Goal: Task Accomplishment & Management: Complete application form

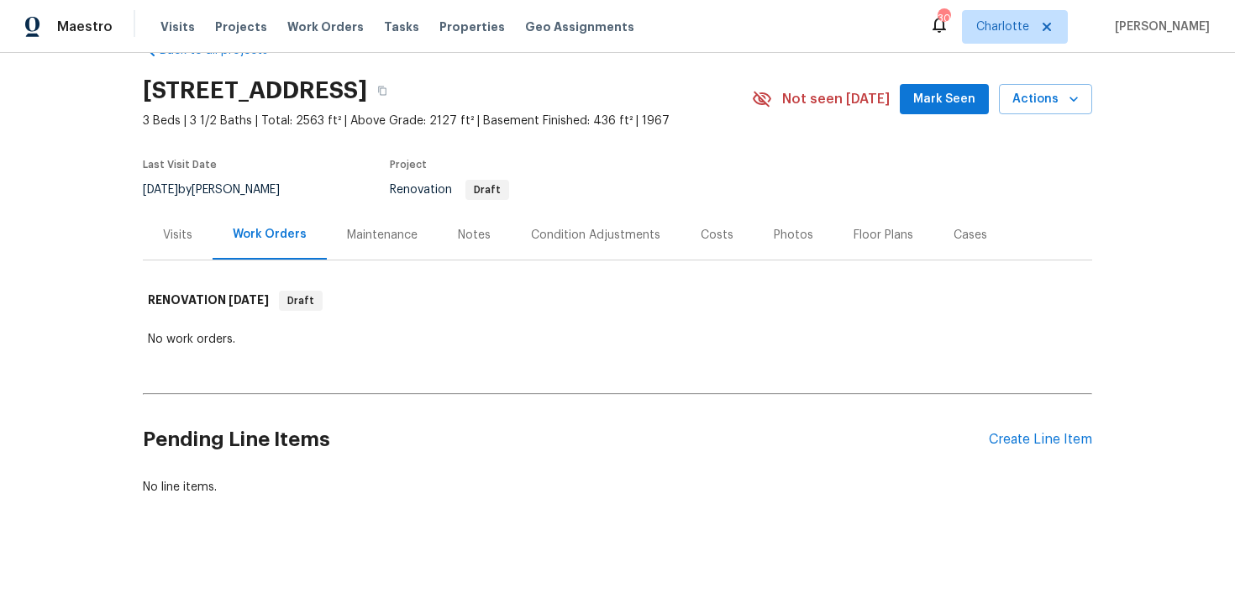
scroll to position [50, 0]
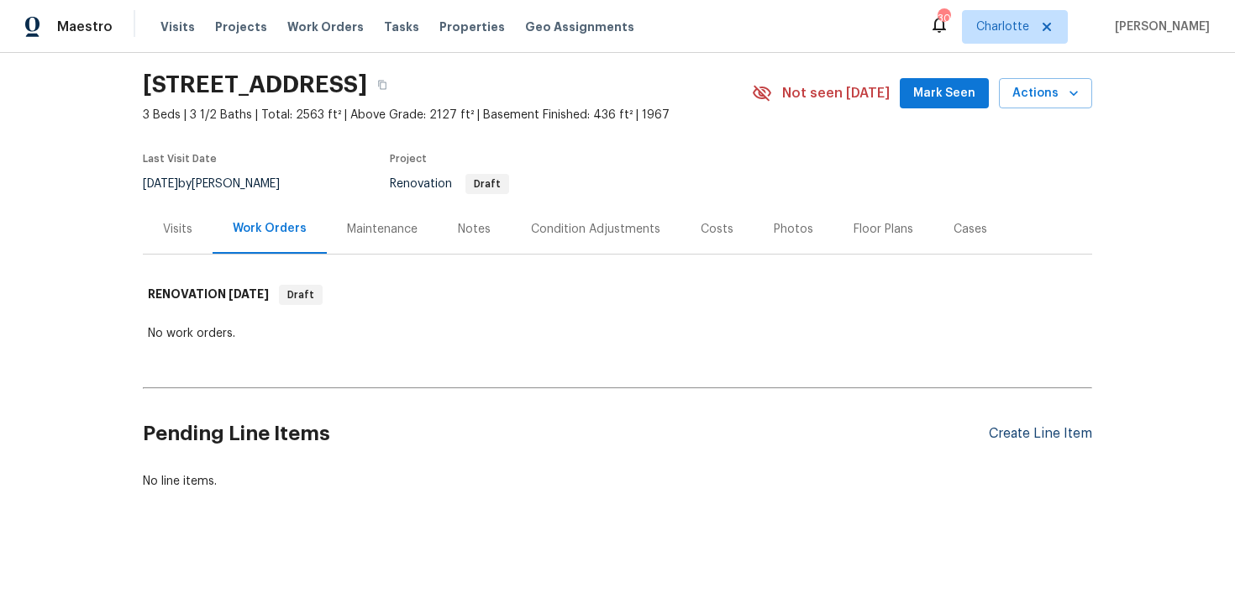
click at [1060, 438] on div "Create Line Item" at bounding box center [1040, 434] width 103 height 16
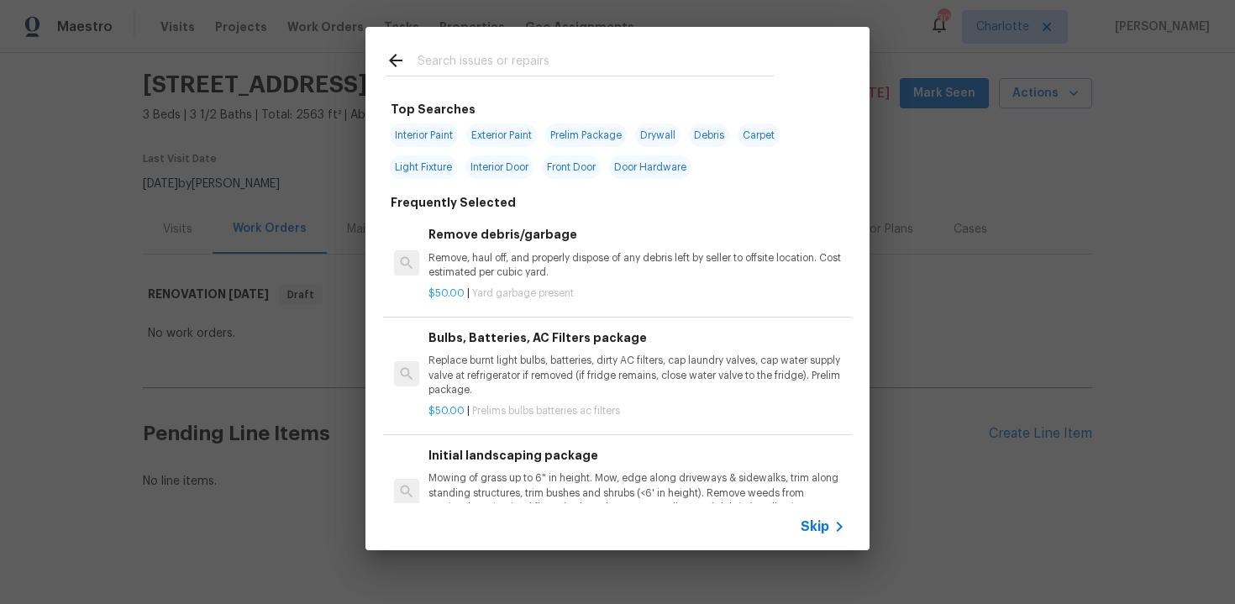
click at [821, 529] on span "Skip" at bounding box center [815, 526] width 29 height 17
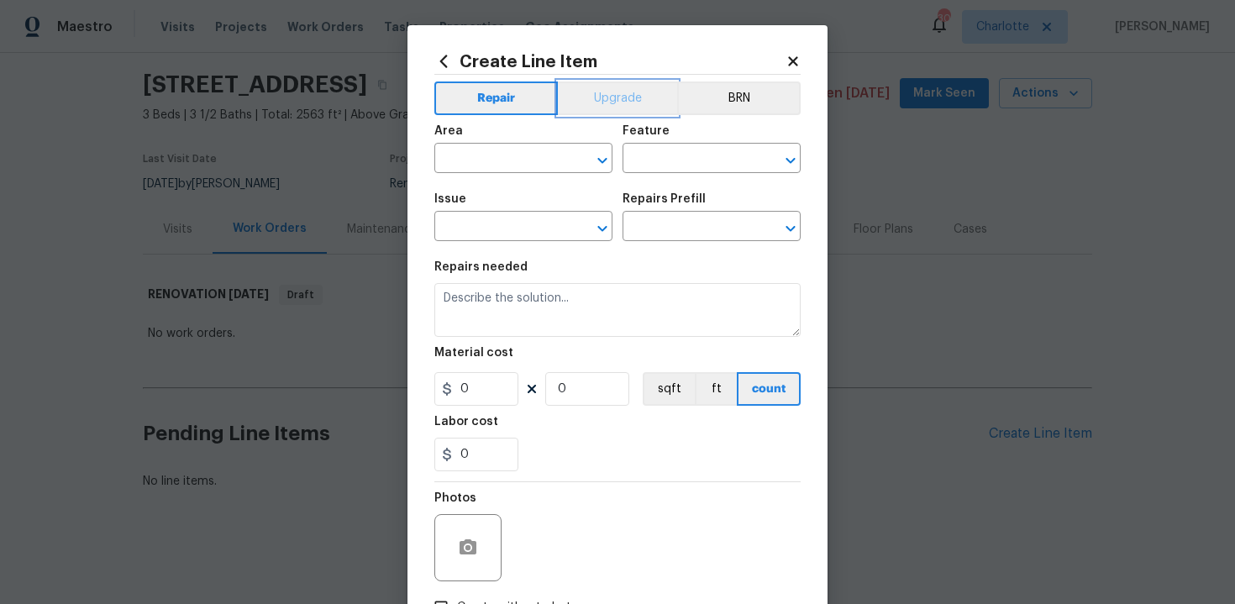
click at [618, 102] on button "Upgrade" at bounding box center [618, 99] width 120 height 34
click at [522, 159] on input "text" at bounding box center [499, 160] width 131 height 26
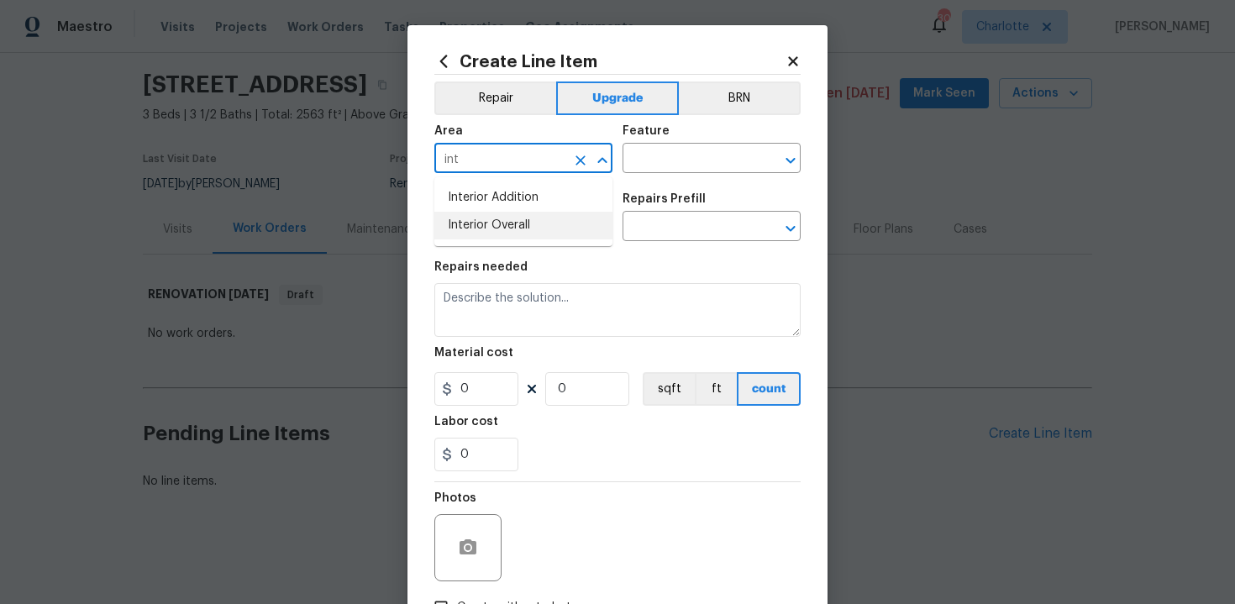
click at [532, 225] on li "Interior Overall" at bounding box center [523, 226] width 178 height 28
type input "Interior Overall"
click at [677, 163] on input "text" at bounding box center [688, 160] width 131 height 26
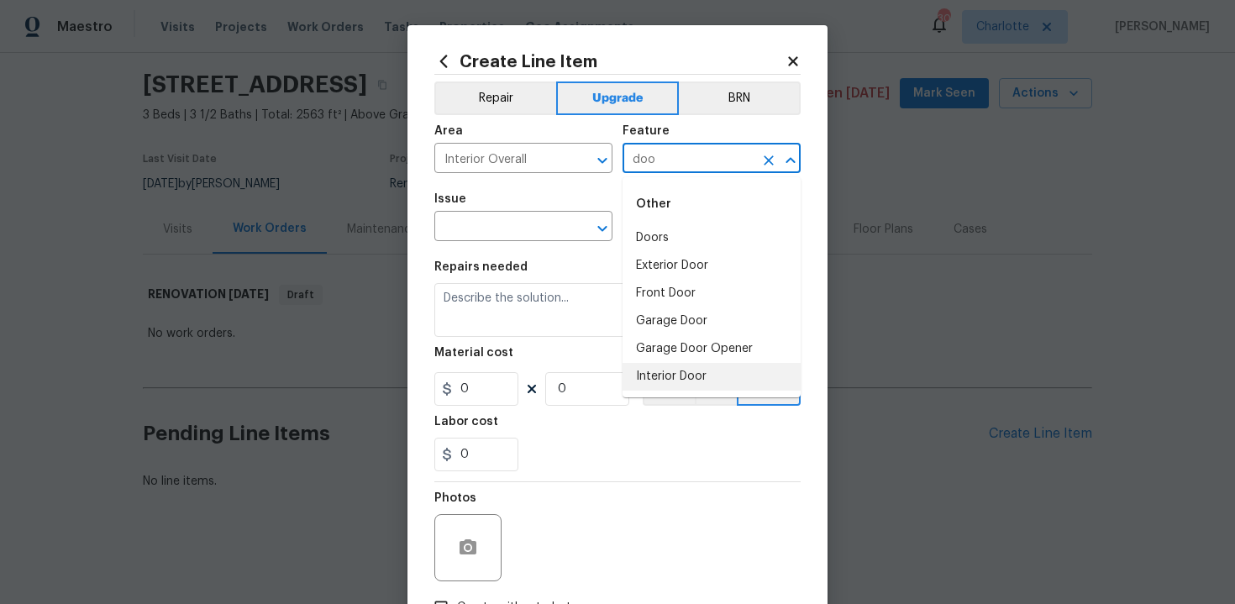
click at [664, 371] on li "Interior Door" at bounding box center [712, 377] width 178 height 28
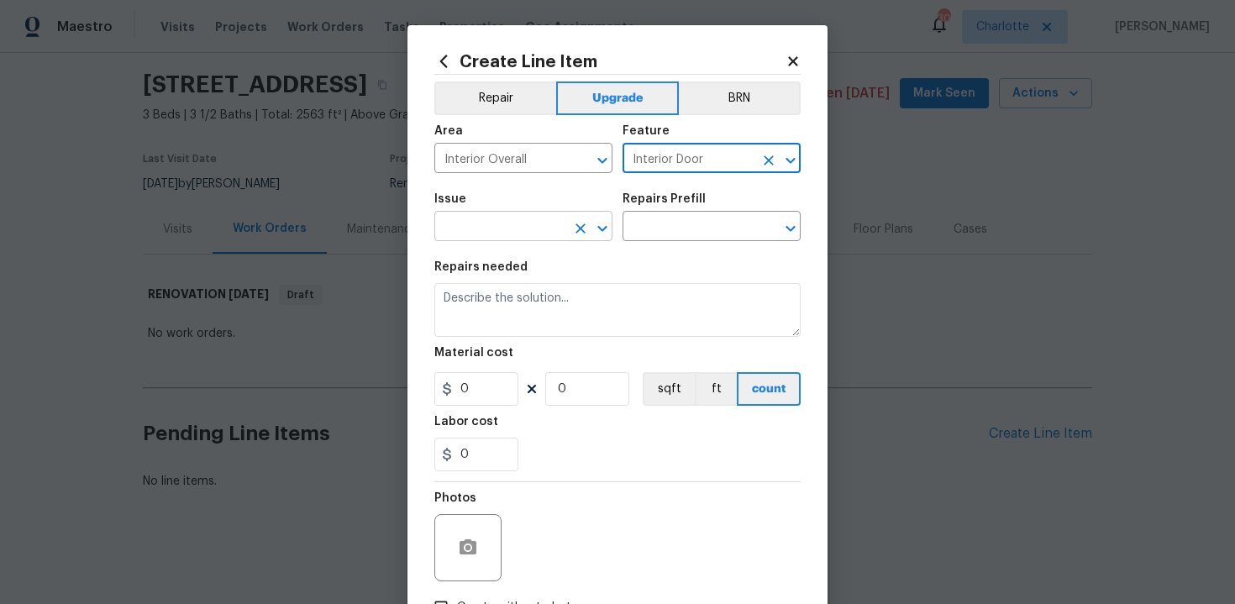
type input "Interior Door"
click at [502, 235] on input "text" at bounding box center [499, 228] width 131 height 26
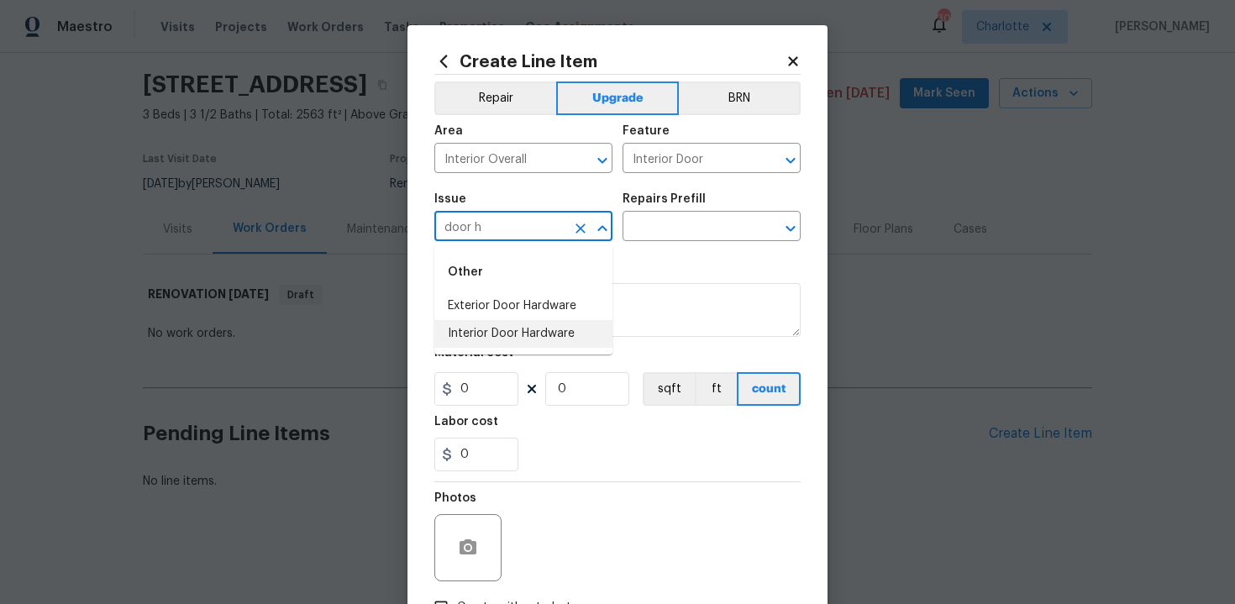
click at [490, 338] on li "Interior Door Hardware" at bounding box center [523, 334] width 178 height 28
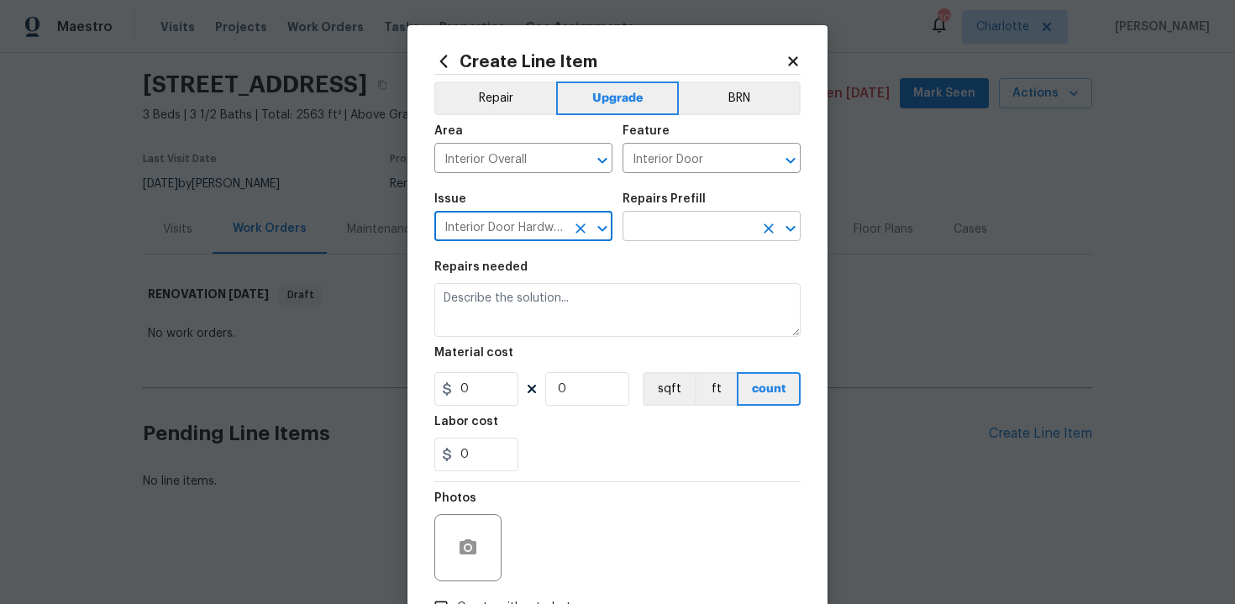
type input "Interior Door Hardware"
click at [703, 226] on input "text" at bounding box center [688, 228] width 131 height 26
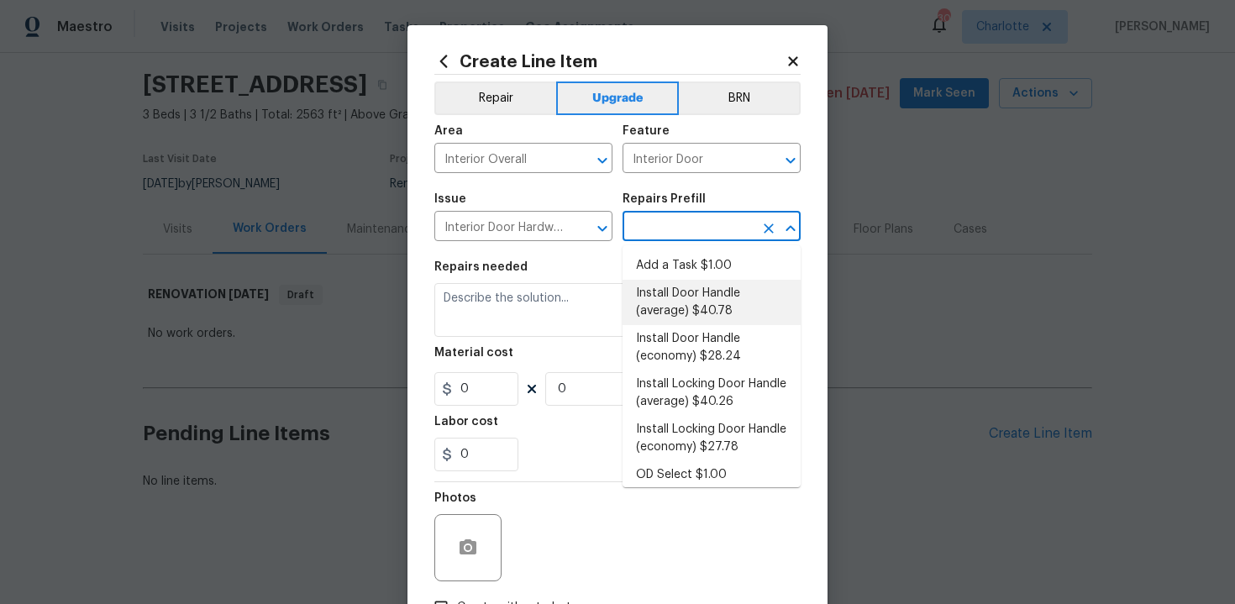
click at [703, 301] on li "Install Door Handle (average) $40.78" at bounding box center [712, 302] width 178 height 45
type input "Install Door Handle (average) $40.78"
type textarea "Remove the existing interior door handle (if present). Install a new (average) …"
type input "40.78"
type input "1"
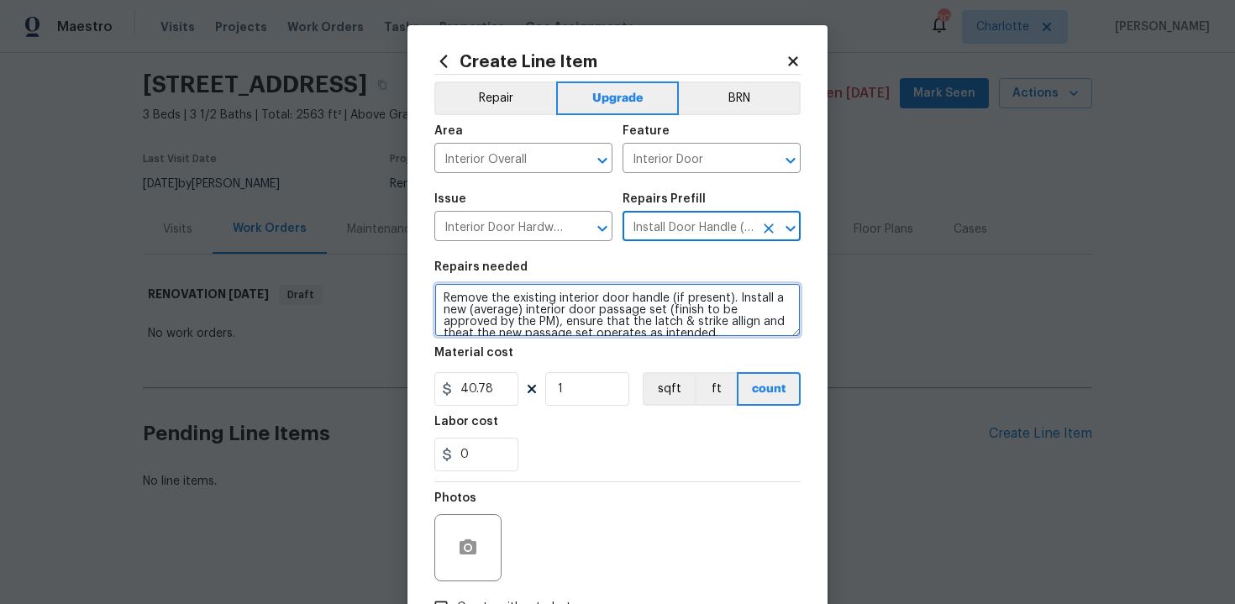
click at [438, 296] on textarea "Remove the existing interior door handle (if present). Install a new (average) …" at bounding box center [617, 310] width 366 height 54
type textarea "#sala - Remove the existing interior door handle (if present). Install a new (a…"
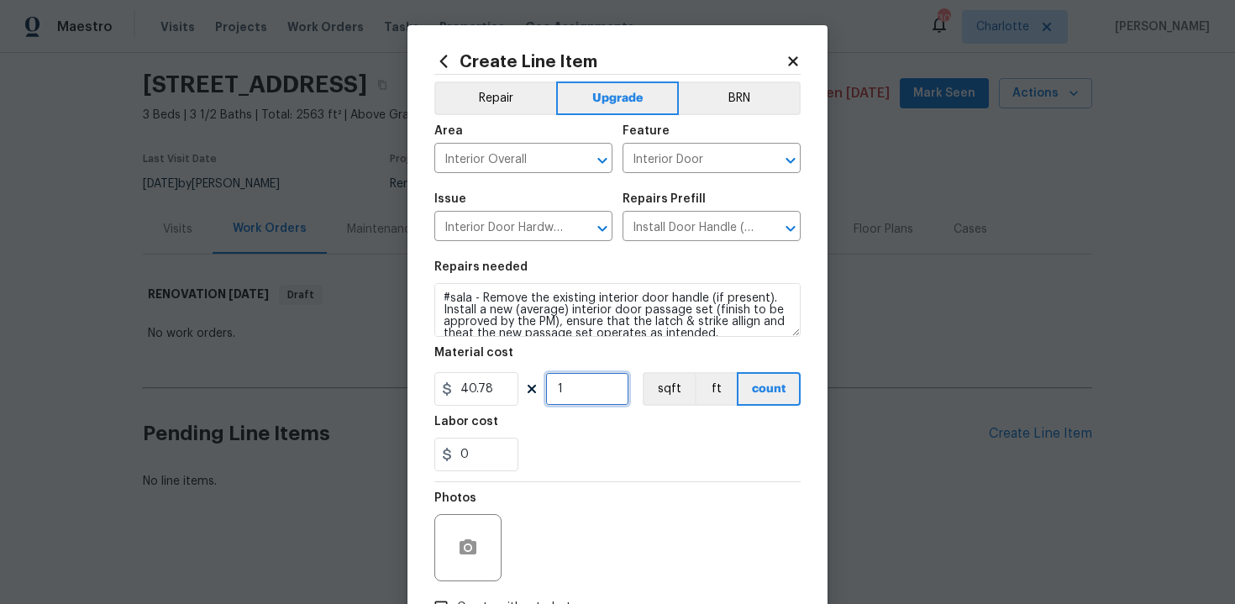
click at [605, 387] on input "1" at bounding box center [587, 389] width 84 height 34
type input "15"
click at [621, 450] on div "0" at bounding box center [617, 455] width 366 height 34
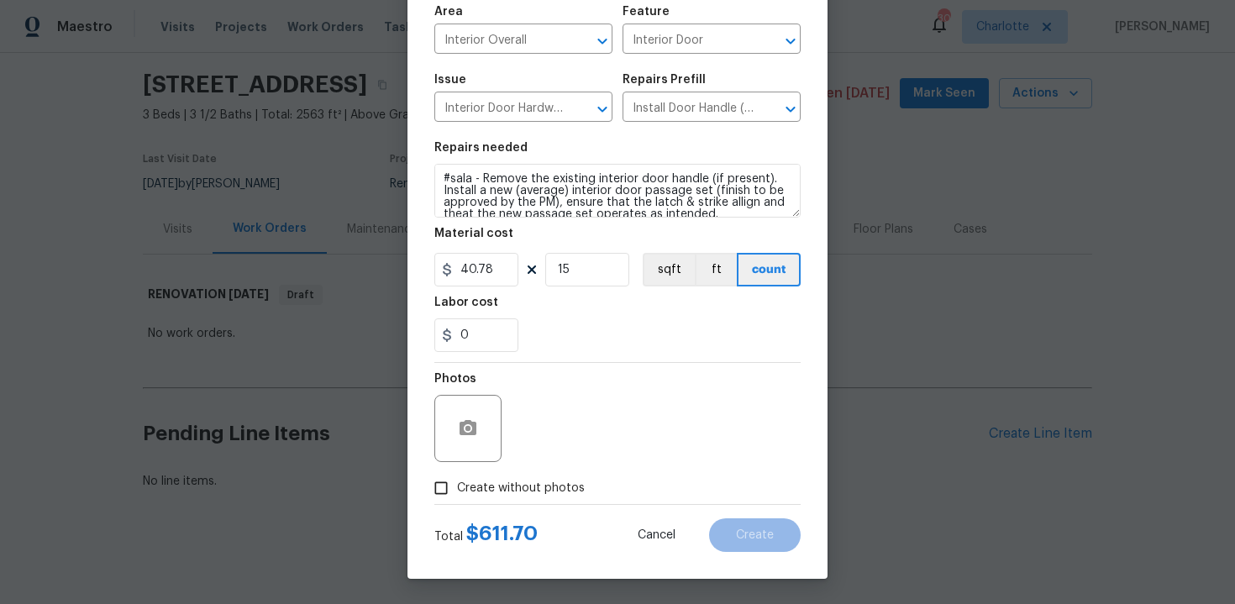
click at [535, 478] on label "Create without photos" at bounding box center [505, 488] width 160 height 32
click at [457, 478] on input "Create without photos" at bounding box center [441, 488] width 32 height 32
checkbox input "true"
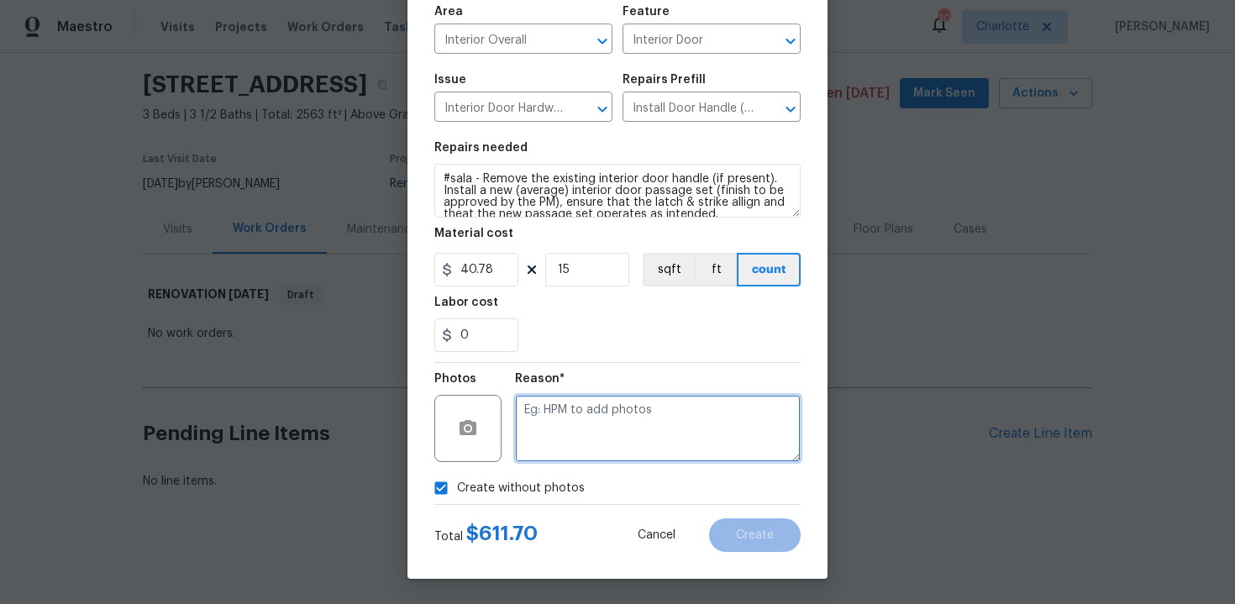
click at [609, 434] on textarea at bounding box center [658, 428] width 286 height 67
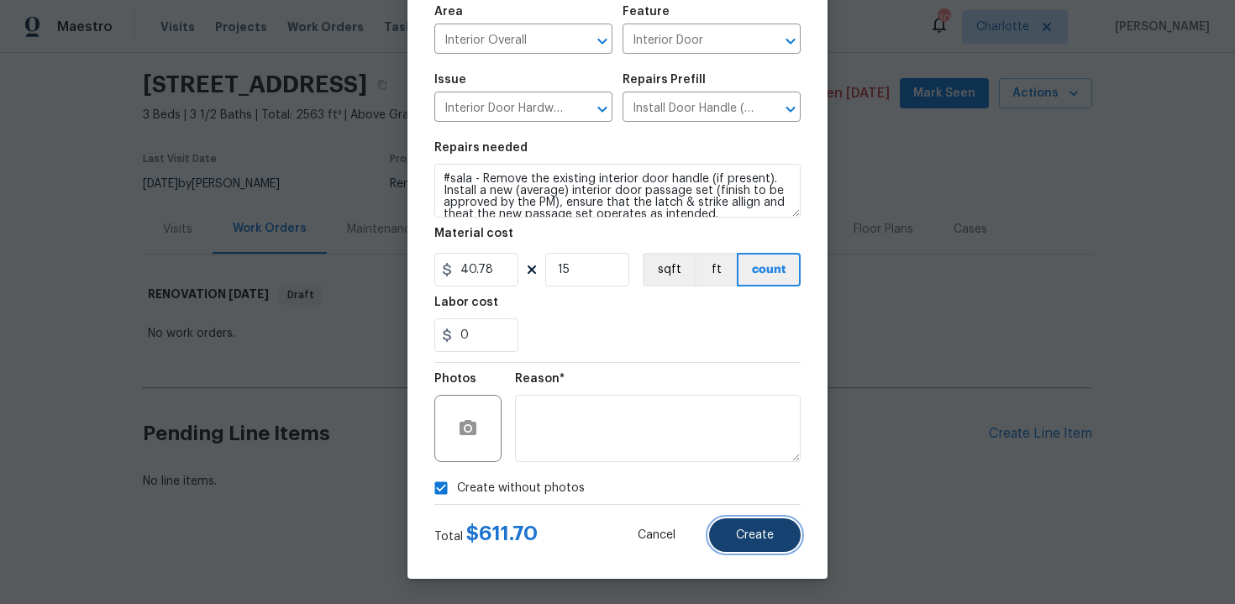
click at [781, 539] on button "Create" at bounding box center [755, 535] width 92 height 34
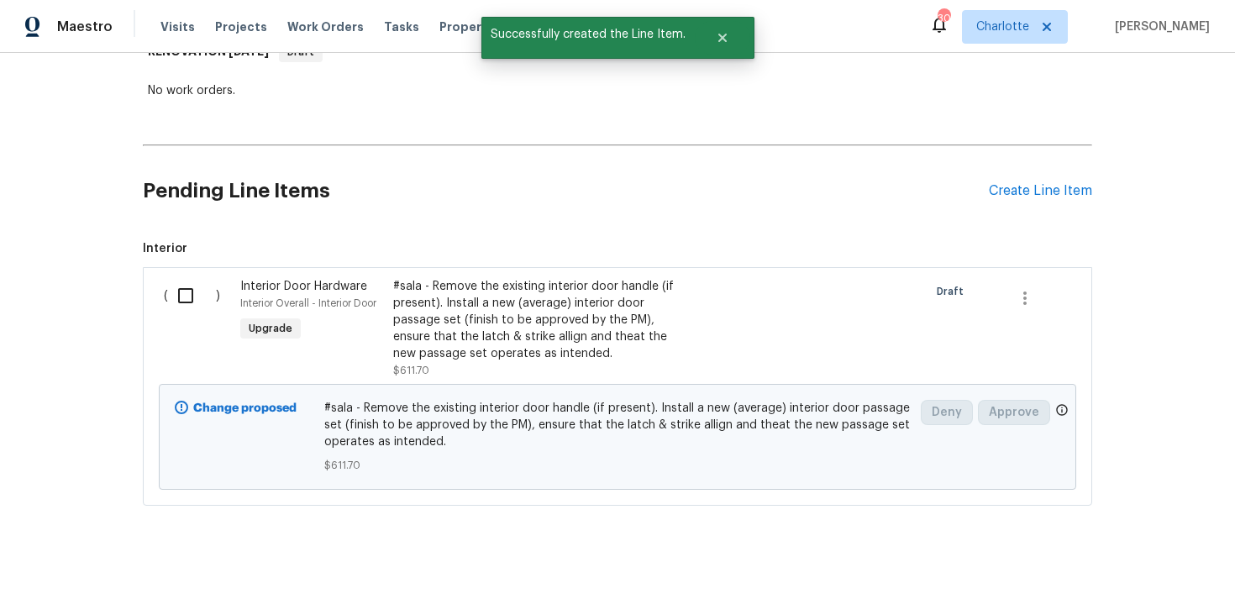
scroll to position [309, 0]
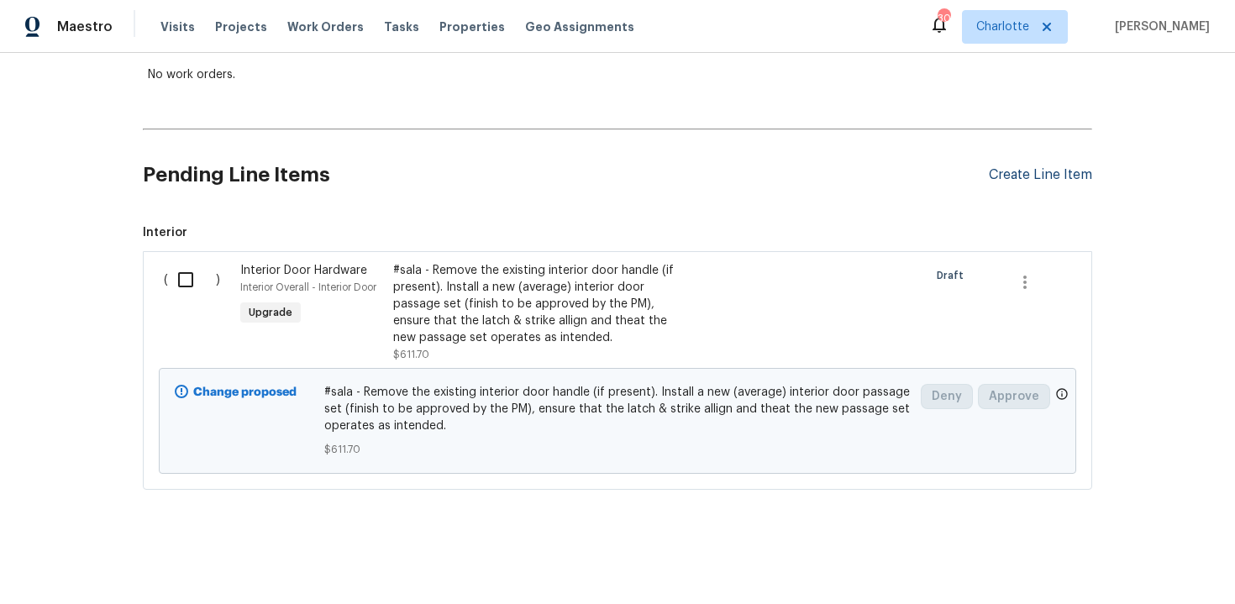
click at [1024, 171] on div "Create Line Item" at bounding box center [1040, 175] width 103 height 16
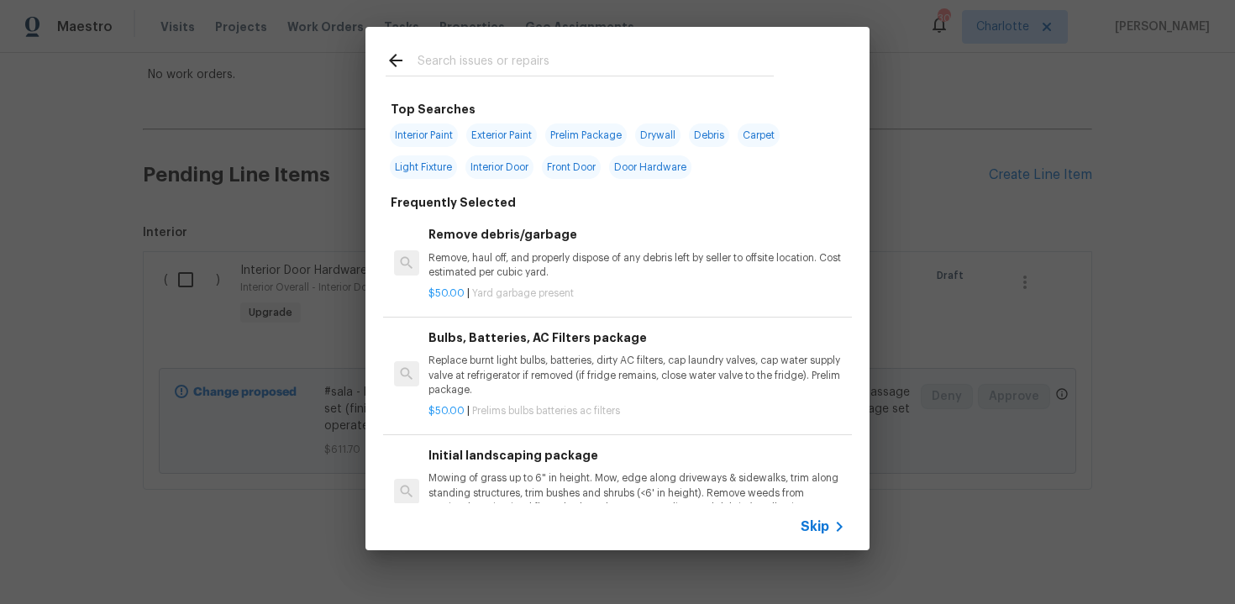
click at [817, 529] on span "Skip" at bounding box center [815, 526] width 29 height 17
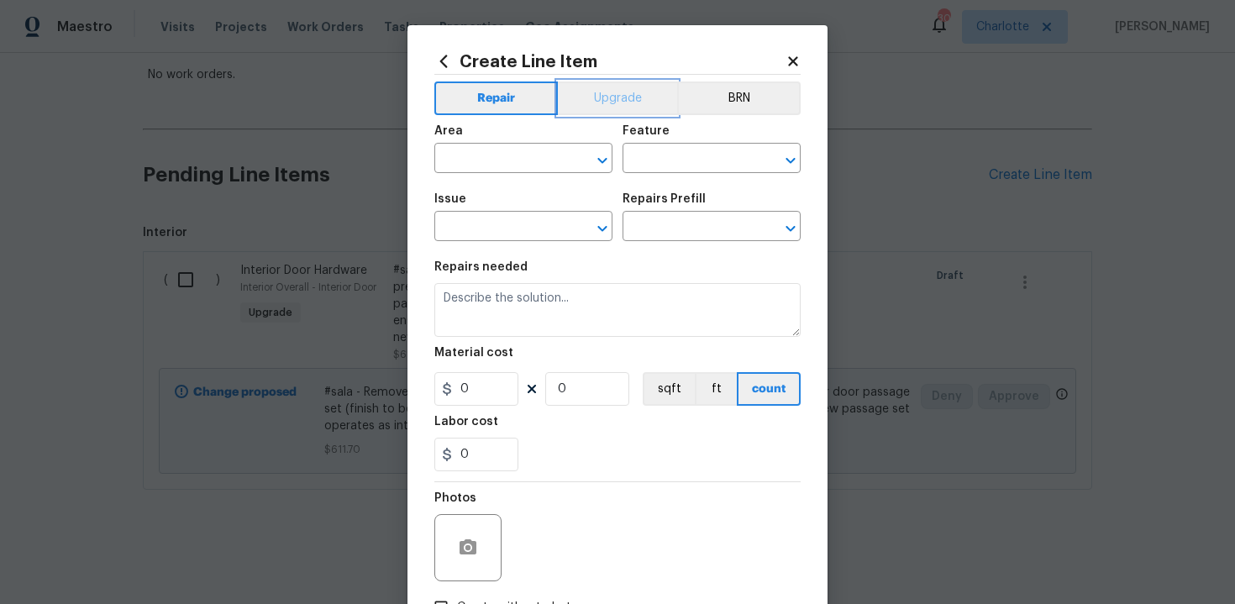
click at [612, 105] on button "Upgrade" at bounding box center [618, 99] width 120 height 34
click at [510, 167] on input "text" at bounding box center [499, 160] width 131 height 26
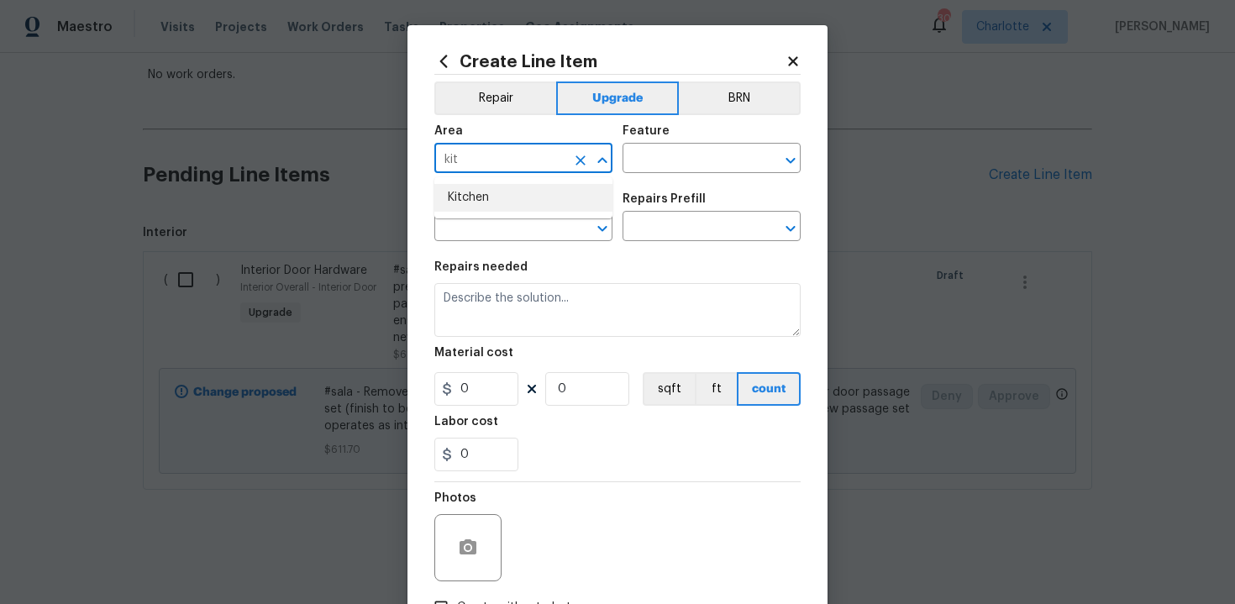
click at [511, 197] on li "Kitchen" at bounding box center [523, 198] width 178 height 28
type input "Kitchen"
click at [653, 160] on input "text" at bounding box center [688, 160] width 131 height 26
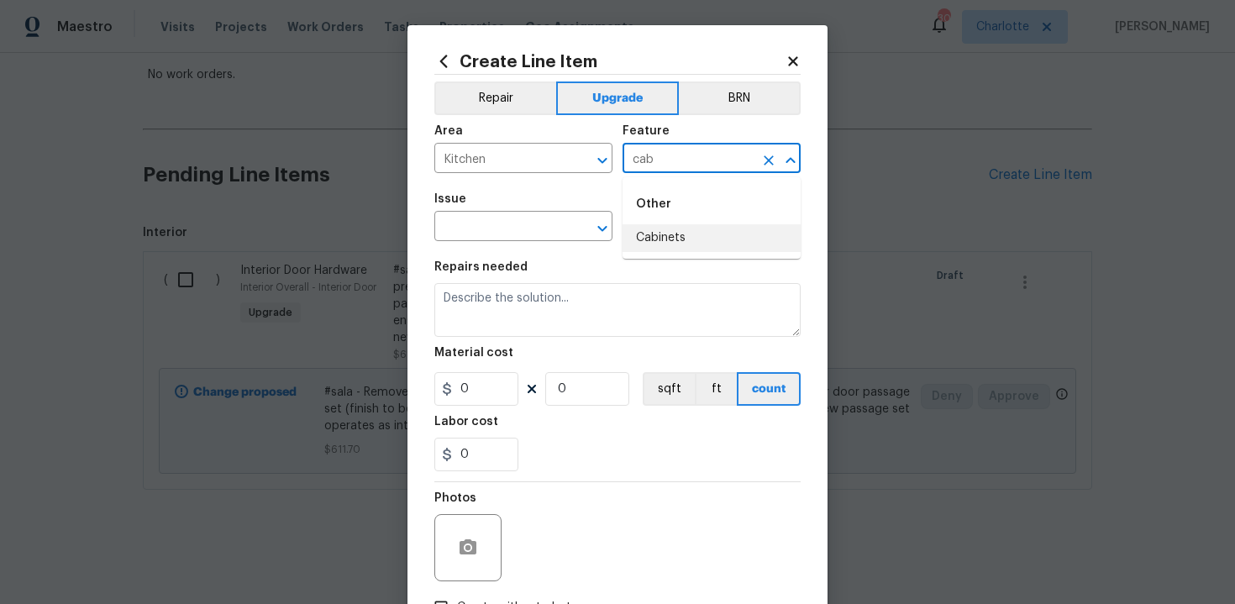
click at [656, 233] on li "Cabinets" at bounding box center [712, 238] width 178 height 28
type input "Cabinets"
click at [488, 220] on input "text" at bounding box center [499, 228] width 131 height 26
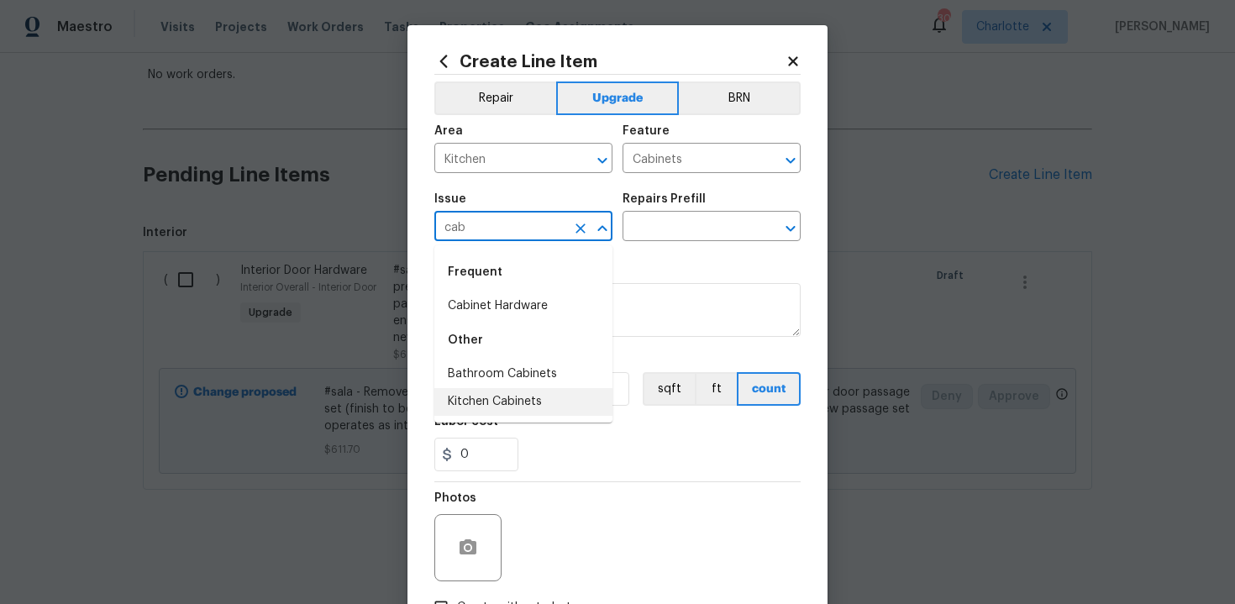
click at [523, 389] on li "Kitchen Cabinets" at bounding box center [523, 402] width 178 height 28
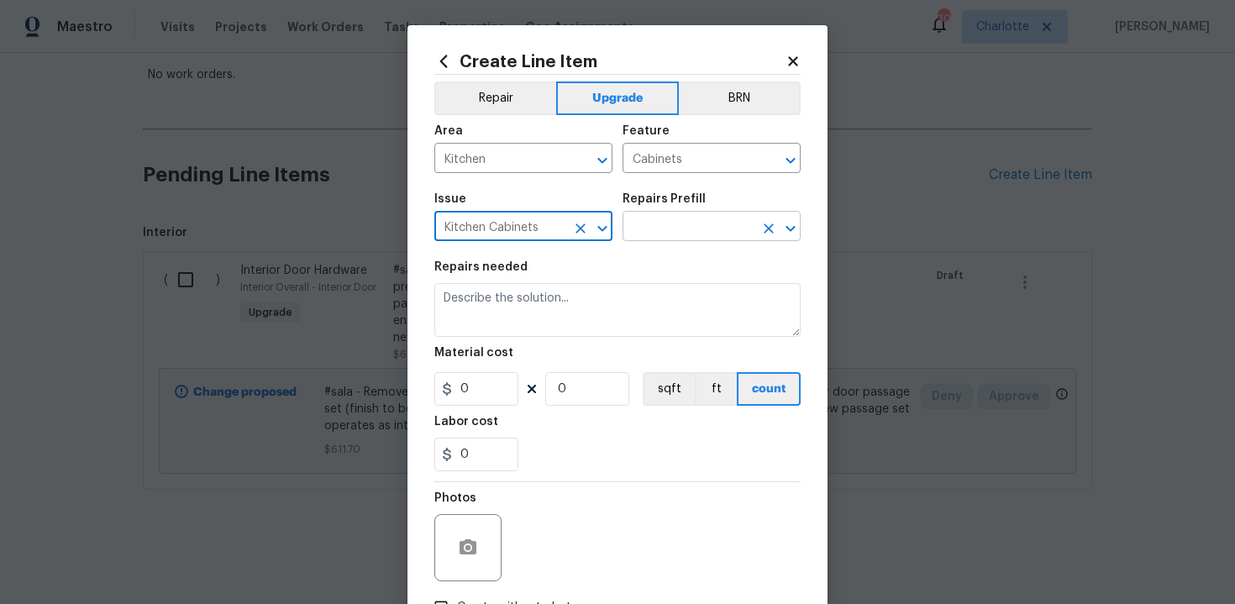
type input "Kitchen Cabinets"
click at [668, 227] on input "text" at bounding box center [688, 228] width 131 height 26
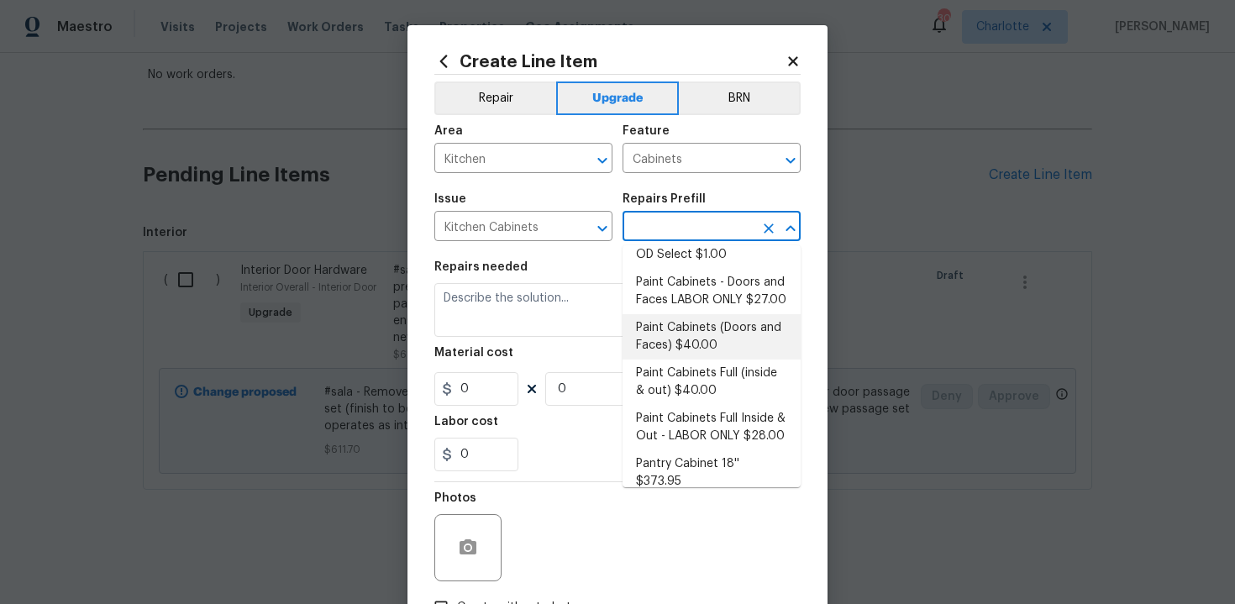
scroll to position [274, 0]
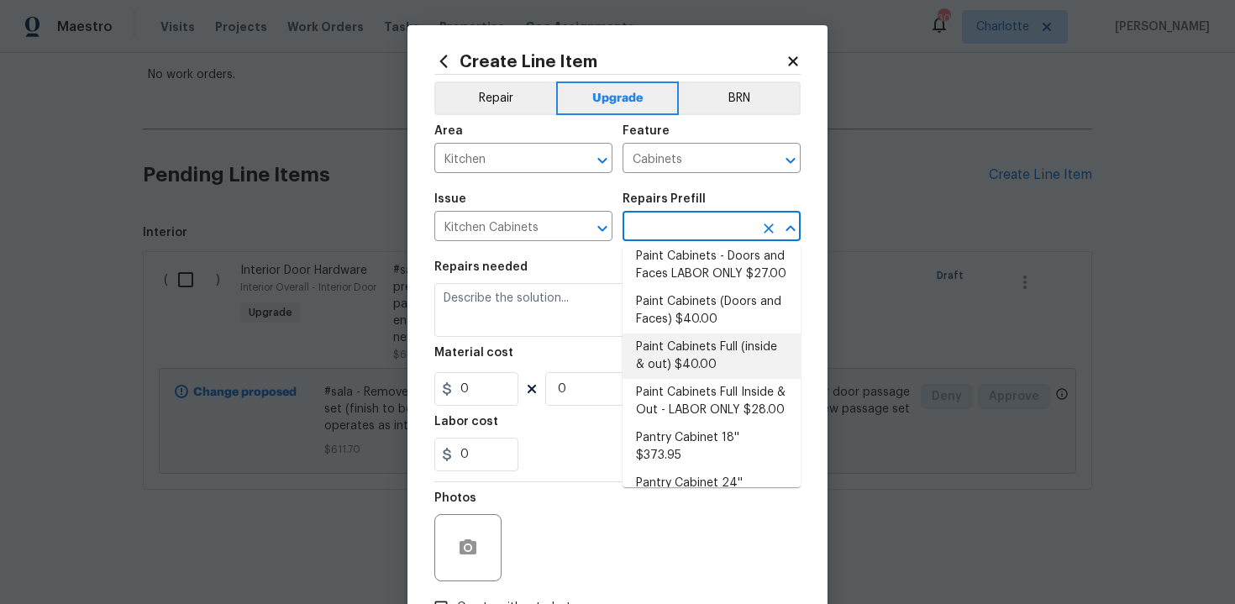
click at [695, 346] on li "Paint Cabinets Full (inside & out) $40.00" at bounding box center [712, 356] width 178 height 45
type input "Paint Cabinets Full (inside & out) $40.00"
type textarea "Prep, sand, mask and apply 2 coats of paint to the kitchen cabinet doors, inter…"
type input "40"
type input "1"
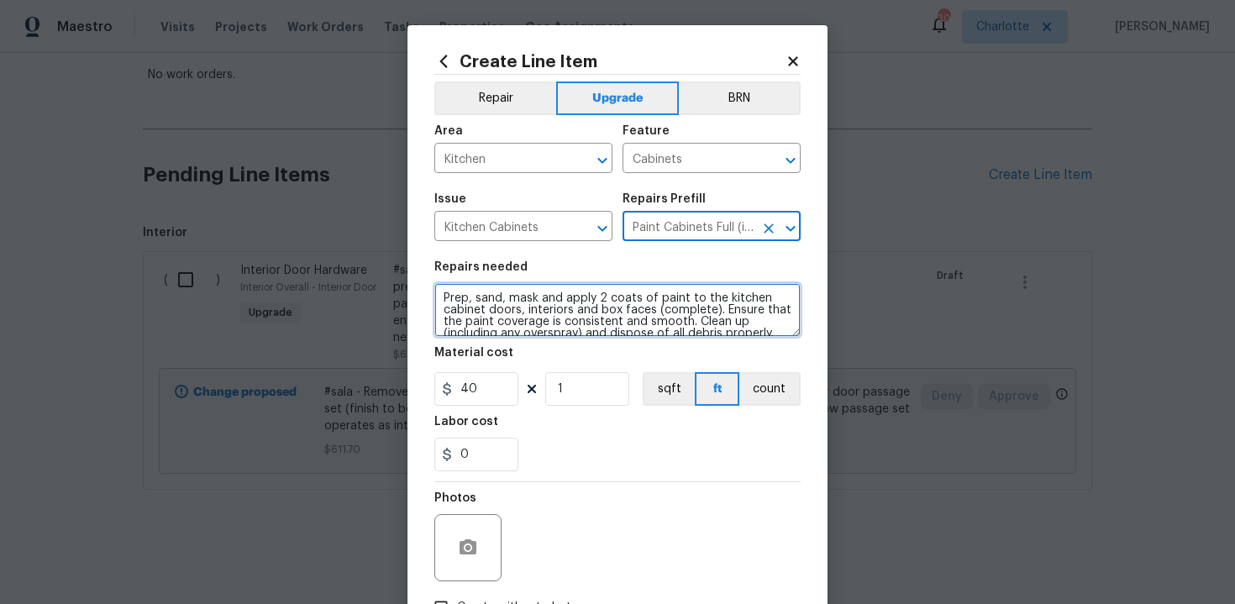
click at [434, 299] on textarea "Prep, sand, mask and apply 2 coats of paint to the kitchen cabinet doors, inter…" at bounding box center [617, 310] width 366 height 54
type textarea "#sala - Prep, sand, mask and apply 2 coats of paint to the kitchen cabinet door…"
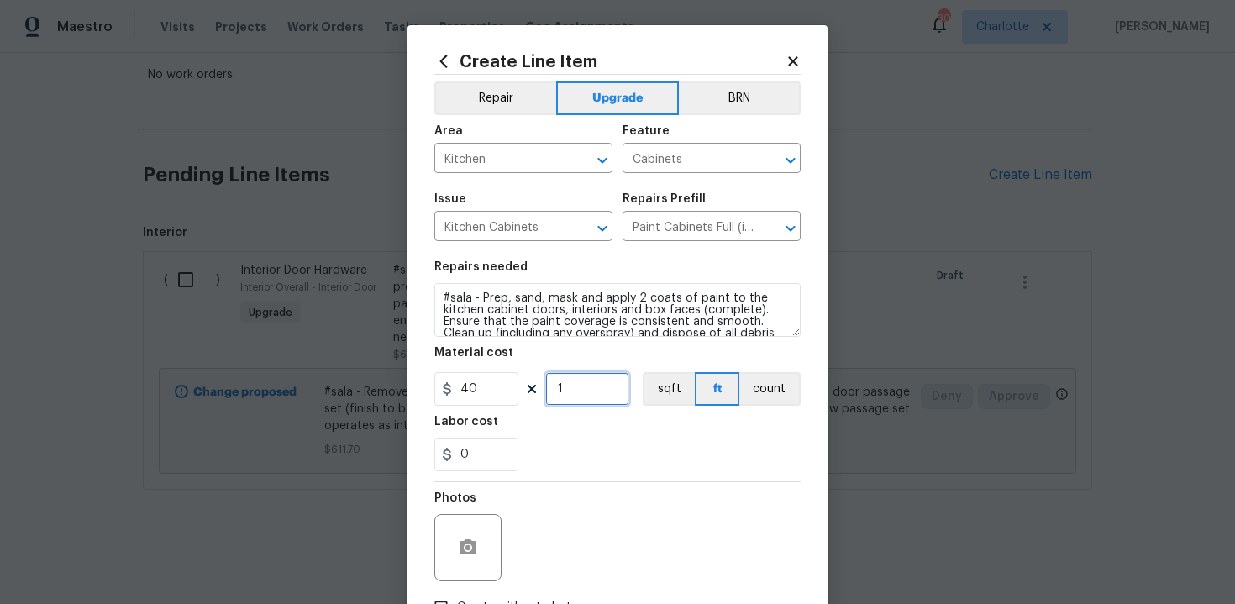
click at [600, 396] on input "1" at bounding box center [587, 389] width 84 height 34
type input "60"
click at [639, 434] on div "Labor cost" at bounding box center [617, 427] width 366 height 22
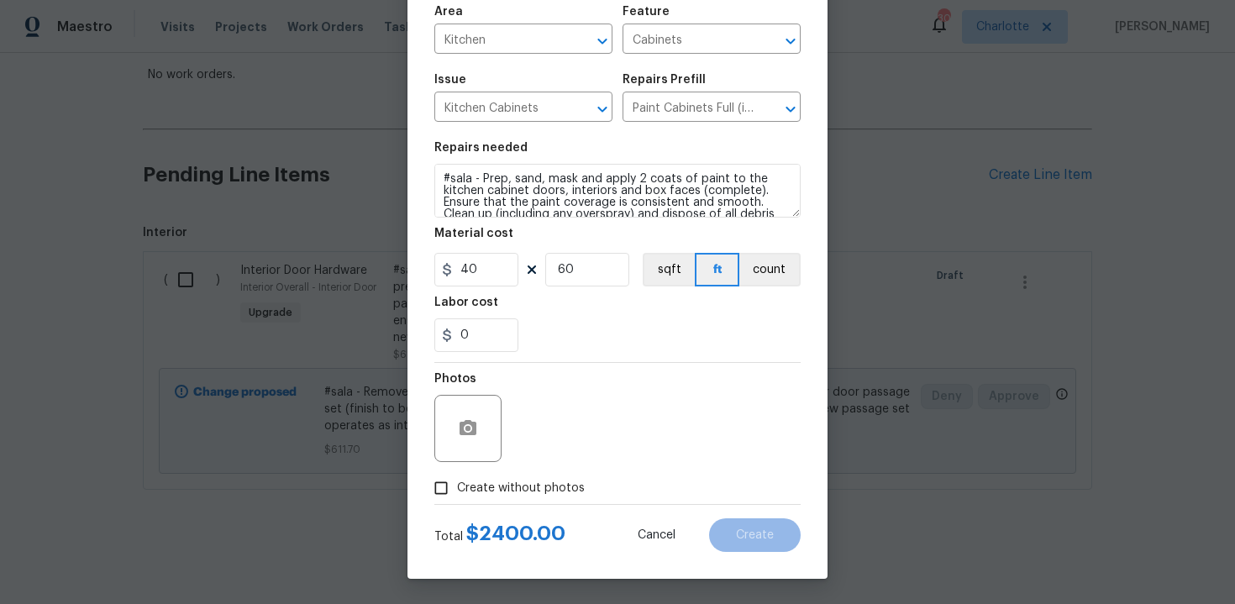
click at [509, 478] on label "Create without photos" at bounding box center [505, 488] width 160 height 32
click at [457, 478] on input "Create without photos" at bounding box center [441, 488] width 32 height 32
checkbox input "true"
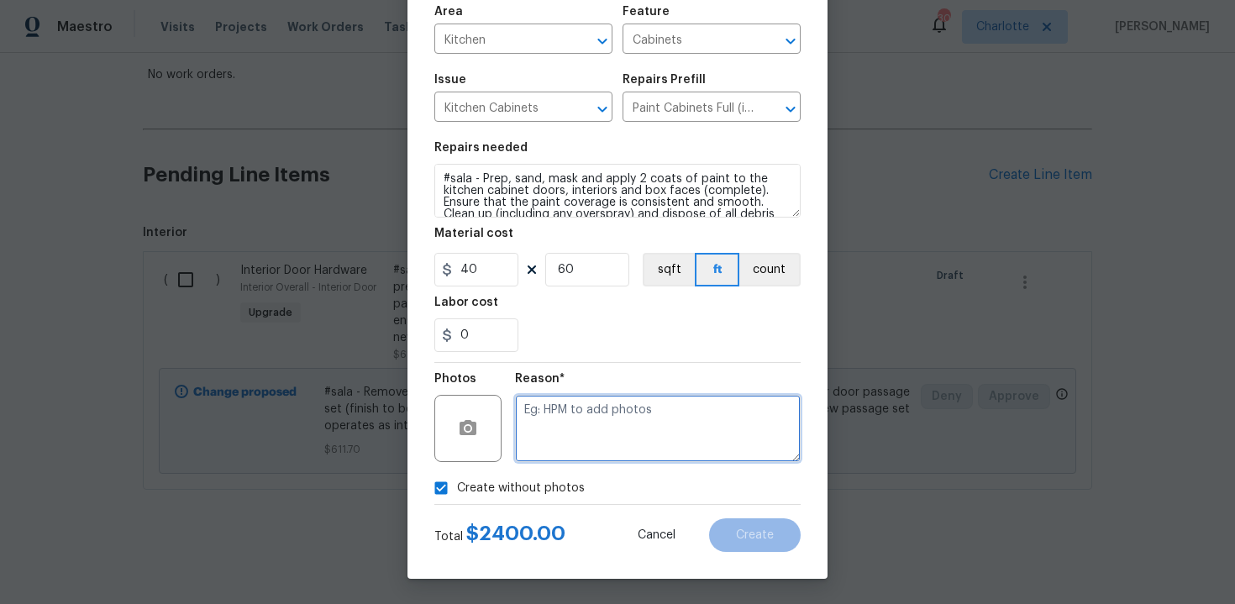
click at [587, 443] on textarea at bounding box center [658, 428] width 286 height 67
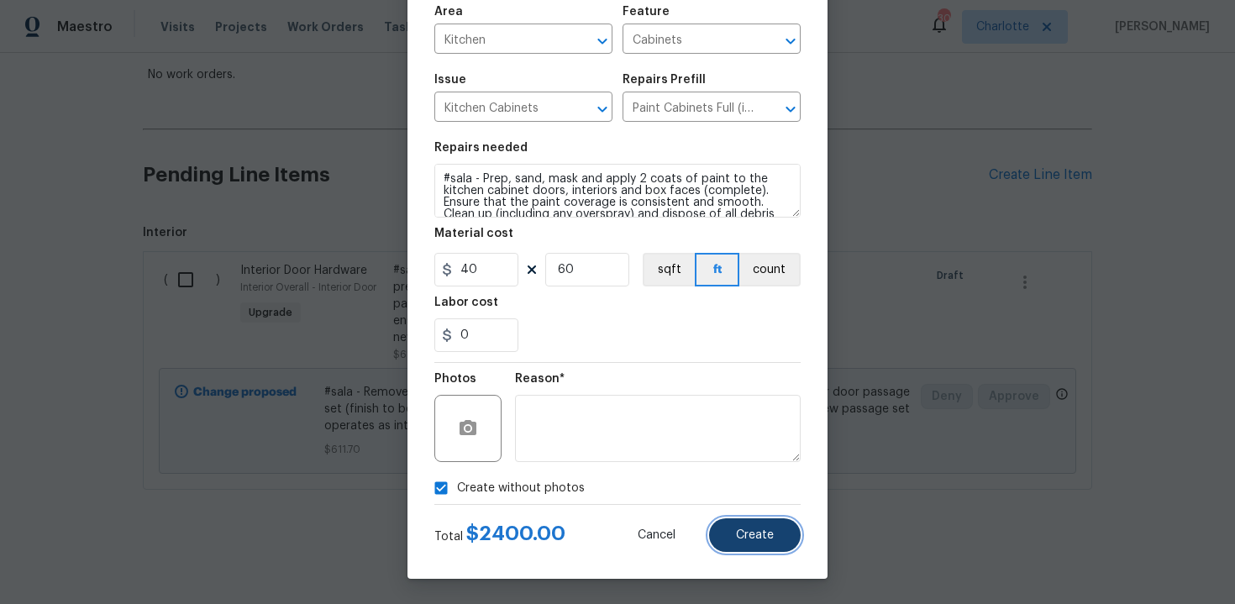
click at [760, 539] on span "Create" at bounding box center [755, 535] width 38 height 13
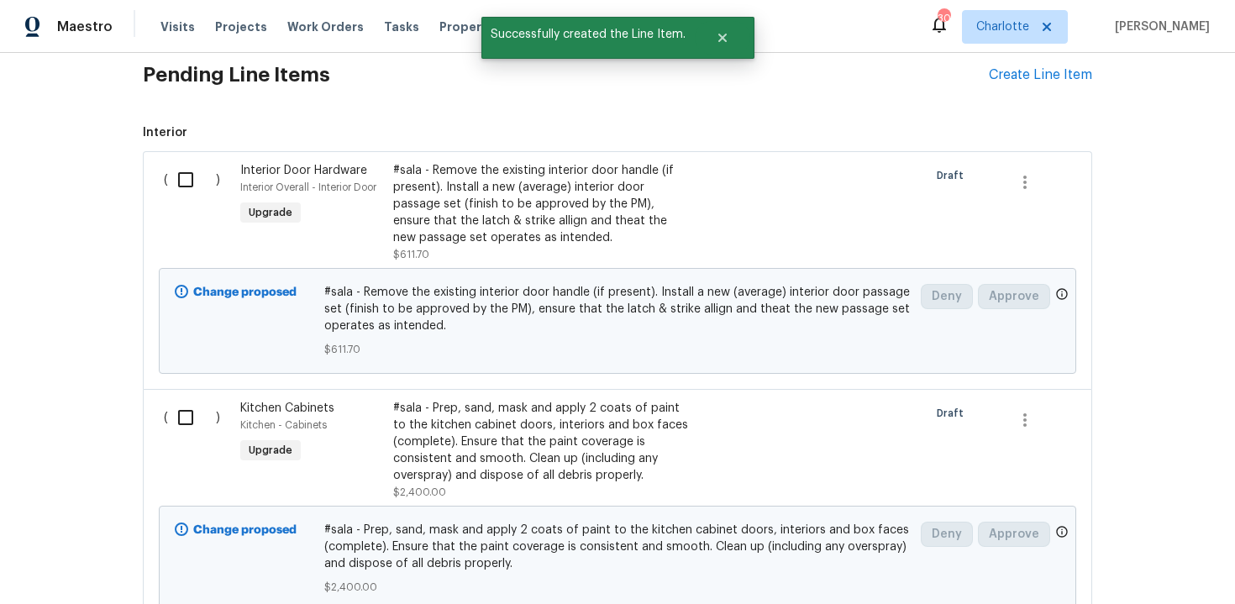
scroll to position [401, 0]
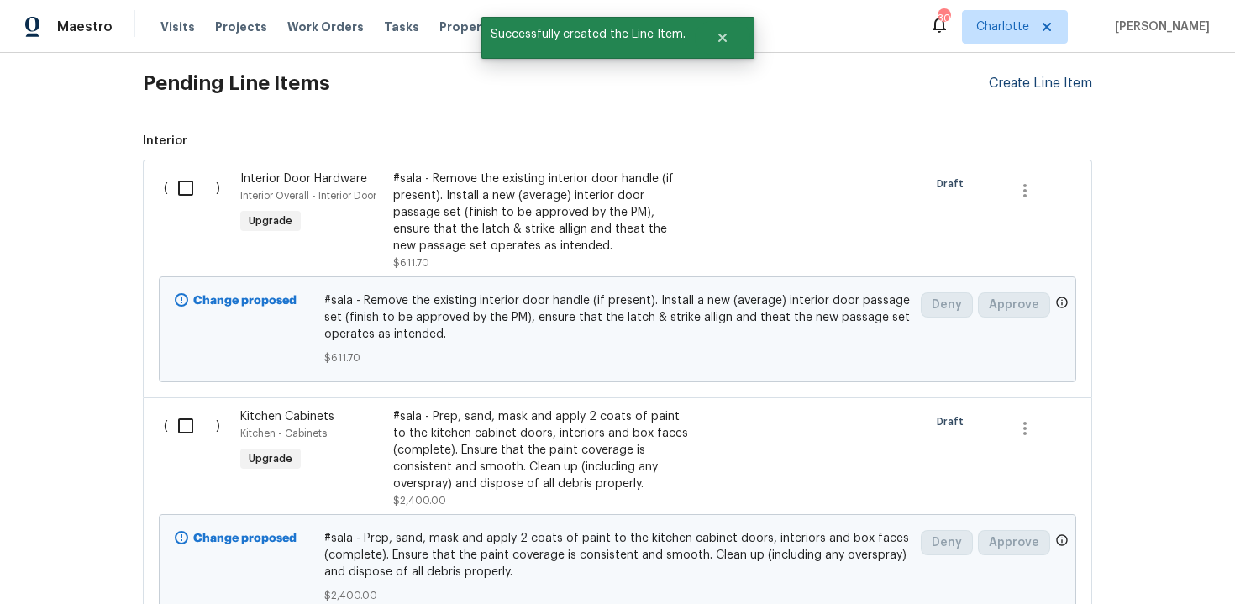
click at [1042, 89] on div "Create Line Item" at bounding box center [1040, 84] width 103 height 16
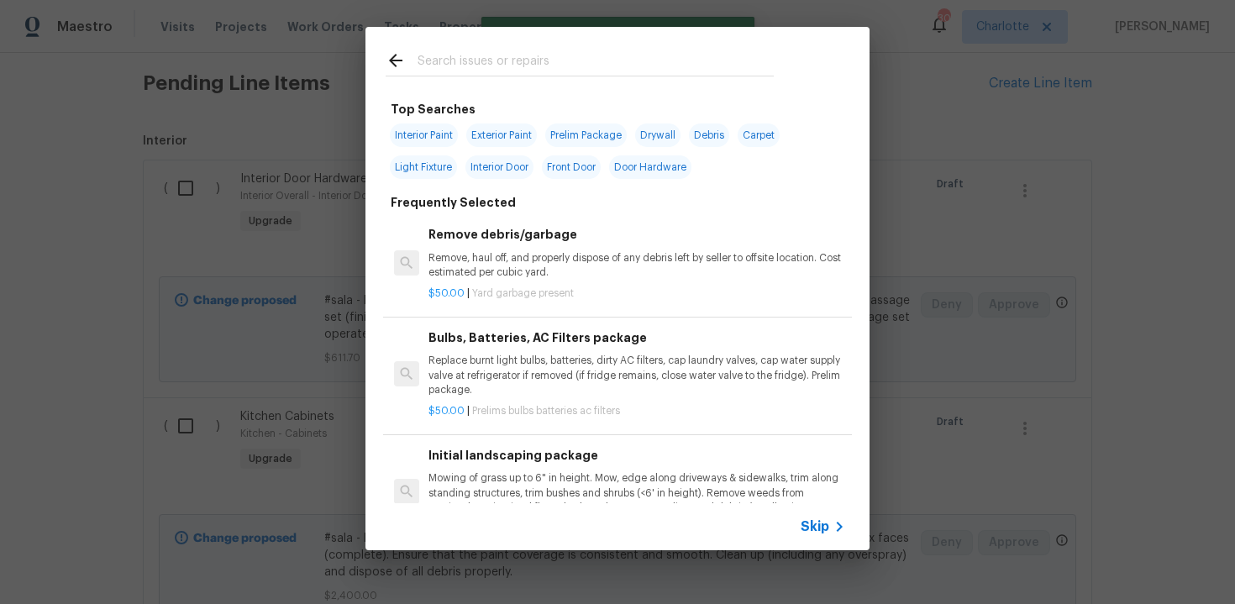
click at [815, 527] on span "Skip" at bounding box center [815, 526] width 29 height 17
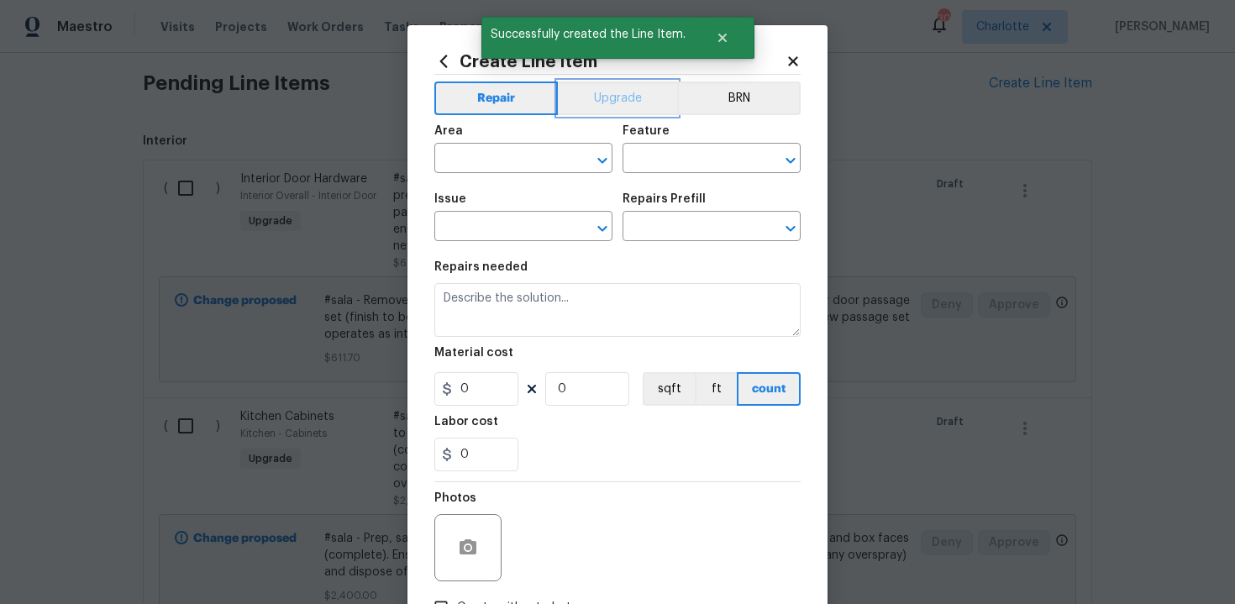
click at [599, 103] on button "Upgrade" at bounding box center [618, 99] width 120 height 34
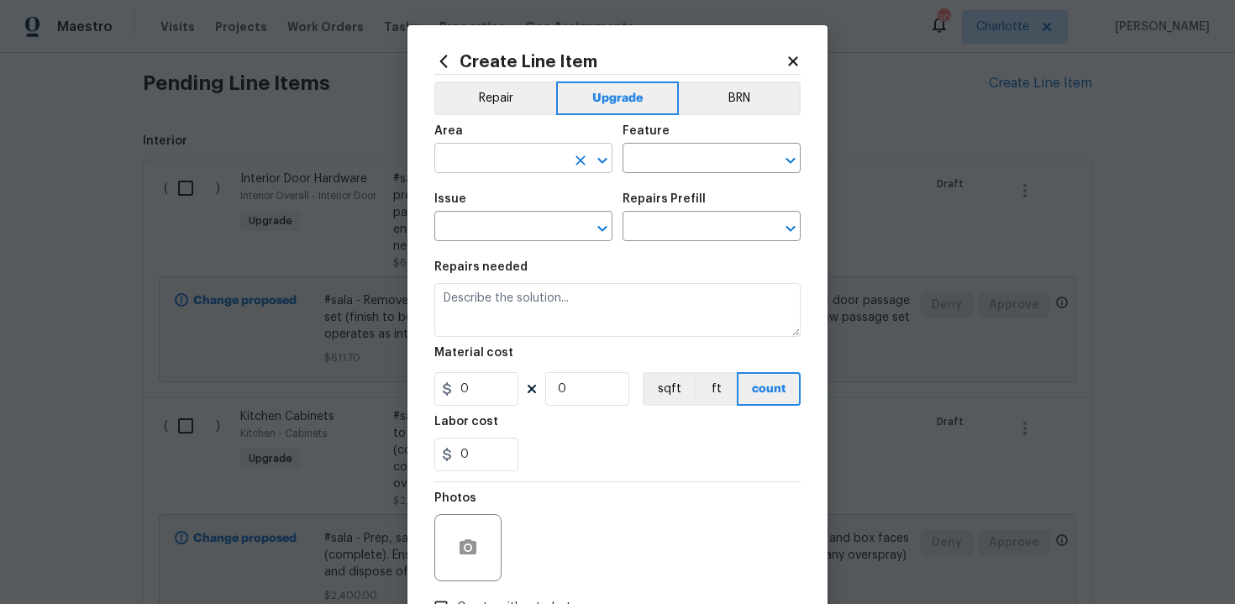
click at [531, 158] on input "text" at bounding box center [499, 160] width 131 height 26
click at [521, 197] on li "Kitchen" at bounding box center [523, 198] width 178 height 28
type input "Kitchen"
click at [652, 166] on input "text" at bounding box center [688, 160] width 131 height 26
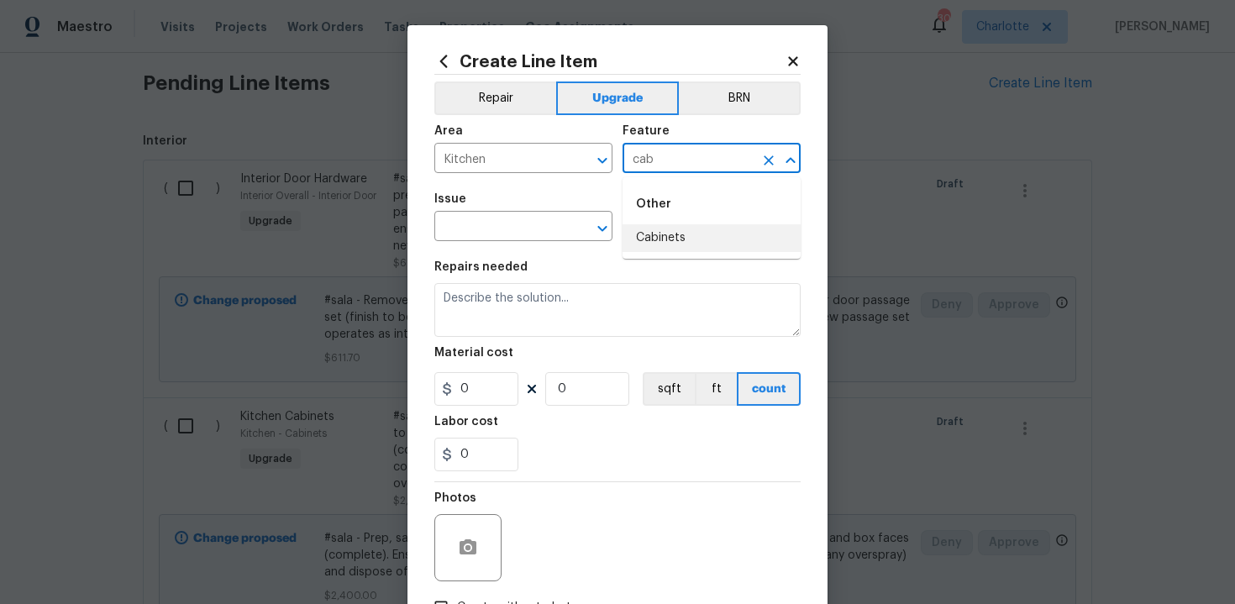
click at [660, 234] on li "Cabinets" at bounding box center [712, 238] width 178 height 28
type input "Cabinets"
click at [496, 229] on input "text" at bounding box center [499, 228] width 131 height 26
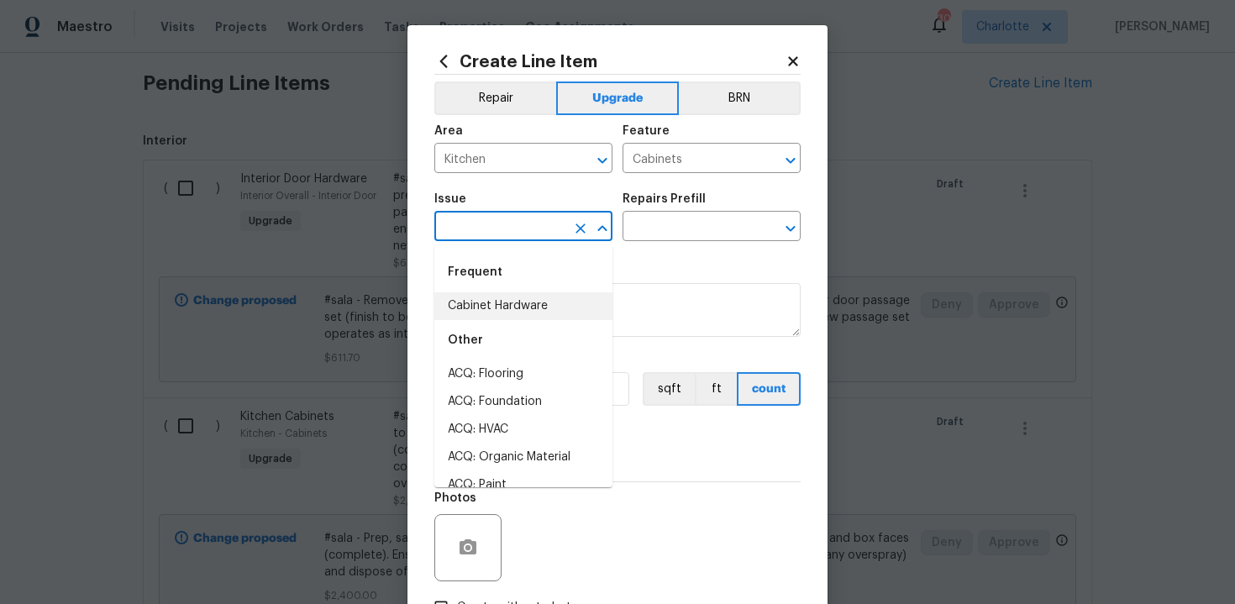
click at [509, 298] on li "Cabinet Hardware" at bounding box center [523, 306] width 178 height 28
type input "Cabinet Hardware"
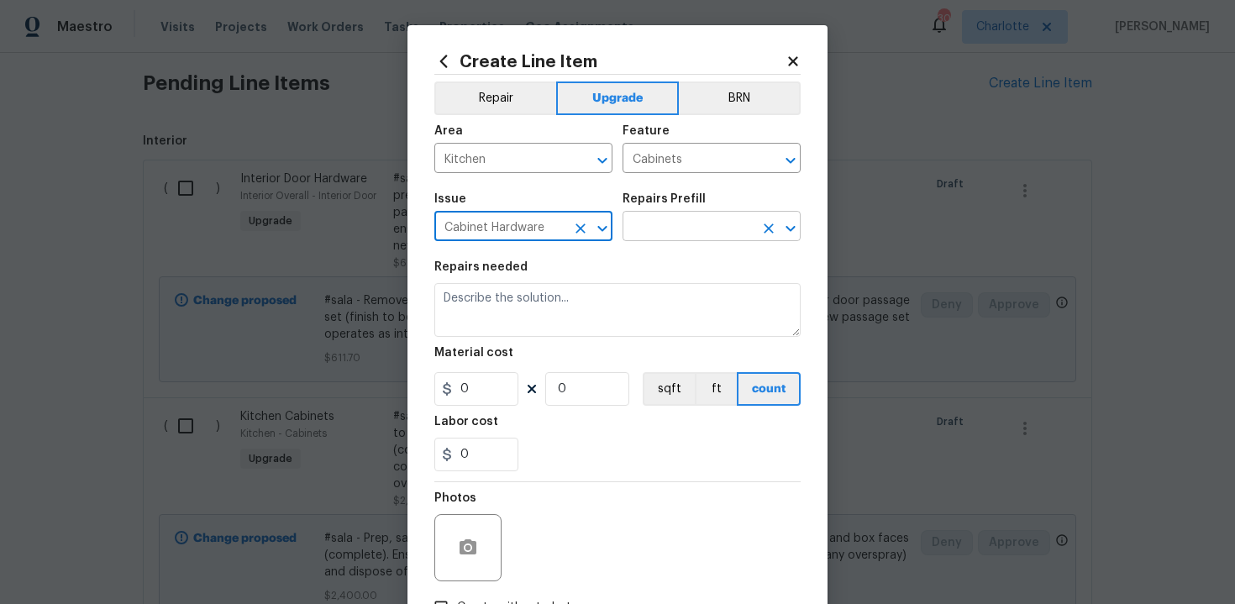
click at [691, 216] on input "text" at bounding box center [688, 228] width 131 height 26
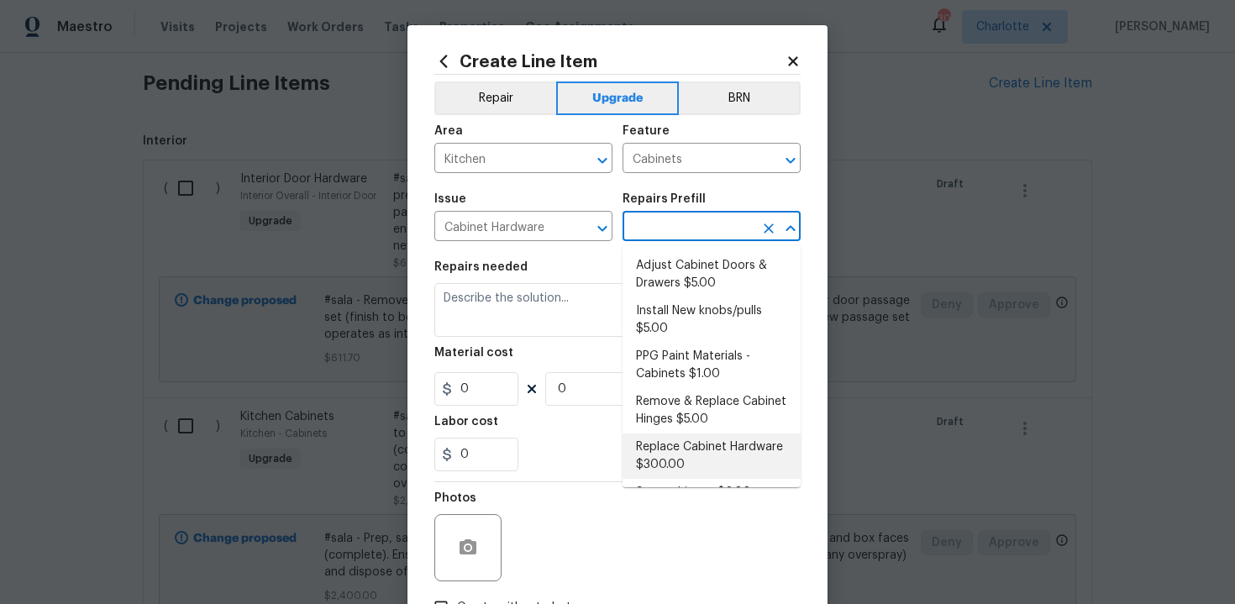
click at [683, 473] on li "Replace Cabinet Hardware $300.00" at bounding box center [712, 456] width 178 height 45
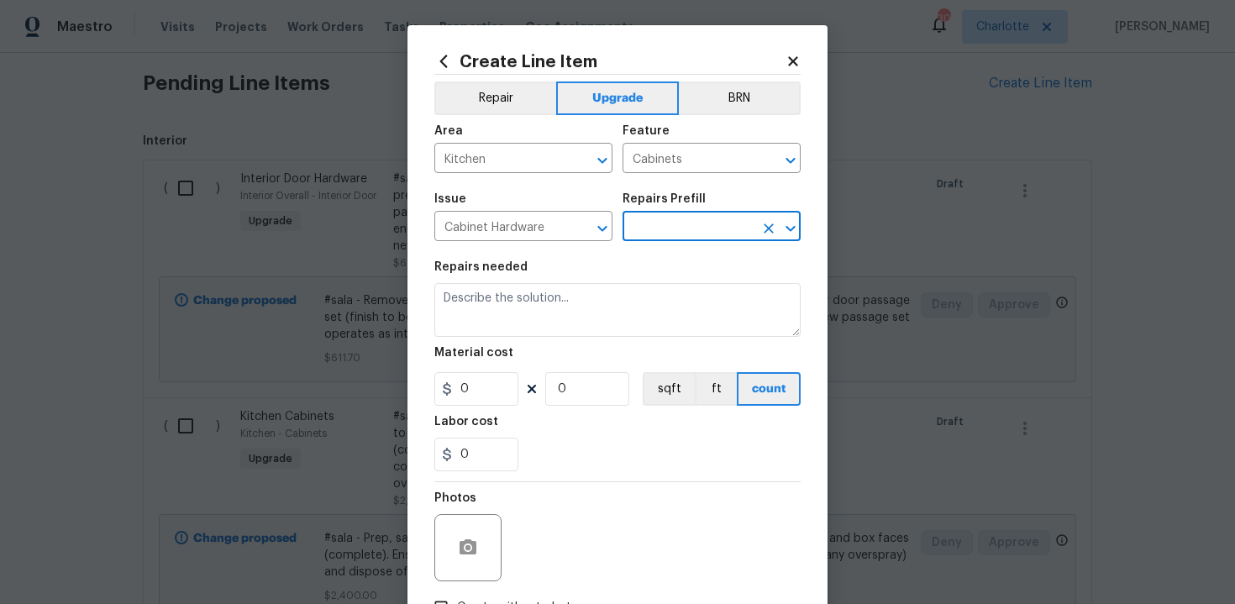
type input "Replace Cabinet Hardware $300.00"
type textarea "Replace cabinet hardware with new hinges and pulls. HPM to provide specs"
type input "300"
type input "1"
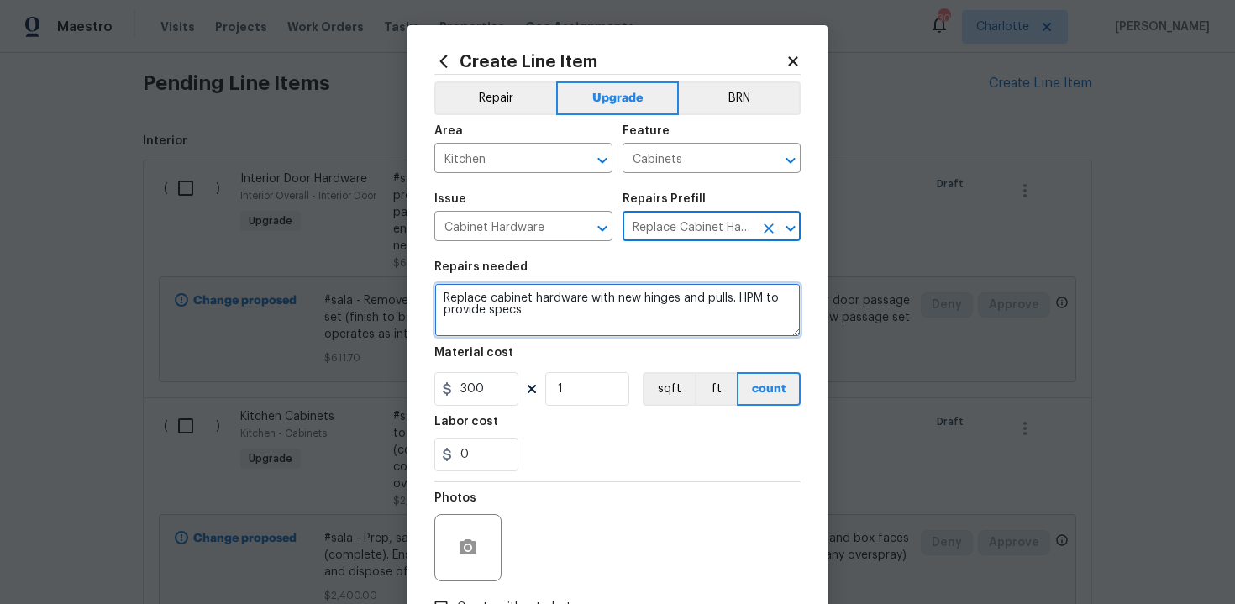
click at [440, 297] on textarea "Replace cabinet hardware with new hinges and pulls. HPM to provide specs" at bounding box center [617, 310] width 366 height 54
type textarea "#sala - Replace cabinet hardware with new hinges and pulls. HPM to provide specs"
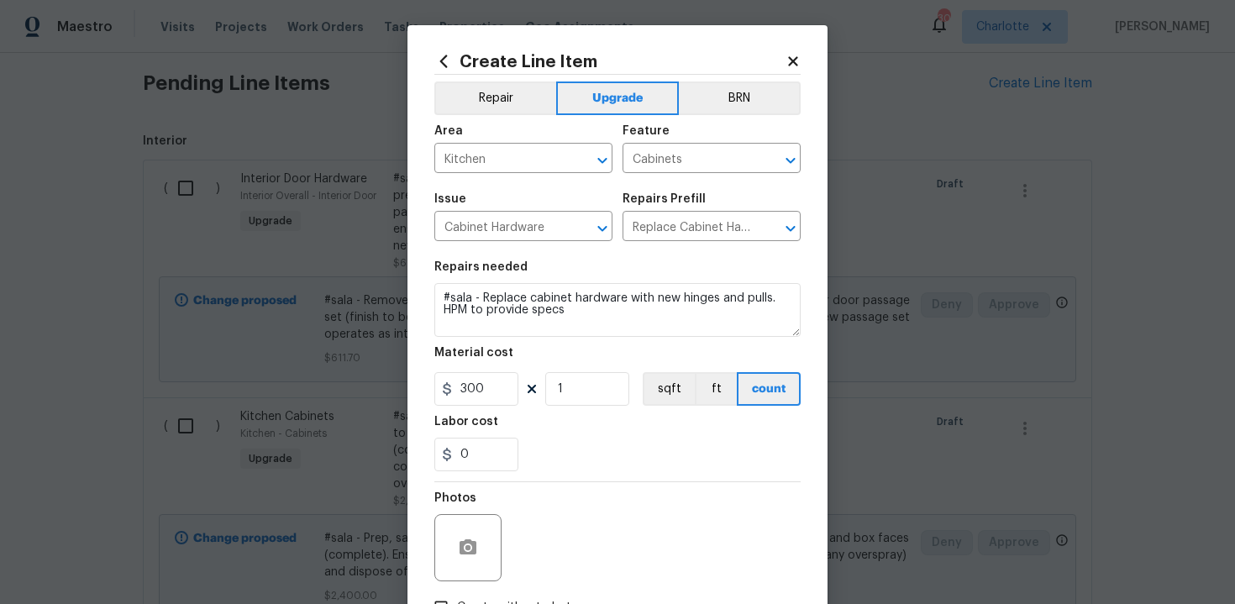
click at [620, 420] on div "Labor cost" at bounding box center [617, 427] width 366 height 22
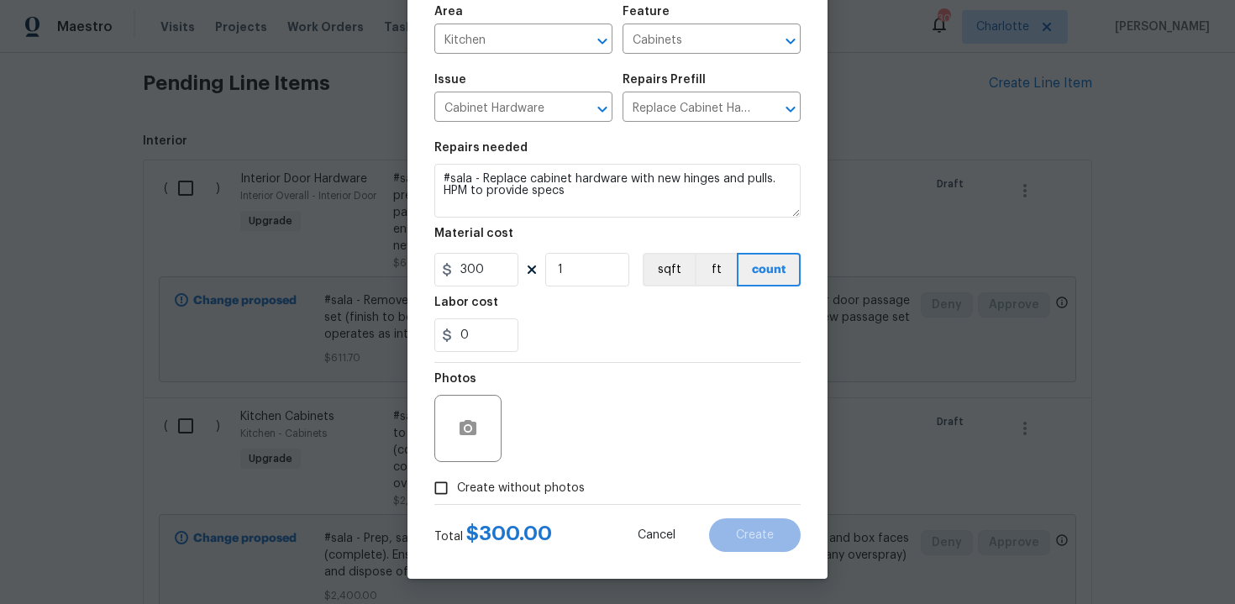
click at [487, 490] on span "Create without photos" at bounding box center [521, 489] width 128 height 18
click at [457, 490] on input "Create without photos" at bounding box center [441, 488] width 32 height 32
checkbox input "true"
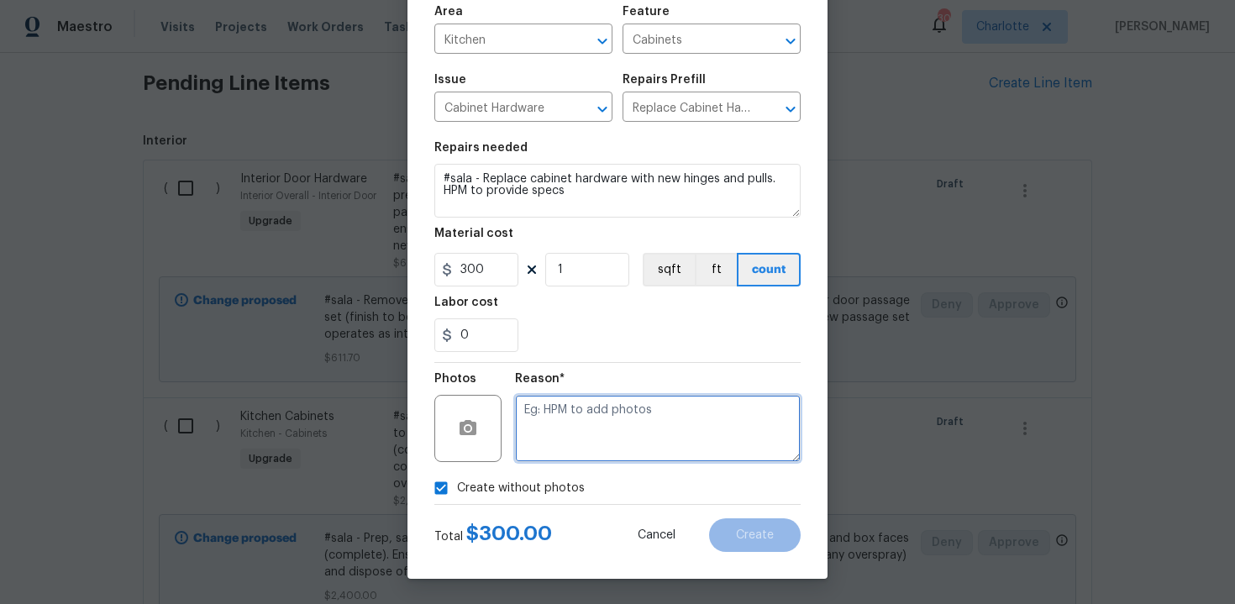
click at [582, 439] on textarea at bounding box center [658, 428] width 286 height 67
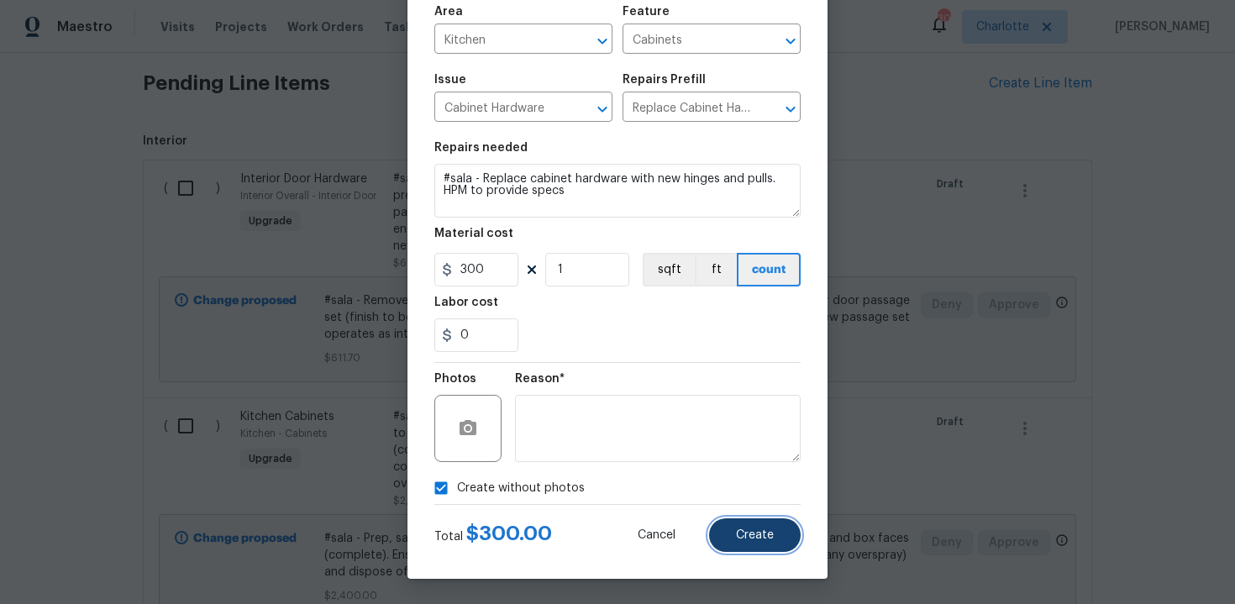
click at [750, 535] on span "Create" at bounding box center [755, 535] width 38 height 13
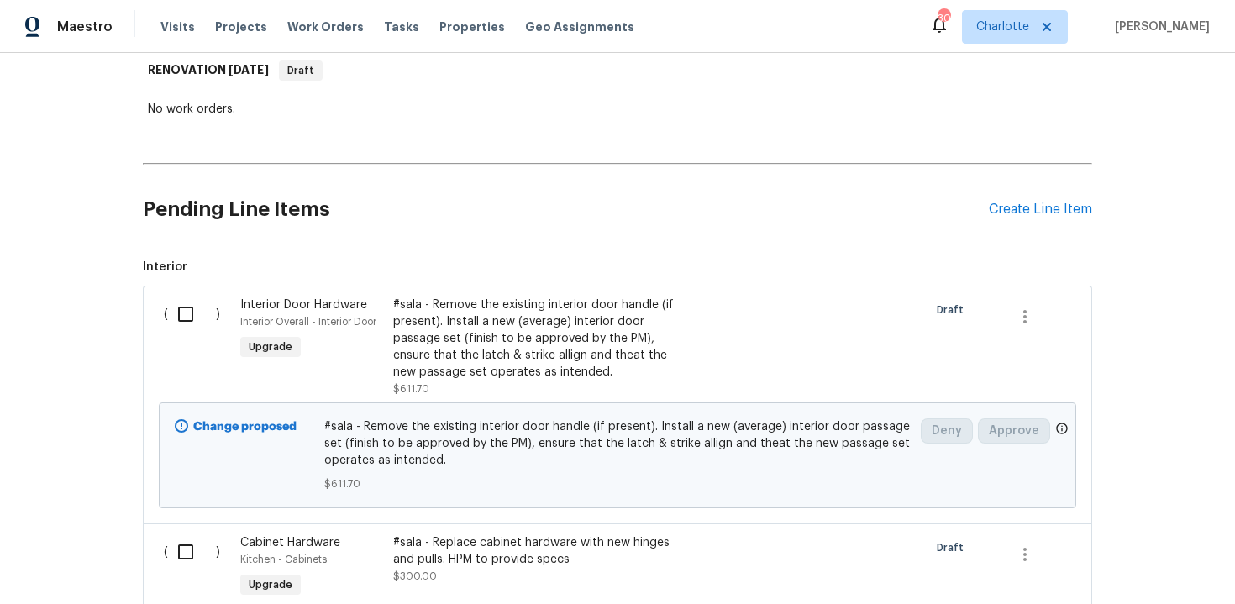
scroll to position [271, 0]
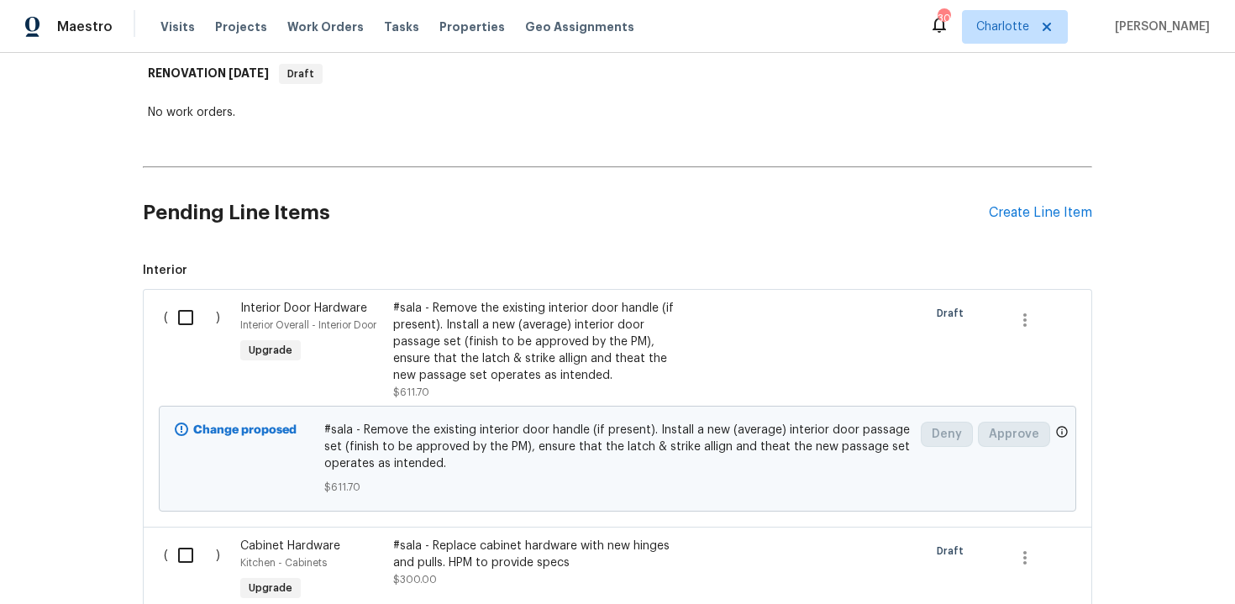
click at [1022, 202] on div "Pending Line Items Create Line Item" at bounding box center [618, 213] width 950 height 78
click at [1045, 206] on div "Create Line Item" at bounding box center [1040, 213] width 103 height 16
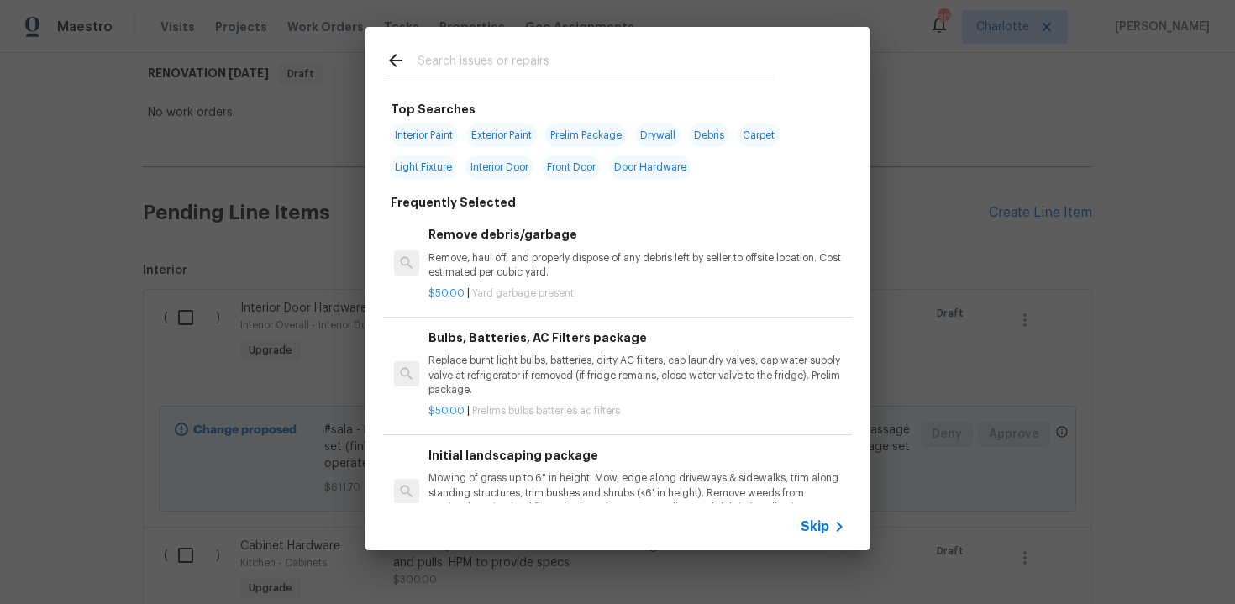
click at [805, 516] on div "Skip" at bounding box center [618, 526] width 504 height 47
click at [817, 528] on span "Skip" at bounding box center [815, 526] width 29 height 17
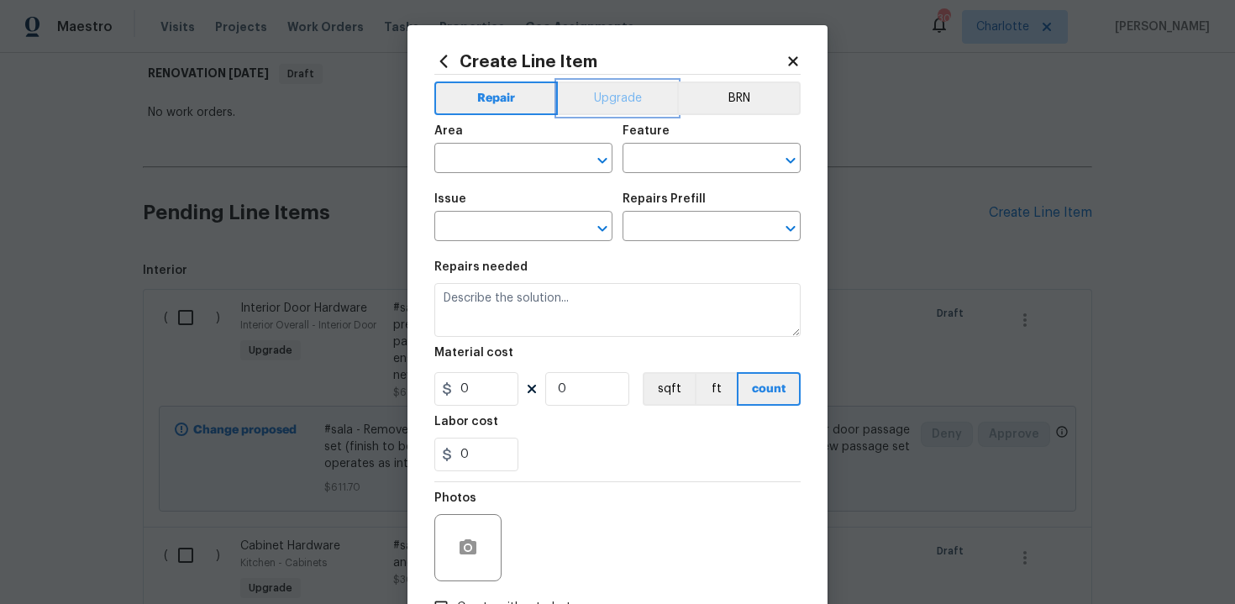
click at [632, 103] on button "Upgrade" at bounding box center [618, 99] width 120 height 34
click at [529, 160] on input "text" at bounding box center [499, 160] width 131 height 26
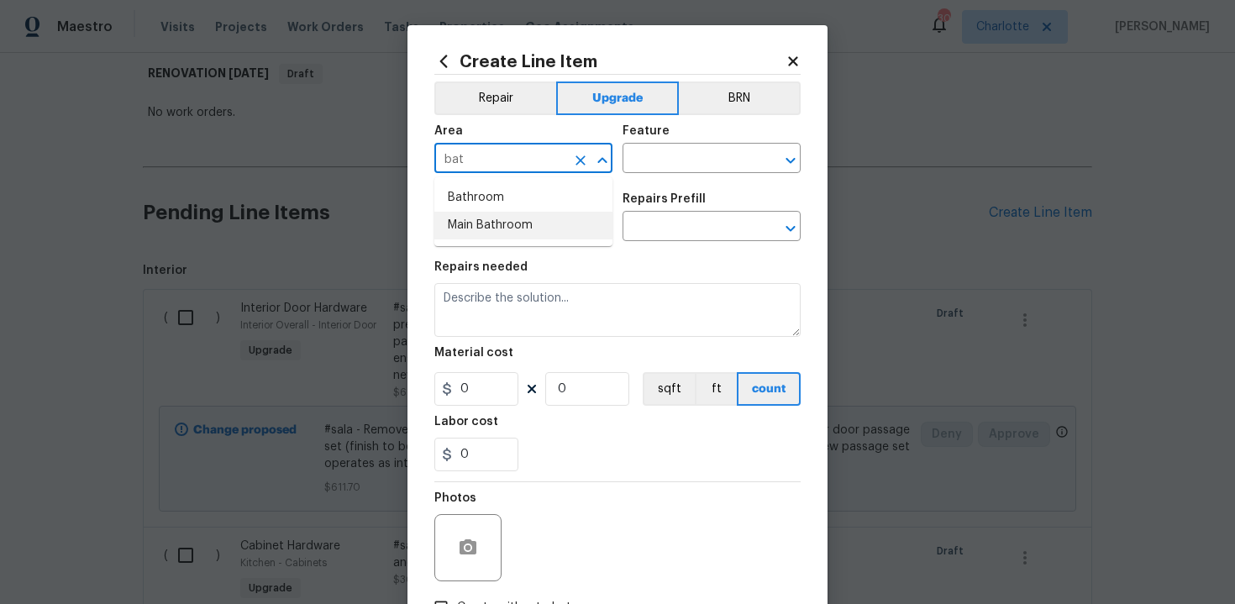
click at [523, 223] on li "Main Bathroom" at bounding box center [523, 226] width 178 height 28
type input "Main Bathroom"
click at [655, 158] on input "text" at bounding box center [688, 160] width 131 height 26
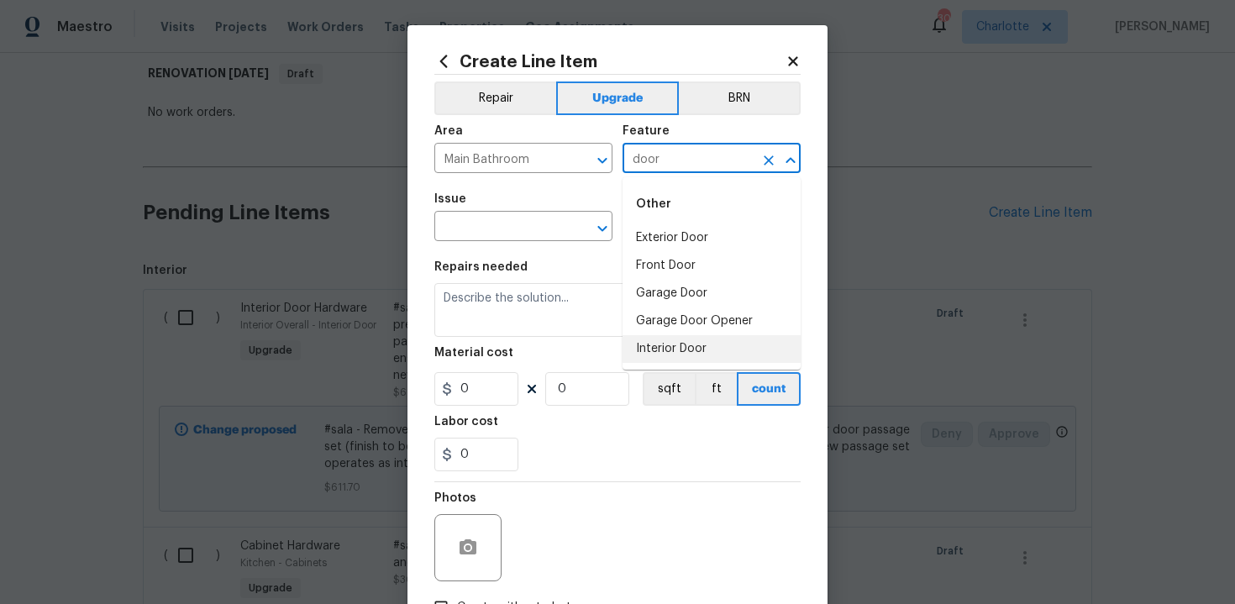
click at [680, 348] on li "Interior Door" at bounding box center [712, 349] width 178 height 28
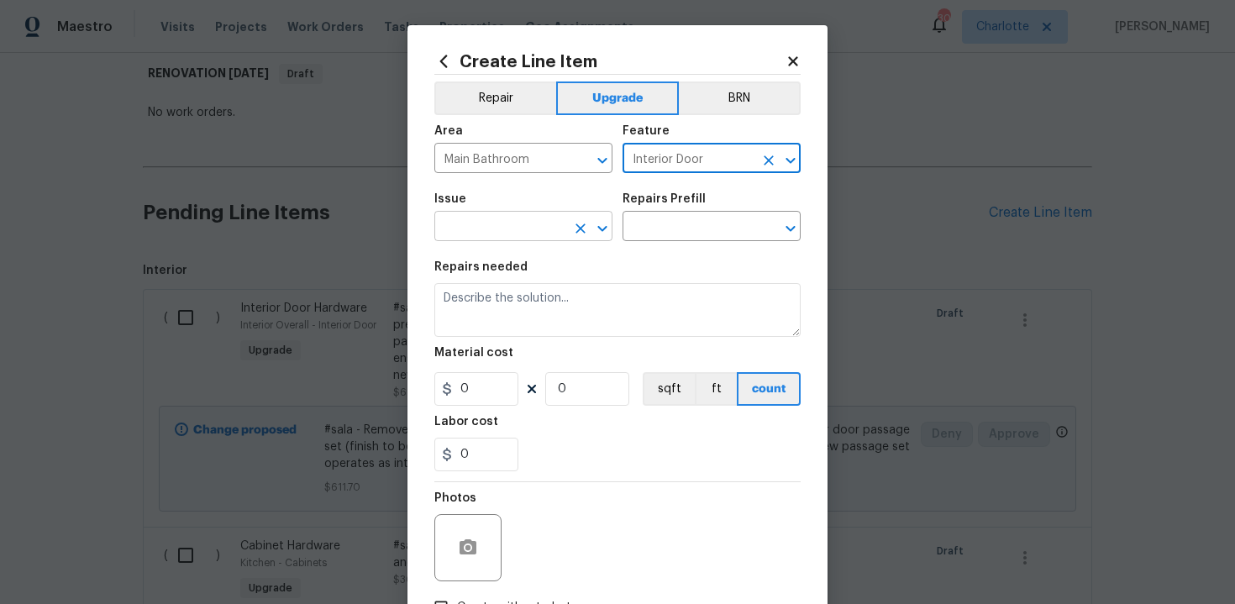
type input "Interior Door"
click at [492, 233] on input "text" at bounding box center [499, 228] width 131 height 26
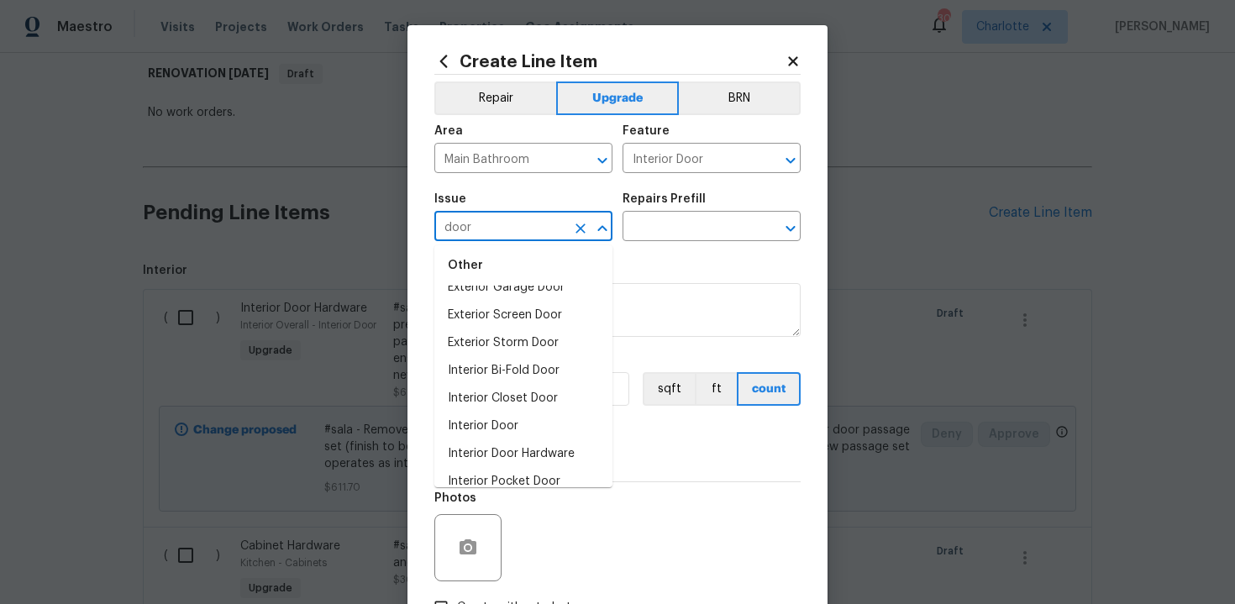
scroll to position [89, 0]
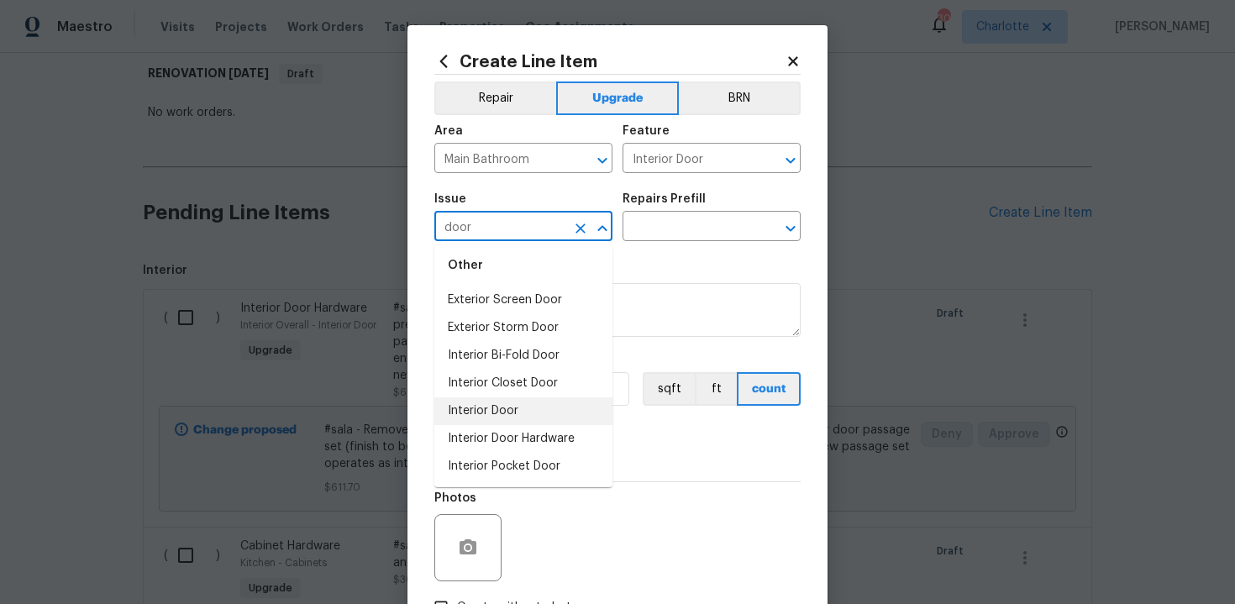
click at [497, 409] on li "Interior Door" at bounding box center [523, 411] width 178 height 28
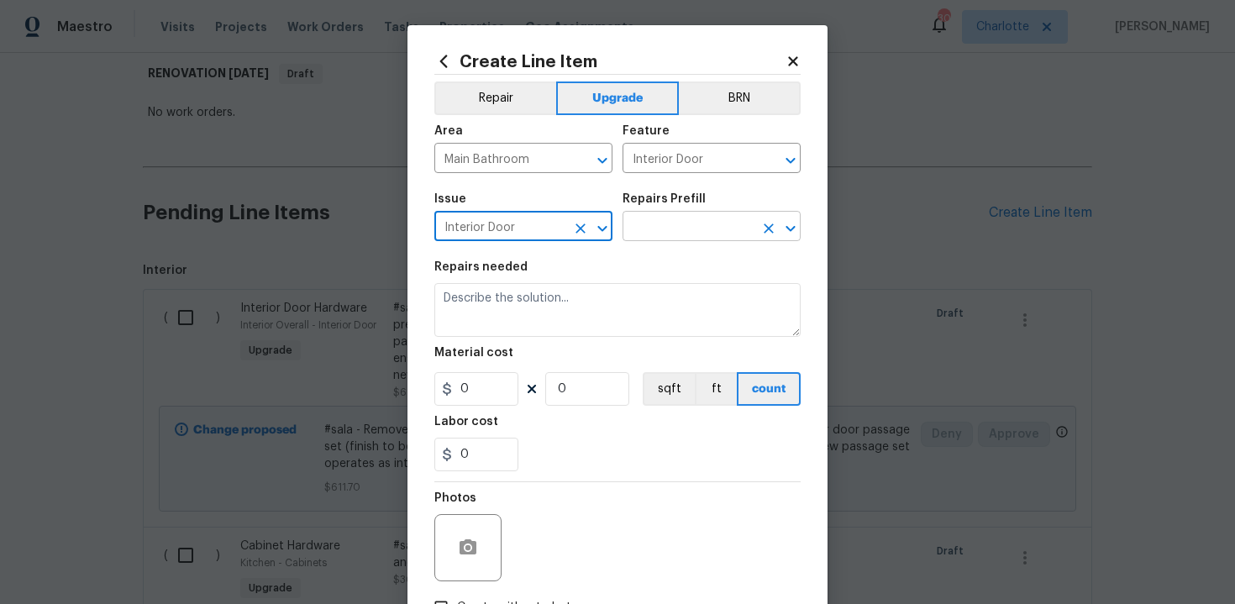
type input "Interior Door"
click at [681, 225] on input "text" at bounding box center [688, 228] width 131 height 26
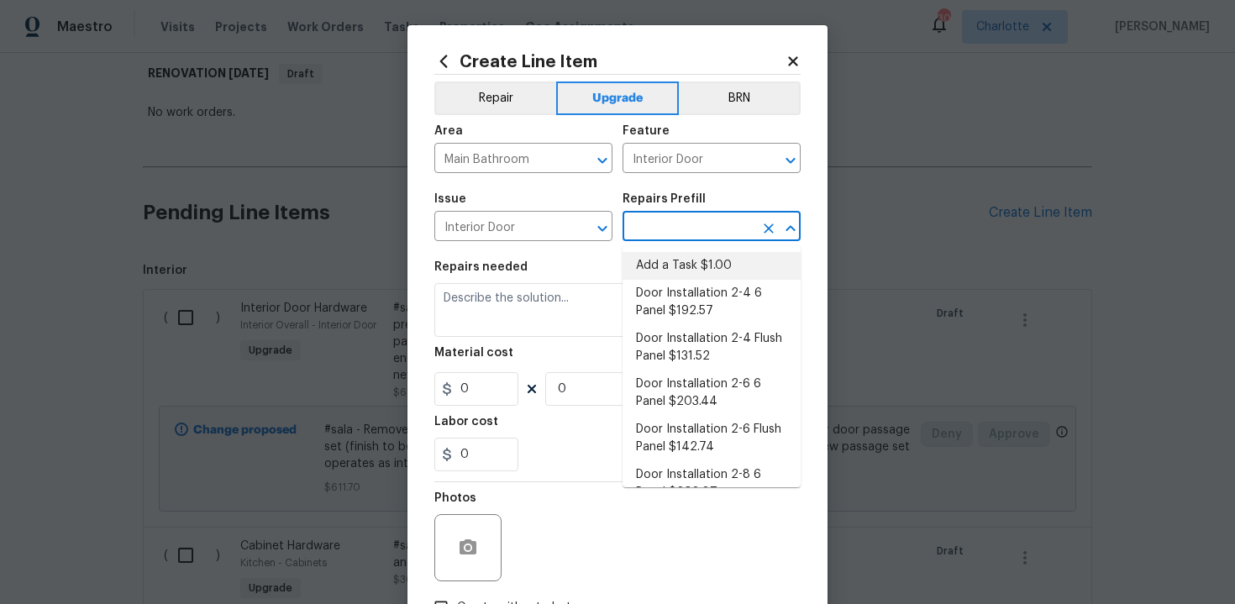
click at [677, 266] on li "Add a Task $1.00" at bounding box center [712, 266] width 178 height 28
type input "Add a Task $1.00"
type textarea "HPM to detail"
type input "1"
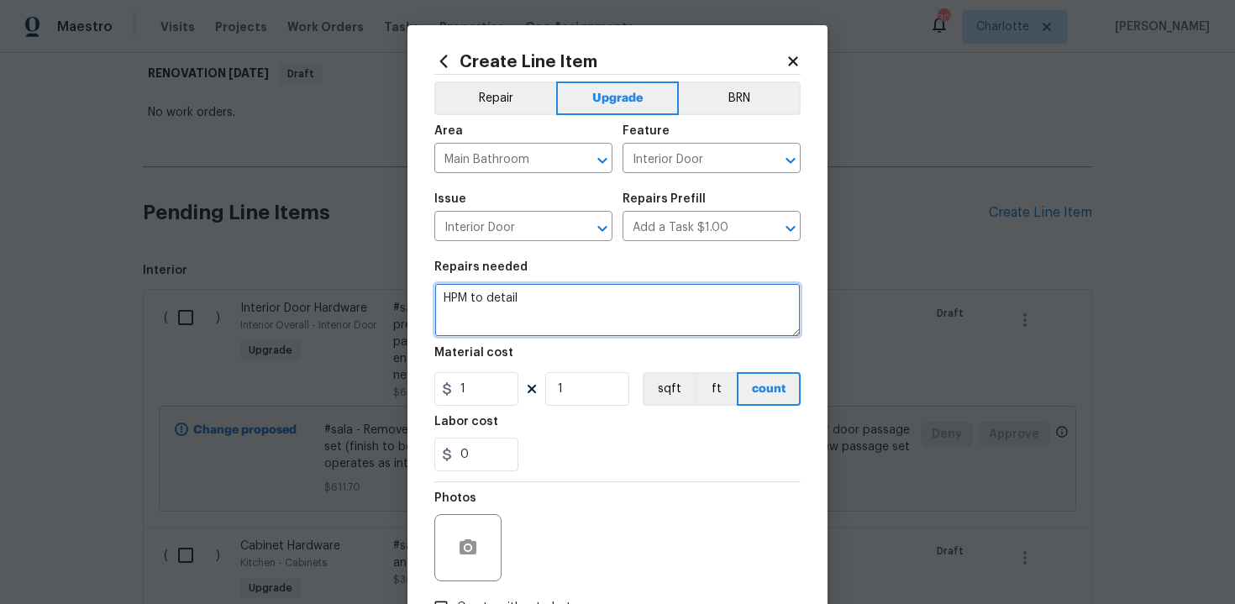
drag, startPoint x: 437, startPoint y: 302, endPoint x: 599, endPoint y: 302, distance: 162.2
click at [599, 302] on textarea "HPM to detail" at bounding box center [617, 310] width 366 height 54
paste textarea "Replace Shower Door"
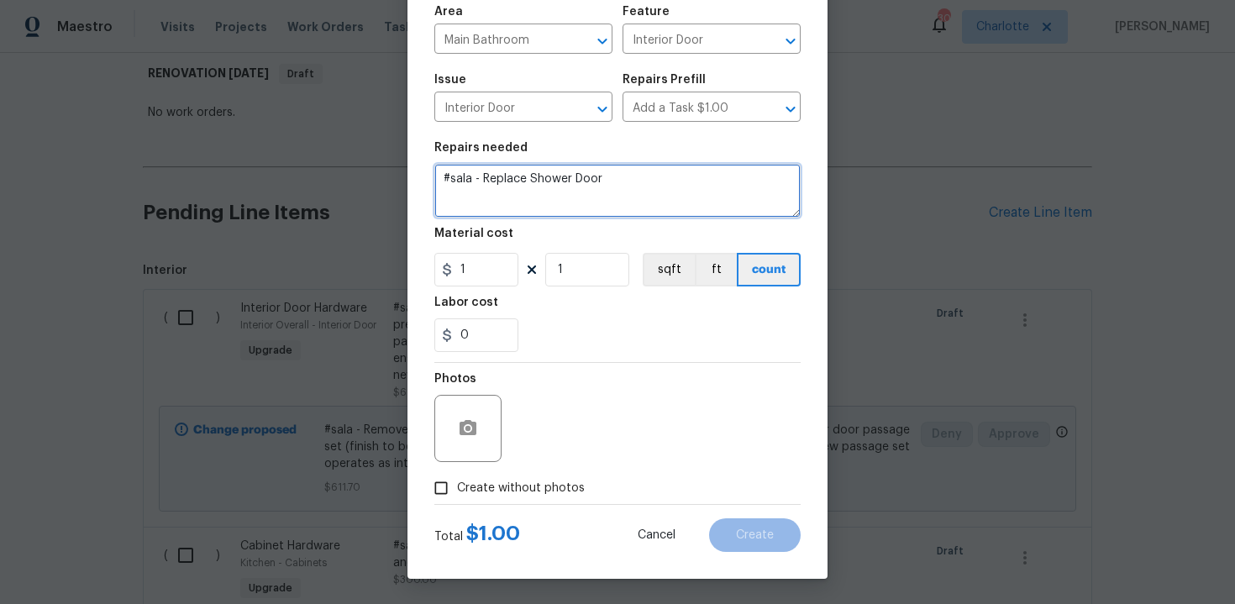
type textarea "#sala - Replace Shower Door"
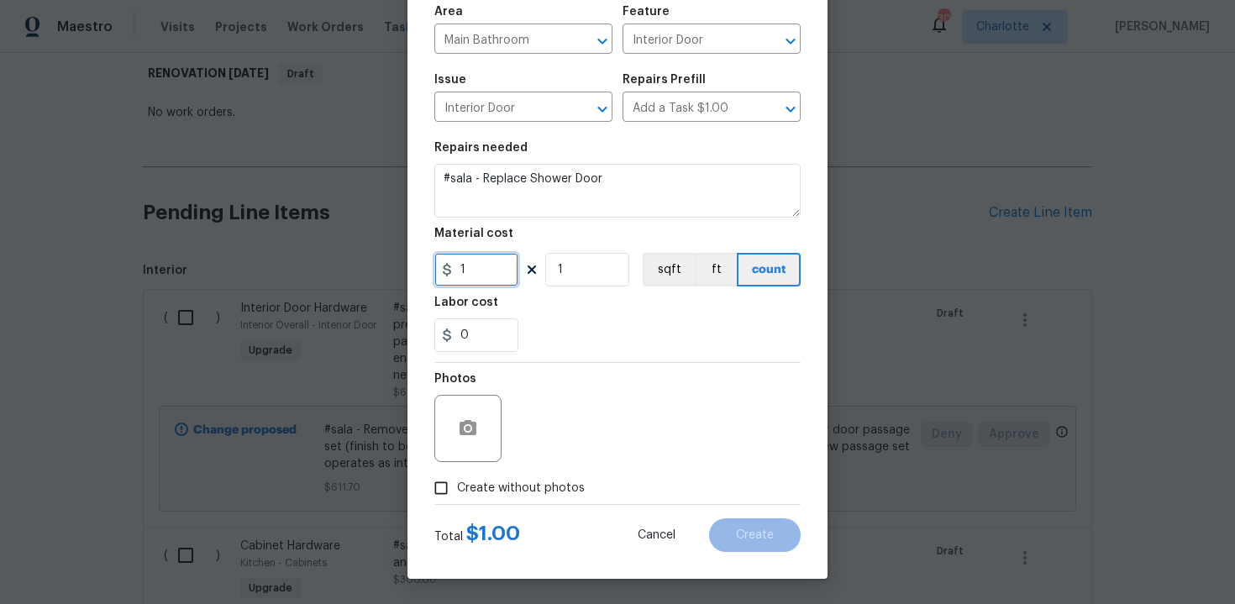
click at [473, 267] on input "1" at bounding box center [476, 270] width 84 height 34
type input "750"
click at [581, 339] on div "0" at bounding box center [617, 335] width 366 height 34
click at [526, 487] on span "Create without photos" at bounding box center [521, 489] width 128 height 18
click at [457, 487] on input "Create without photos" at bounding box center [441, 488] width 32 height 32
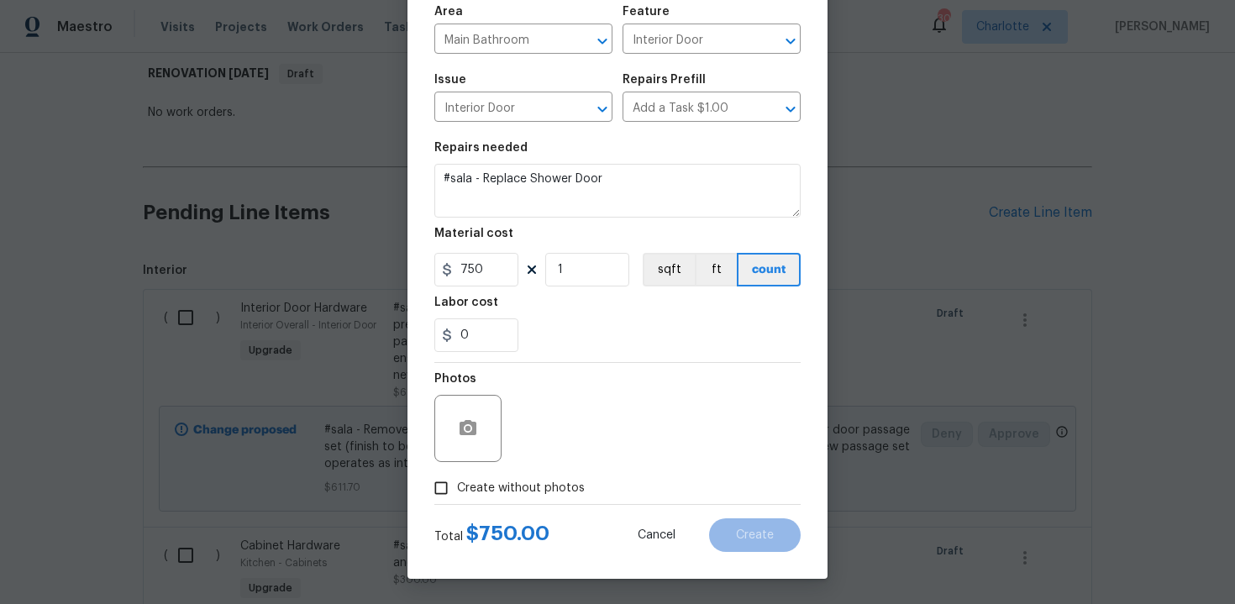
checkbox input "true"
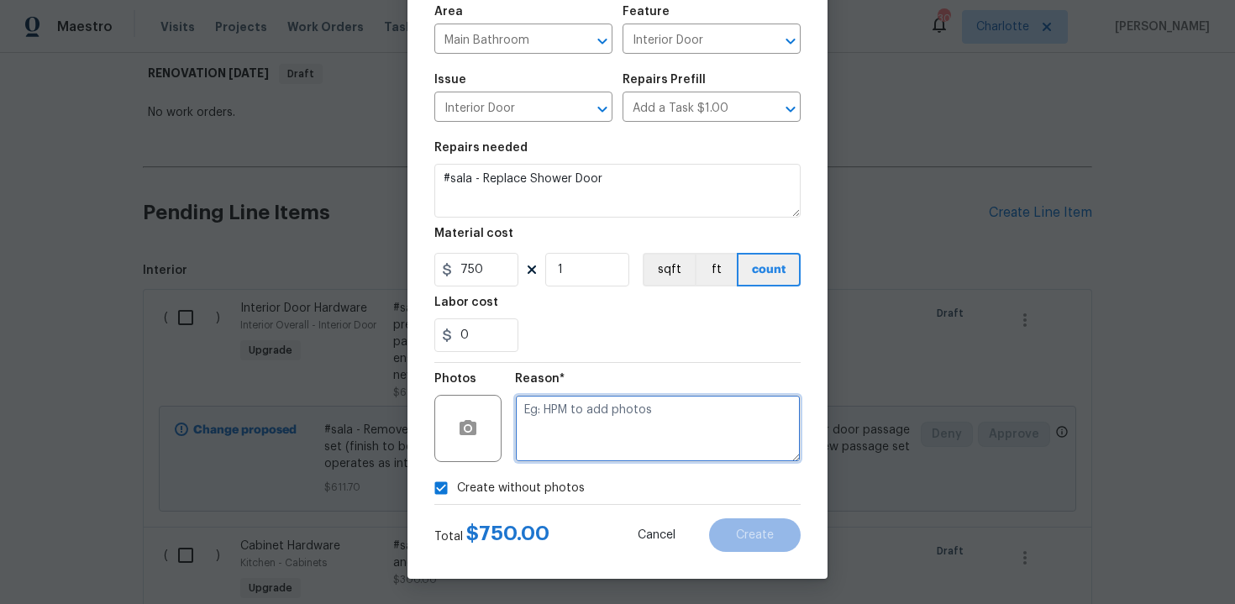
click at [612, 428] on textarea at bounding box center [658, 428] width 286 height 67
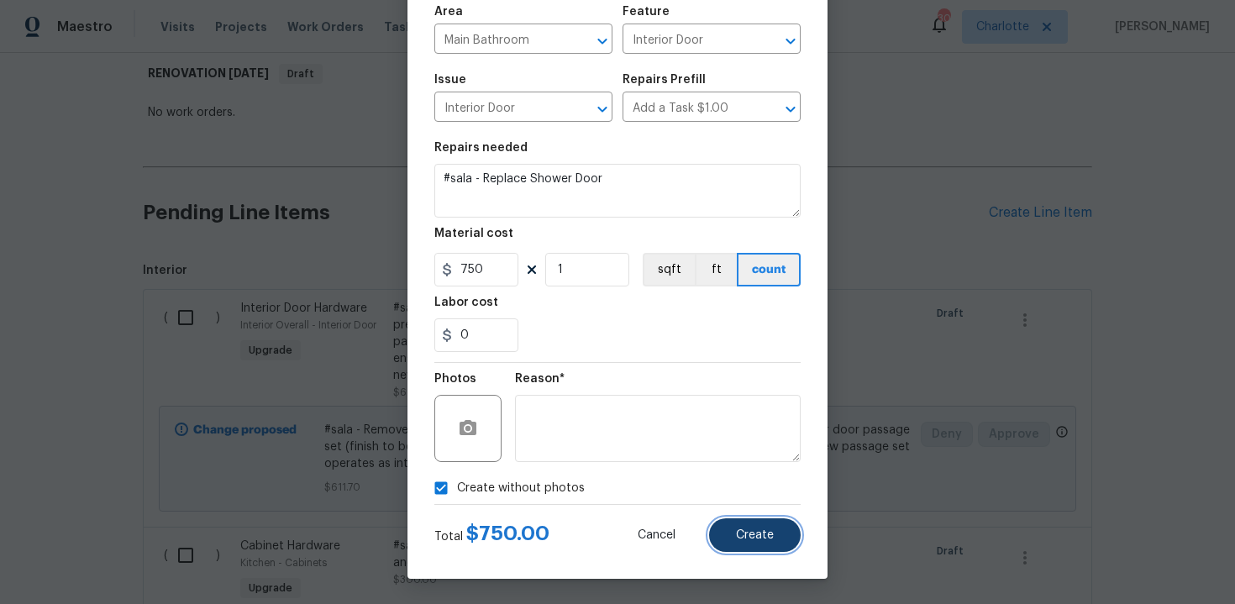
click at [754, 532] on span "Create" at bounding box center [755, 535] width 38 height 13
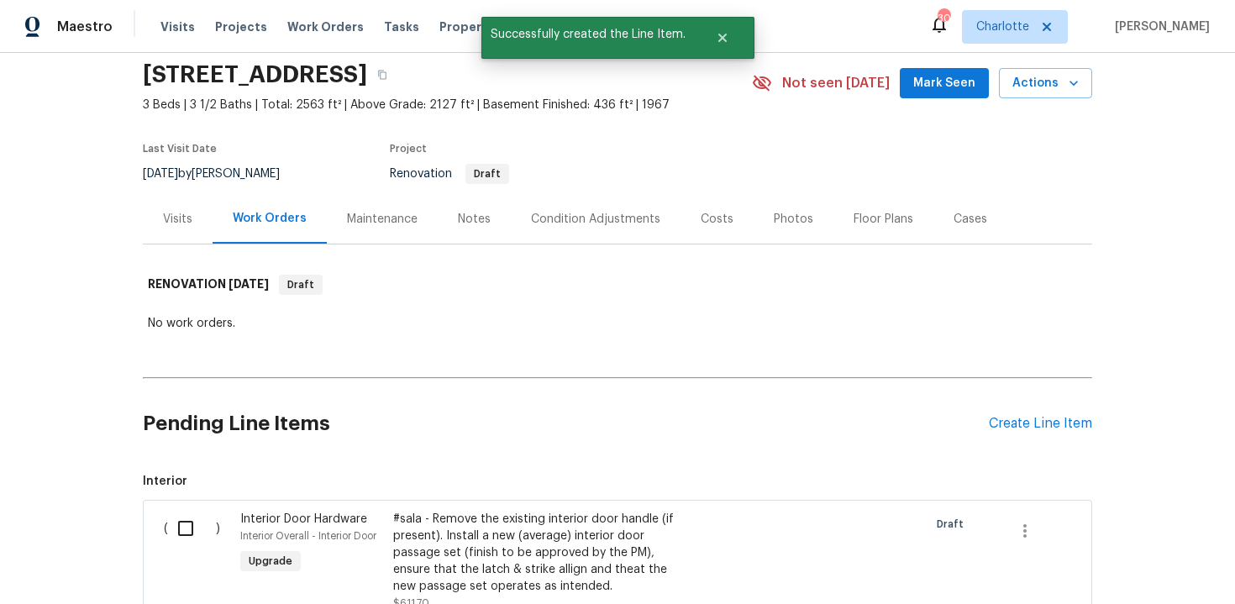
scroll to position [271, 0]
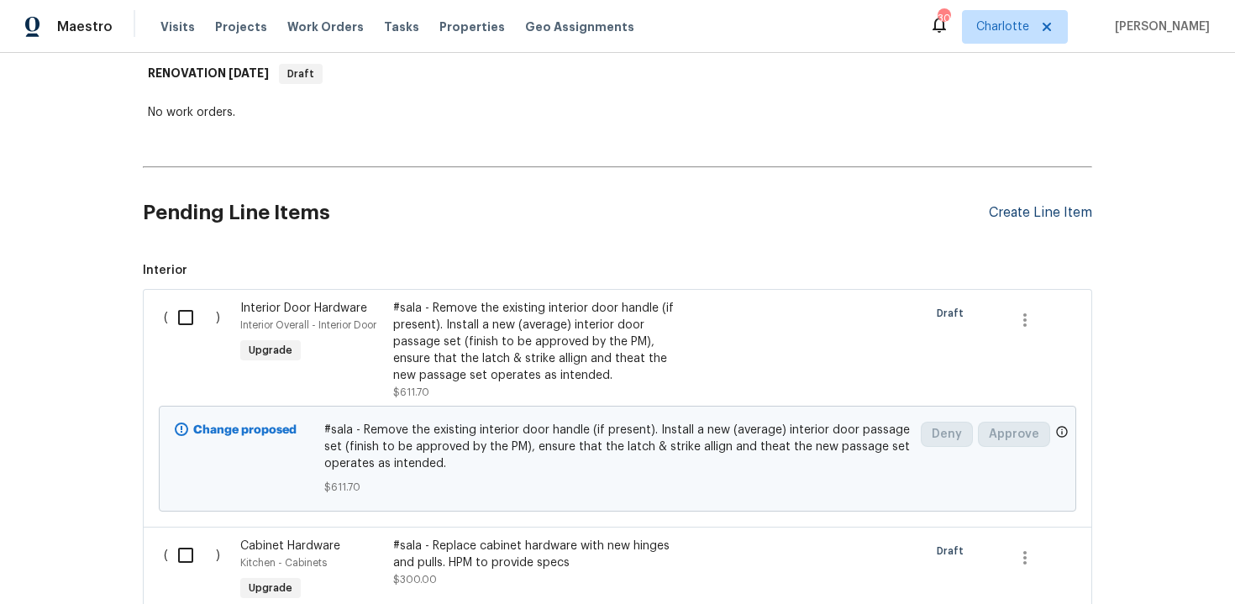
click at [1041, 211] on div "Create Line Item" at bounding box center [1040, 213] width 103 height 16
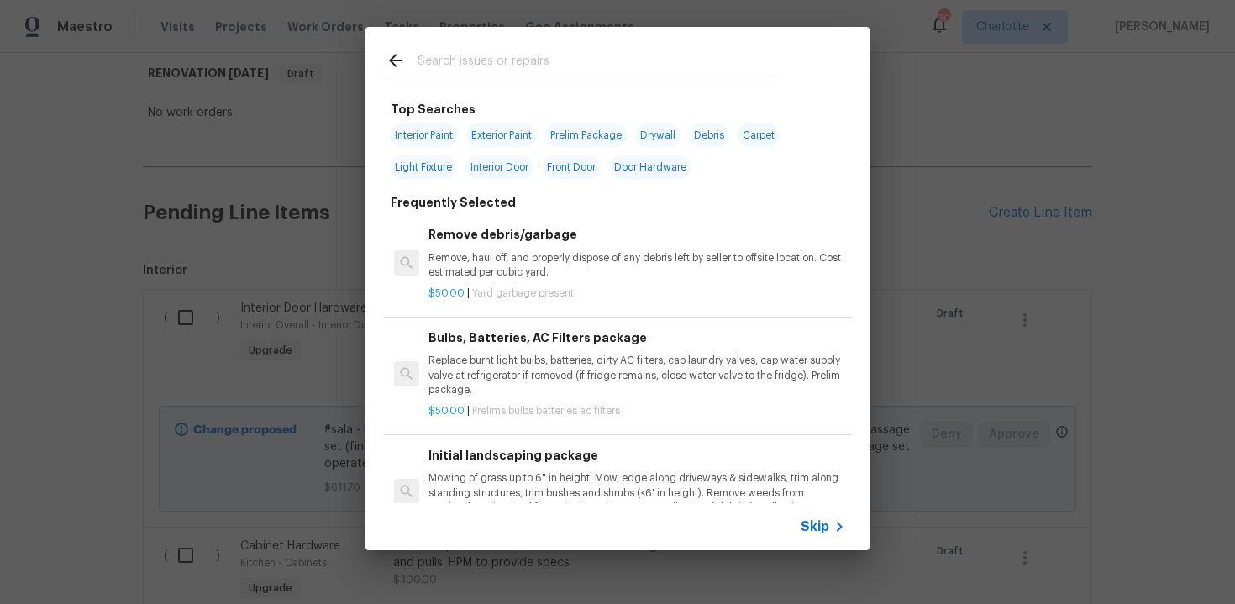
click at [809, 536] on div "Skip" at bounding box center [825, 527] width 49 height 20
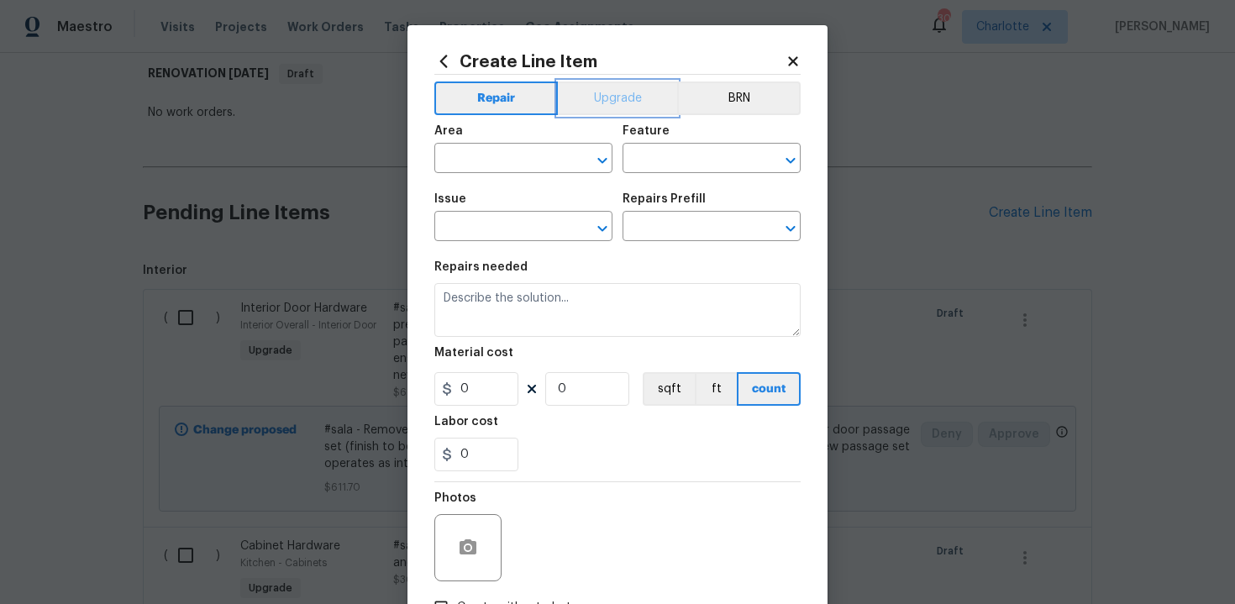
click at [604, 95] on button "Upgrade" at bounding box center [618, 99] width 120 height 34
click at [507, 160] on input "text" at bounding box center [499, 160] width 131 height 26
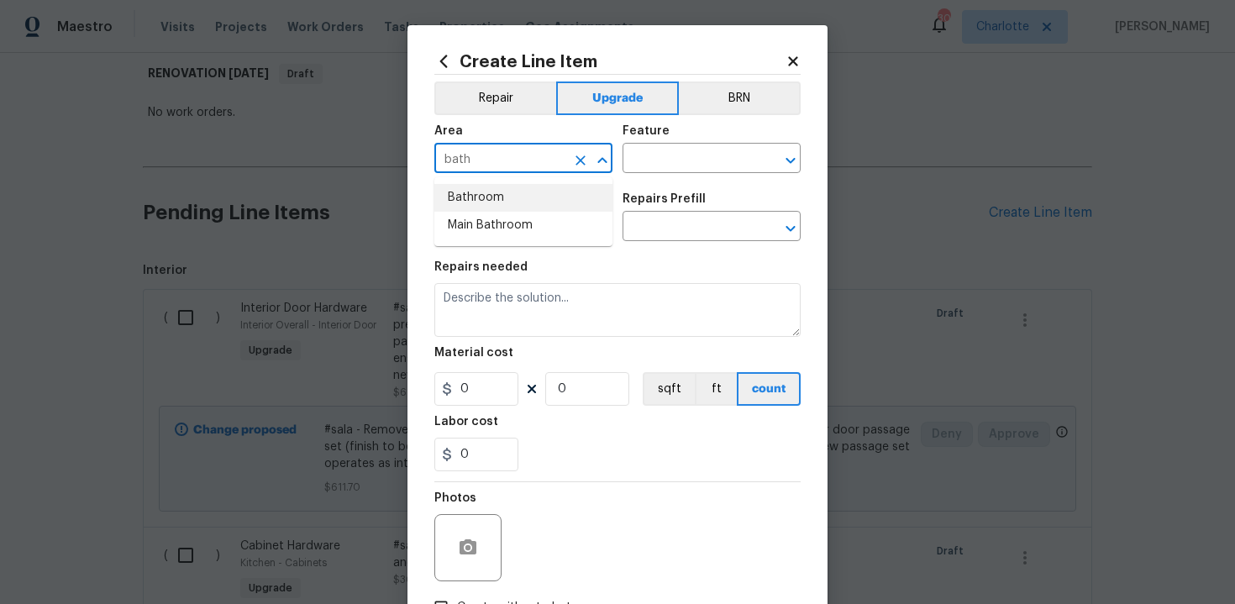
click at [510, 192] on li "Bathroom" at bounding box center [523, 198] width 178 height 28
type input "Bathroom"
click at [644, 165] on input "text" at bounding box center [688, 160] width 131 height 26
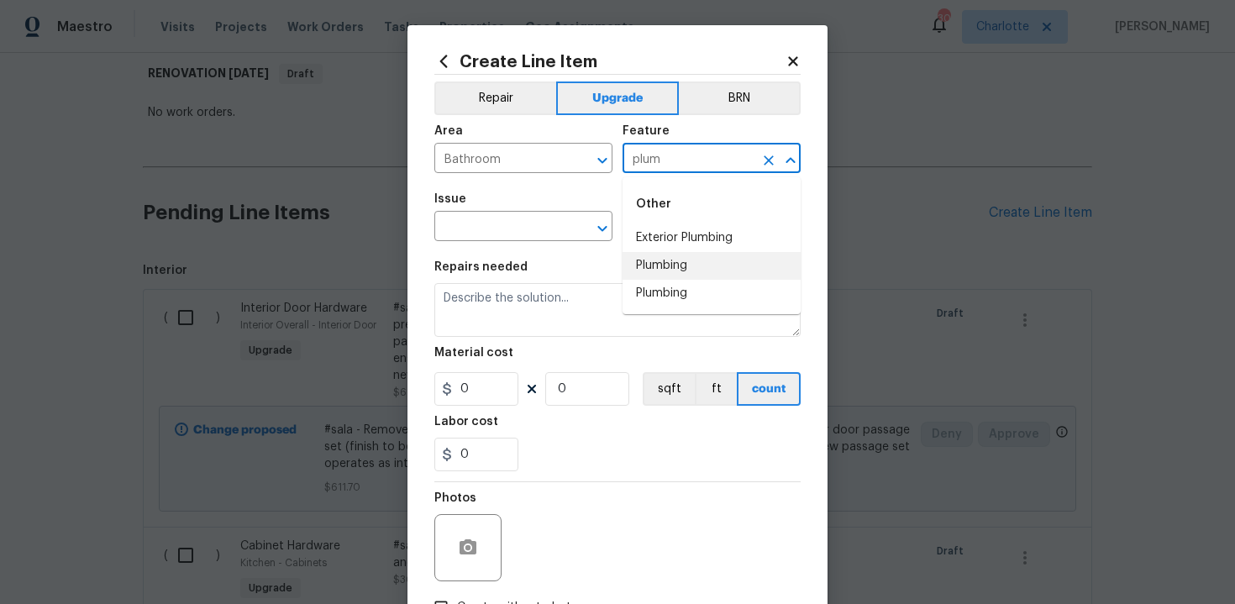
click at [665, 257] on li "Plumbing" at bounding box center [712, 266] width 178 height 28
type input "Plumbing"
click at [503, 241] on input "text" at bounding box center [499, 228] width 131 height 26
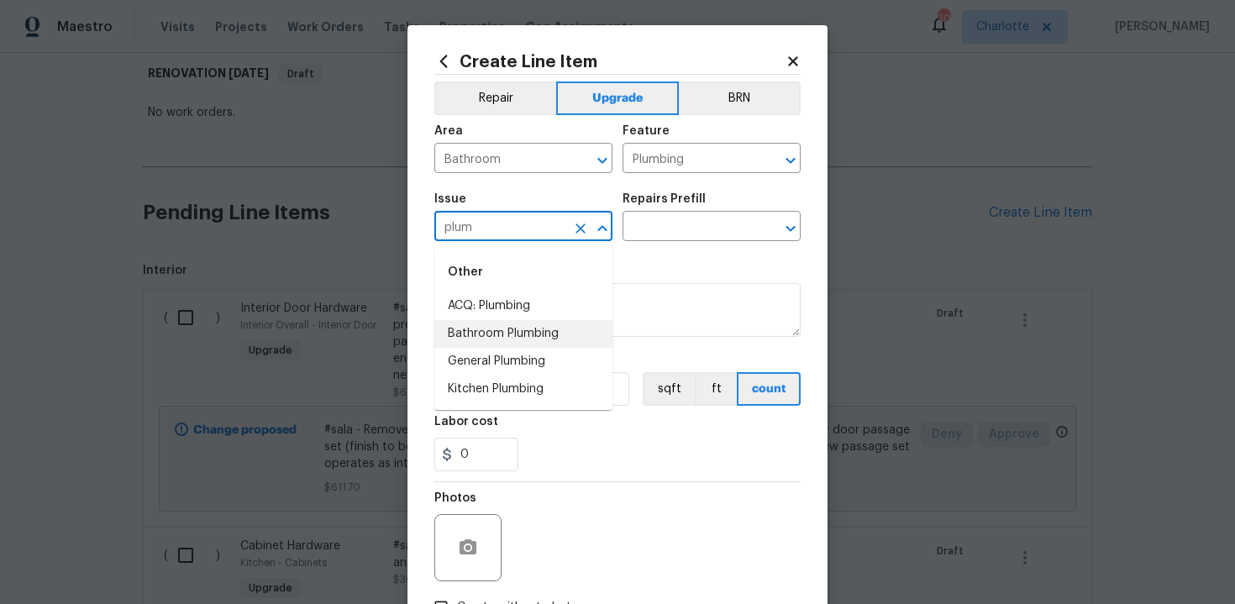
click at [503, 343] on li "Bathroom Plumbing" at bounding box center [523, 334] width 178 height 28
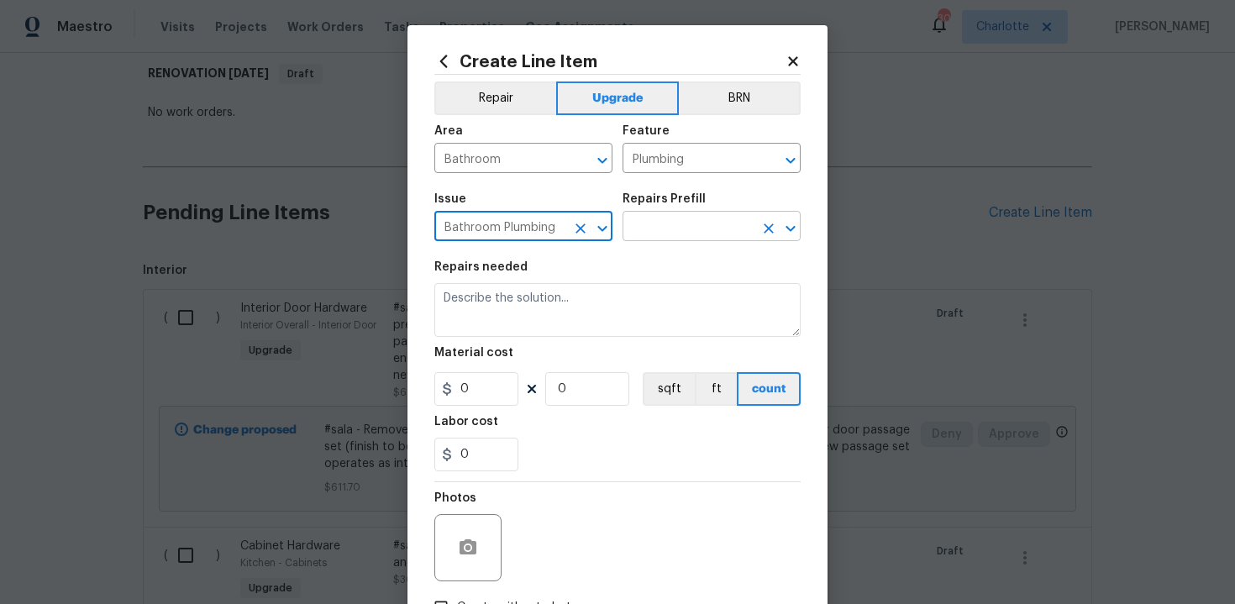
type input "Bathroom Plumbing"
click at [673, 226] on input "text" at bounding box center [688, 228] width 131 height 26
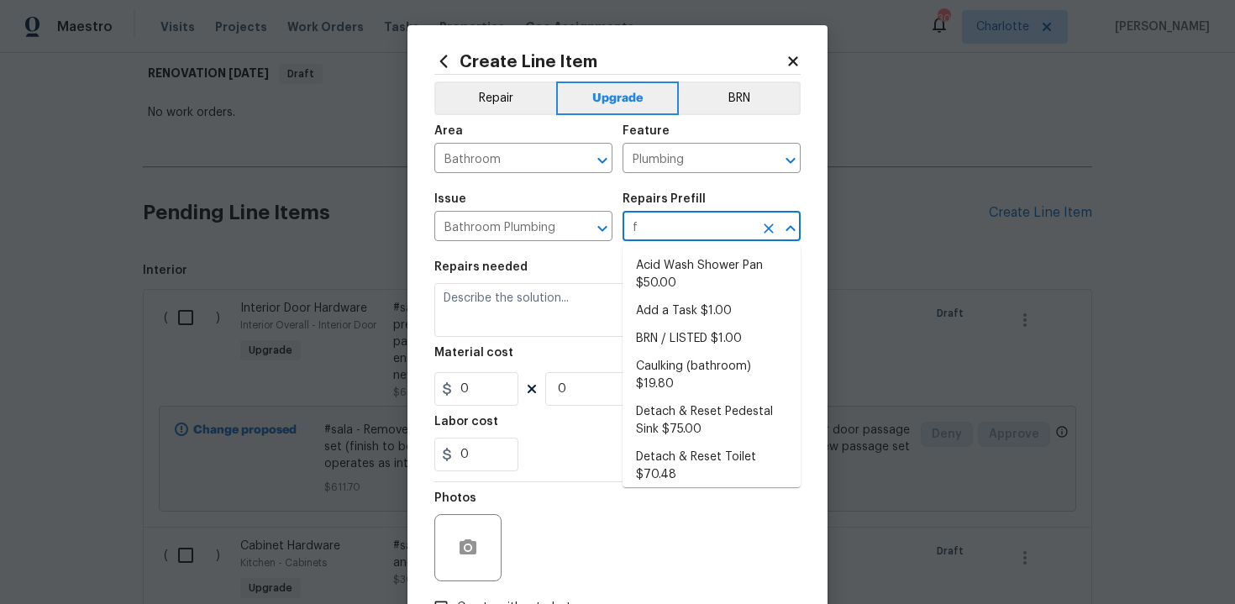
type input "fa"
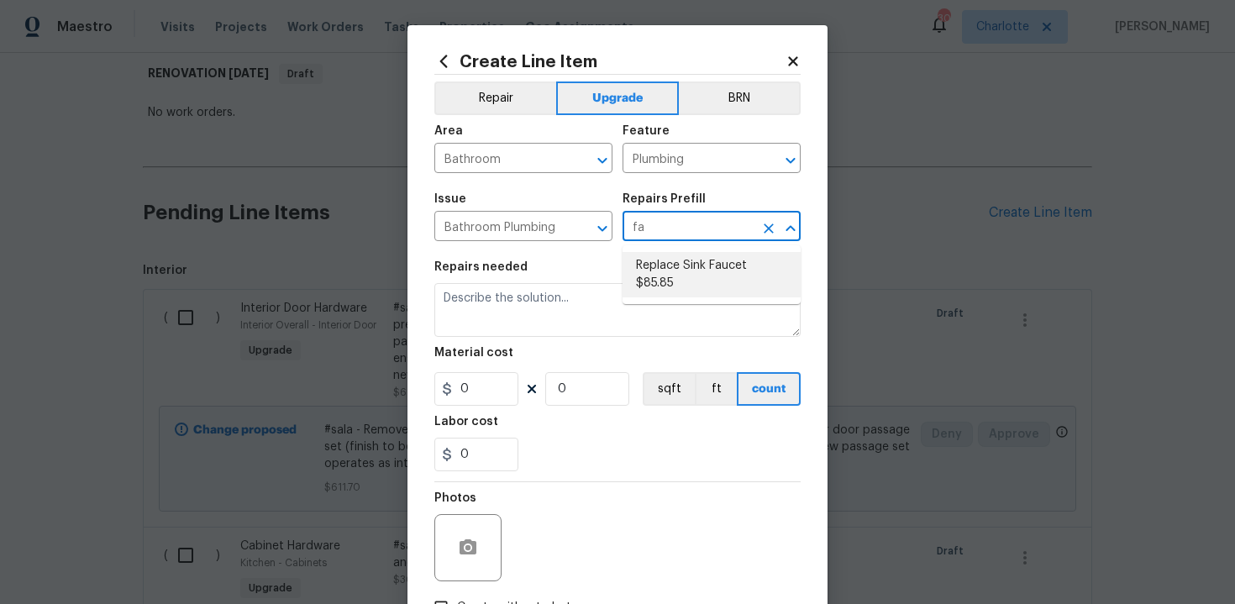
click at [682, 267] on li "Replace Sink Faucet $85.85" at bounding box center [712, 274] width 178 height 45
type input "Replace Sink Faucet $85.85"
type textarea "Remove and replace the existing sink faucet with new (PM to approve finish). En…"
type input "85.85"
type input "1"
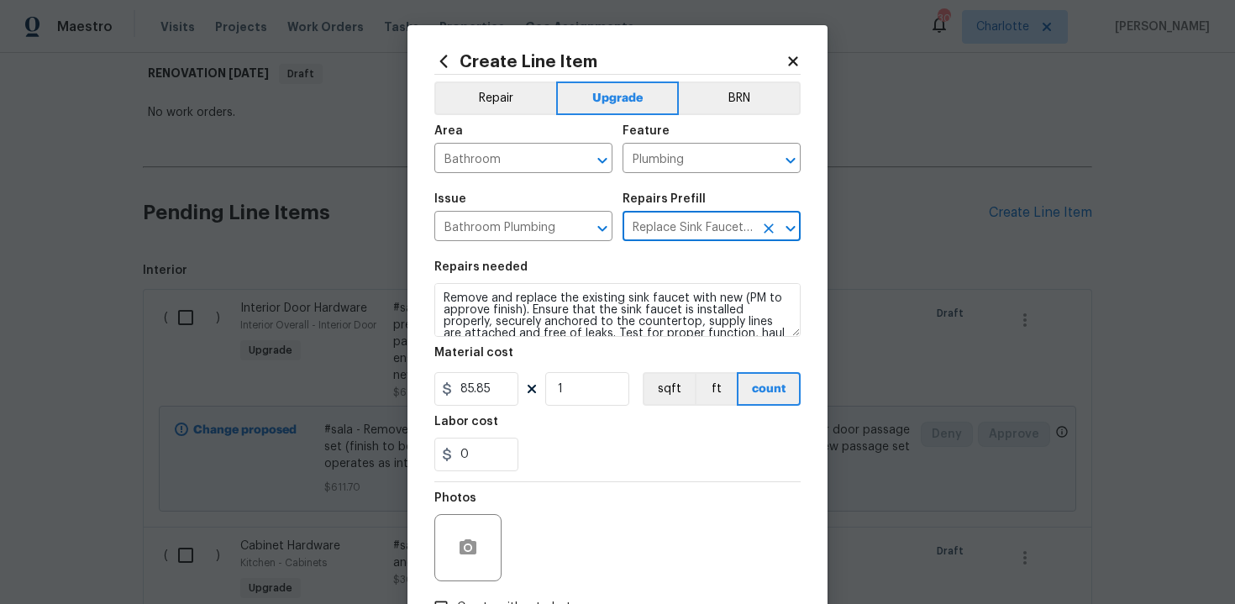
type input "Replace Sink Faucet $85.85"
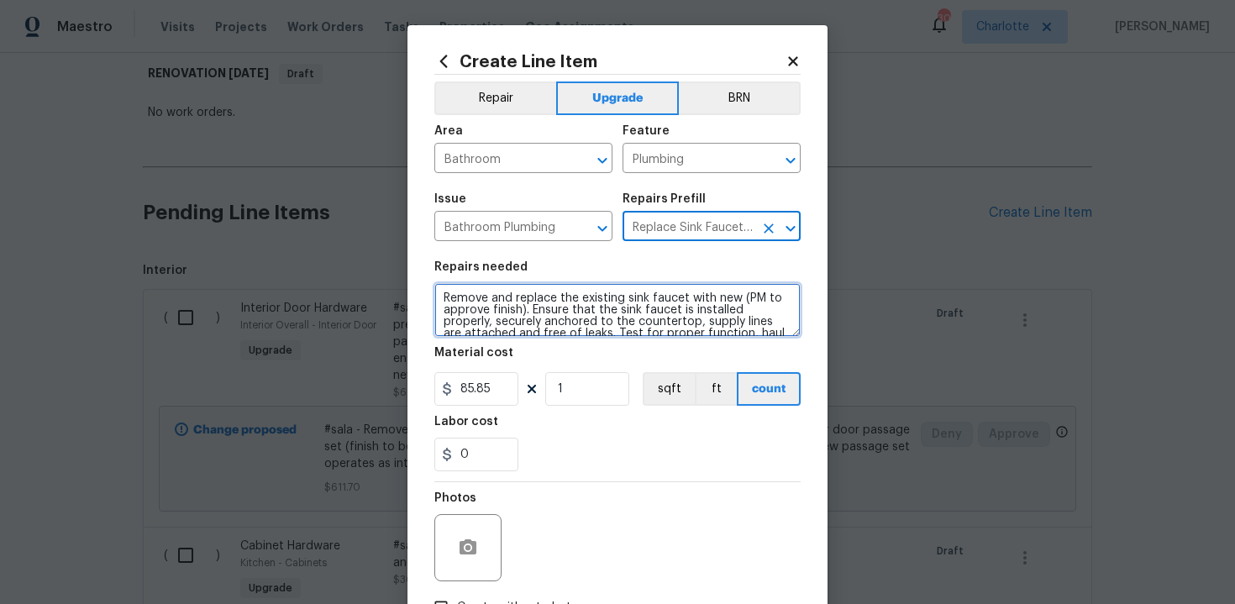
click at [438, 294] on textarea "Remove and replace the existing sink faucet with new (PM to approve finish). En…" at bounding box center [617, 310] width 366 height 54
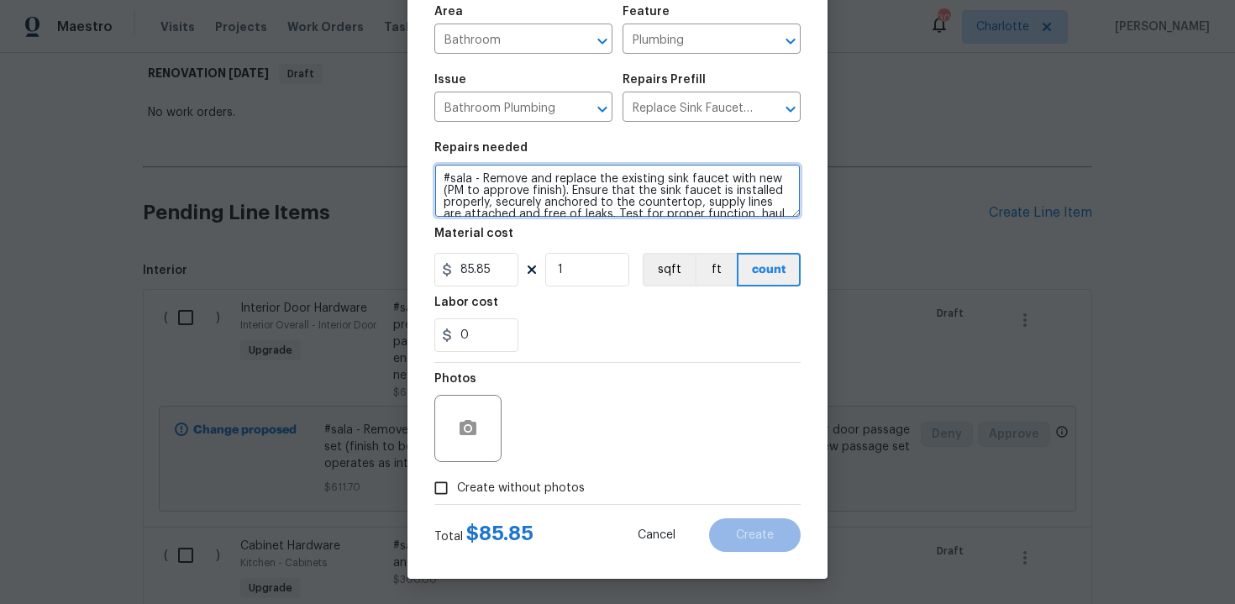
scroll to position [24, 0]
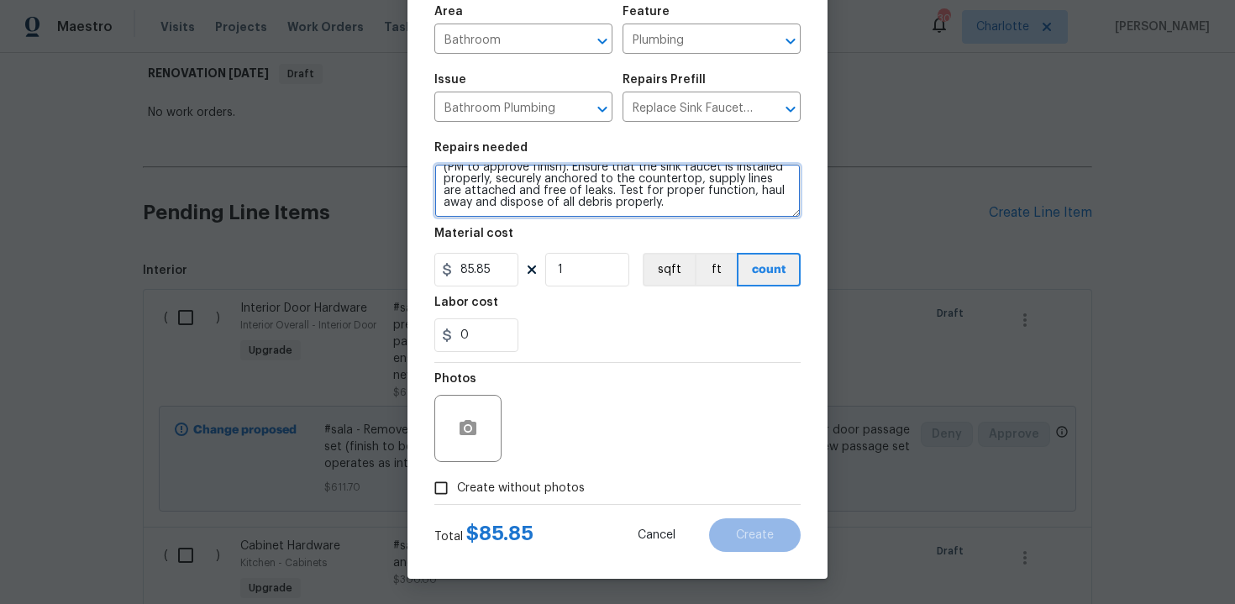
click at [669, 208] on textarea "#sala - Remove and replace the existing sink faucet with new (PM to approve fin…" at bounding box center [617, 191] width 366 height 54
click at [659, 201] on textarea "#sala - Remove and replace the existing sink faucet with new (PM to approve fin…" at bounding box center [617, 191] width 366 height 54
paste textarea "All bathrooms"
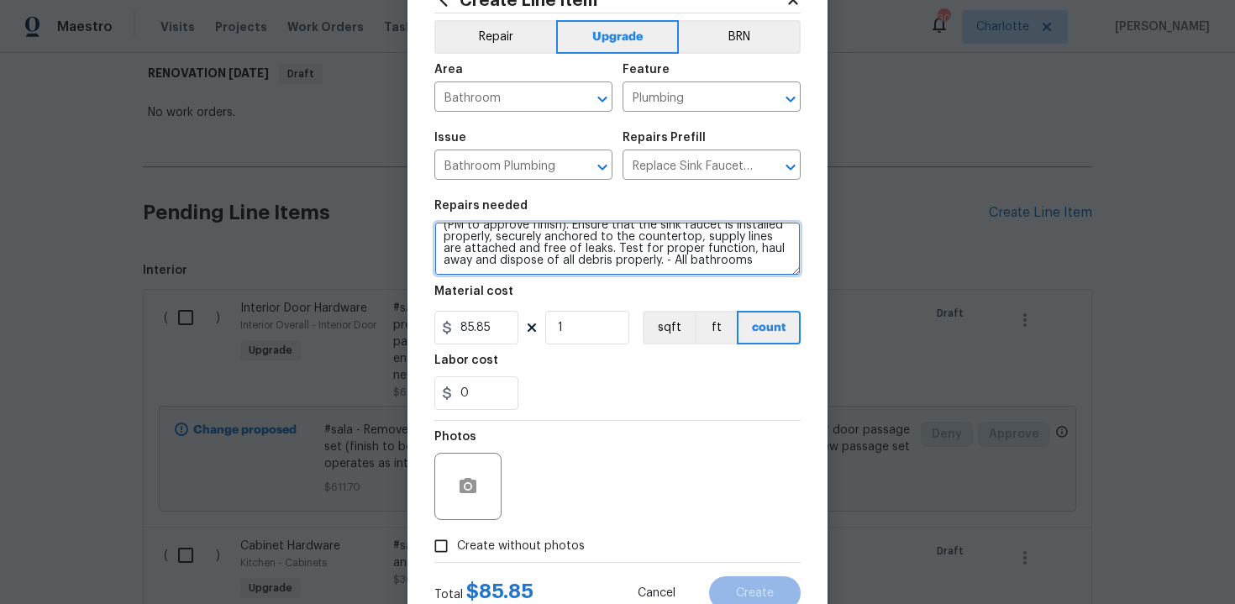
scroll to position [68, 0]
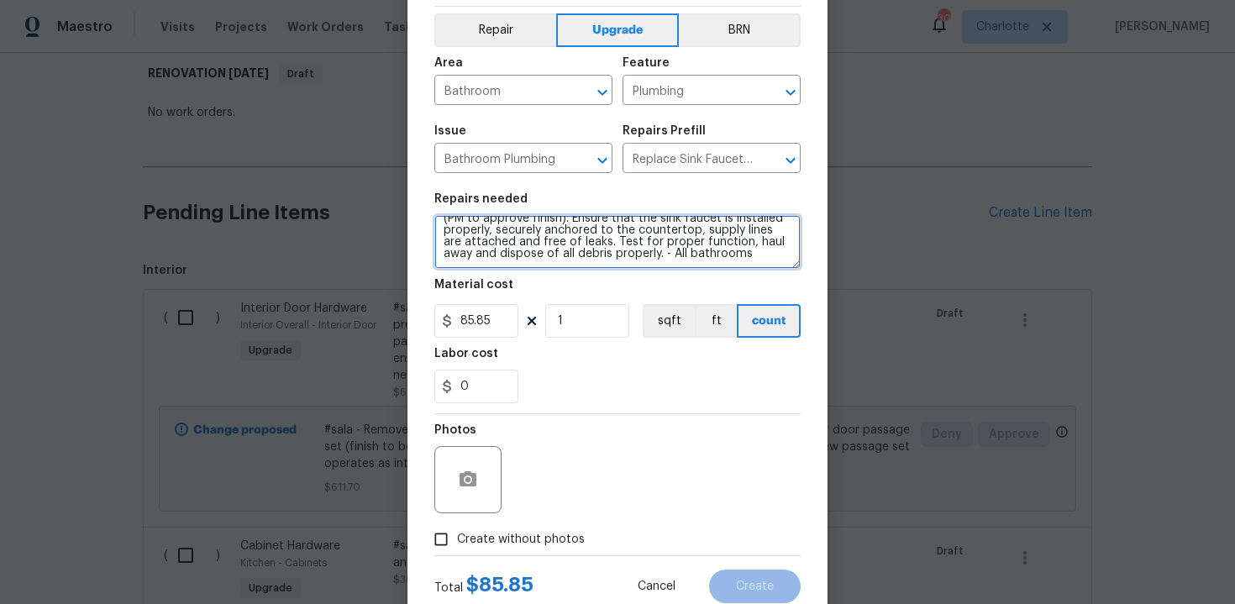
type textarea "#sala - Remove and replace the existing sink faucet with new (PM to approve fin…"
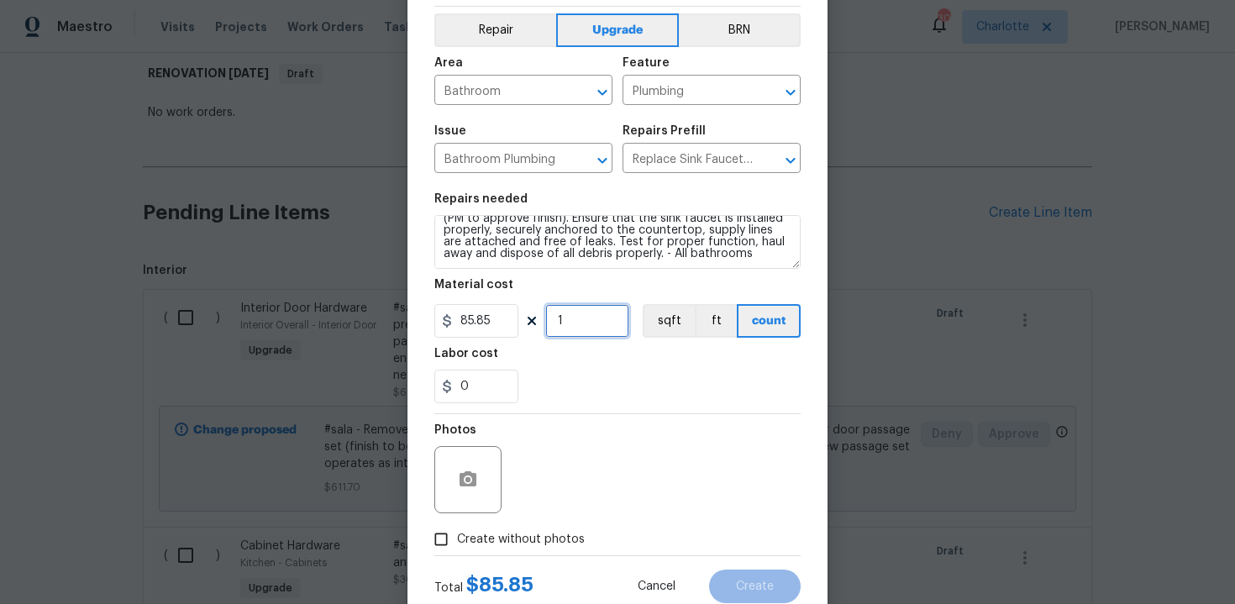
click at [587, 314] on input "1" at bounding box center [587, 321] width 84 height 34
type input "3"
click at [555, 536] on span "Create without photos" at bounding box center [521, 540] width 128 height 18
click at [457, 536] on input "Create without photos" at bounding box center [441, 539] width 32 height 32
checkbox input "true"
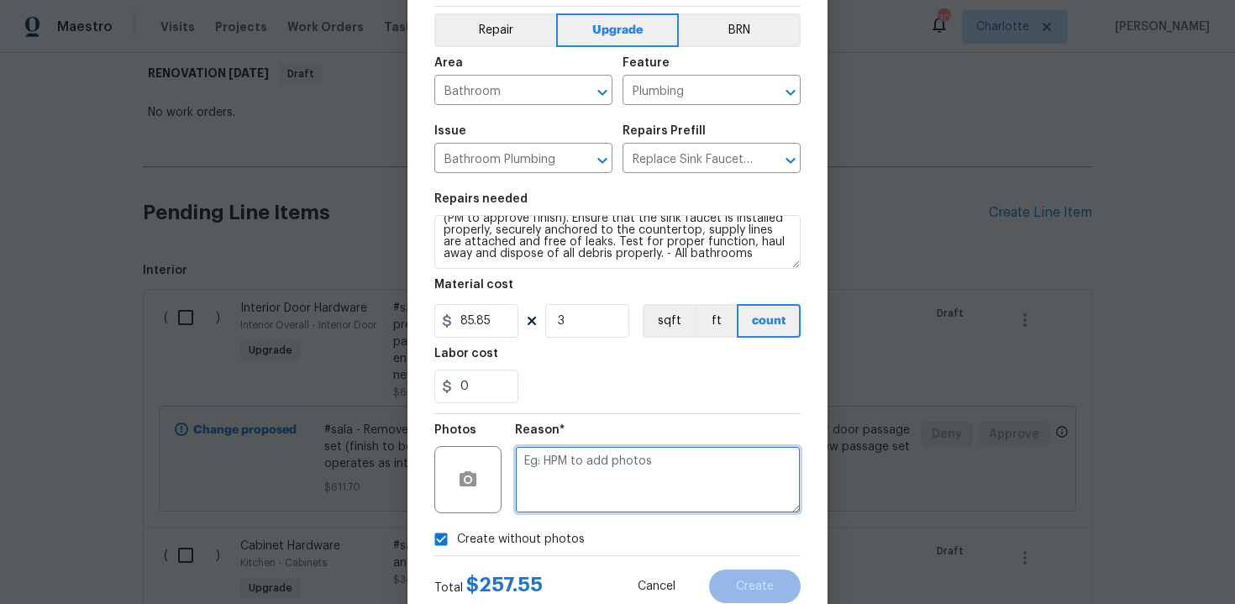
click at [605, 489] on textarea at bounding box center [658, 479] width 286 height 67
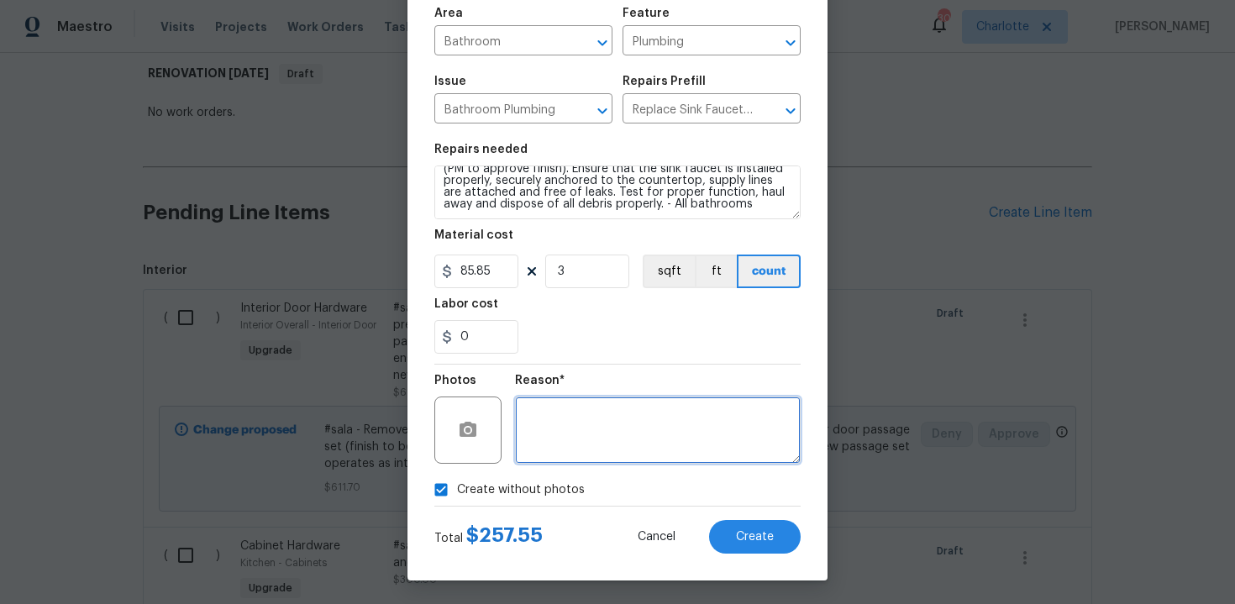
scroll to position [120, 0]
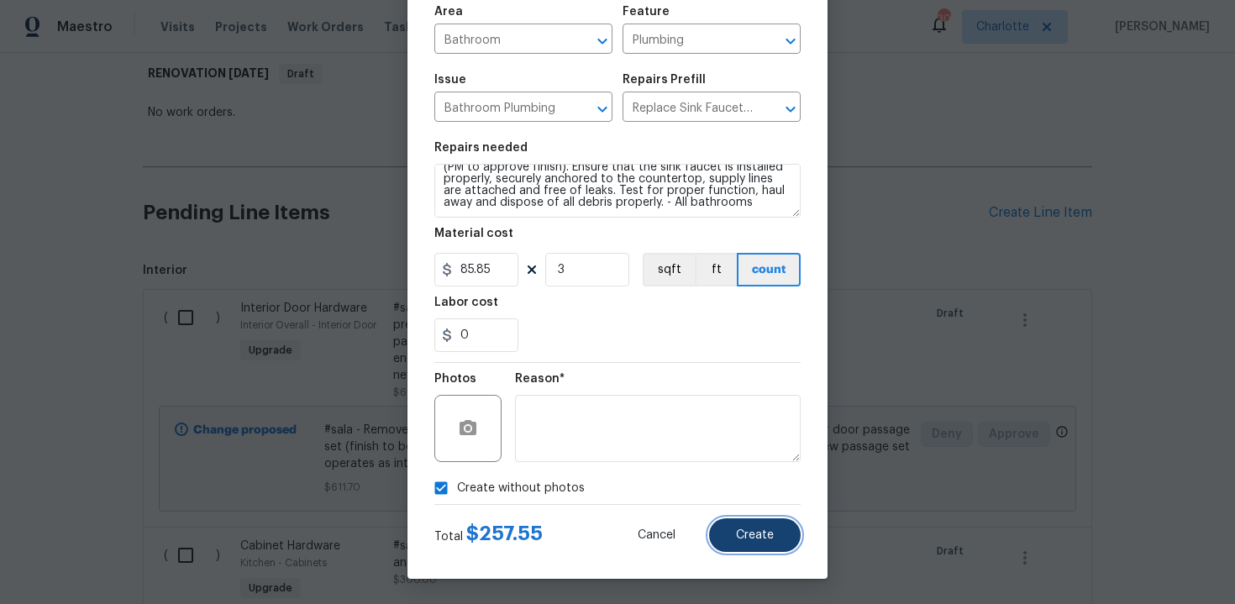
click at [760, 538] on span "Create" at bounding box center [755, 535] width 38 height 13
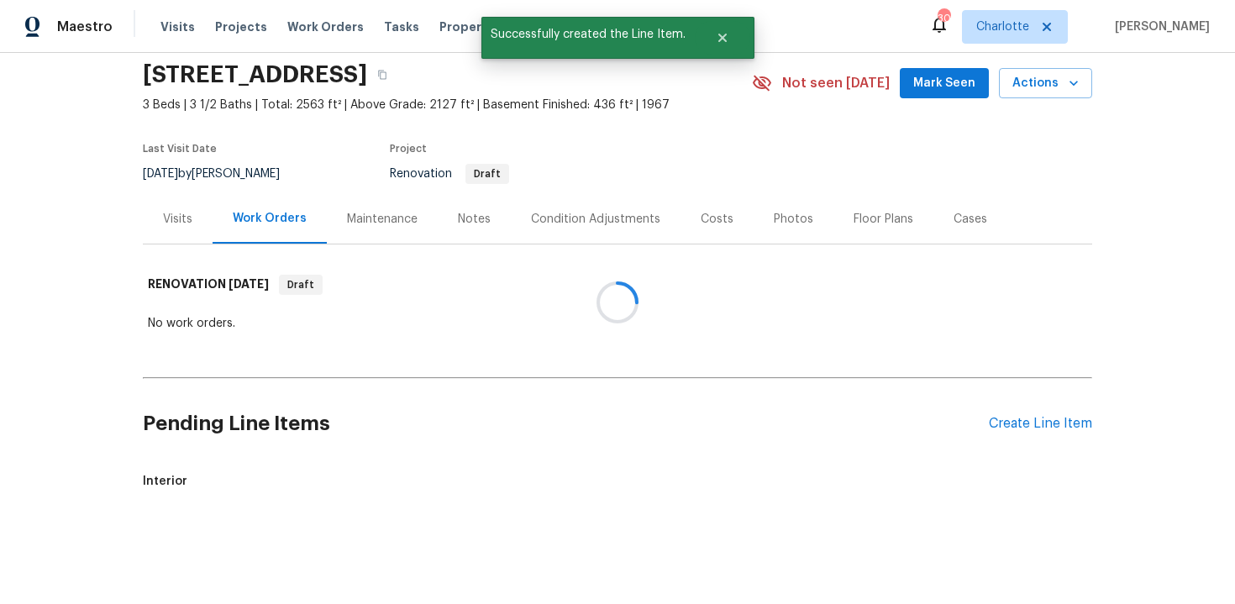
scroll to position [271, 0]
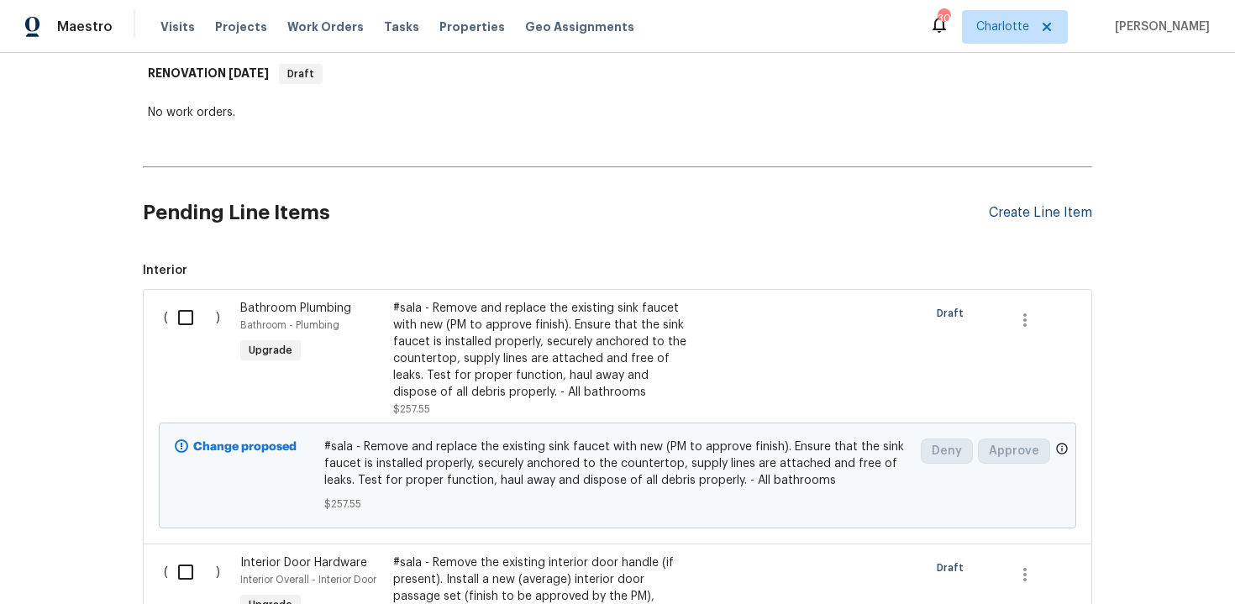
click at [1050, 218] on div "Create Line Item" at bounding box center [1040, 213] width 103 height 16
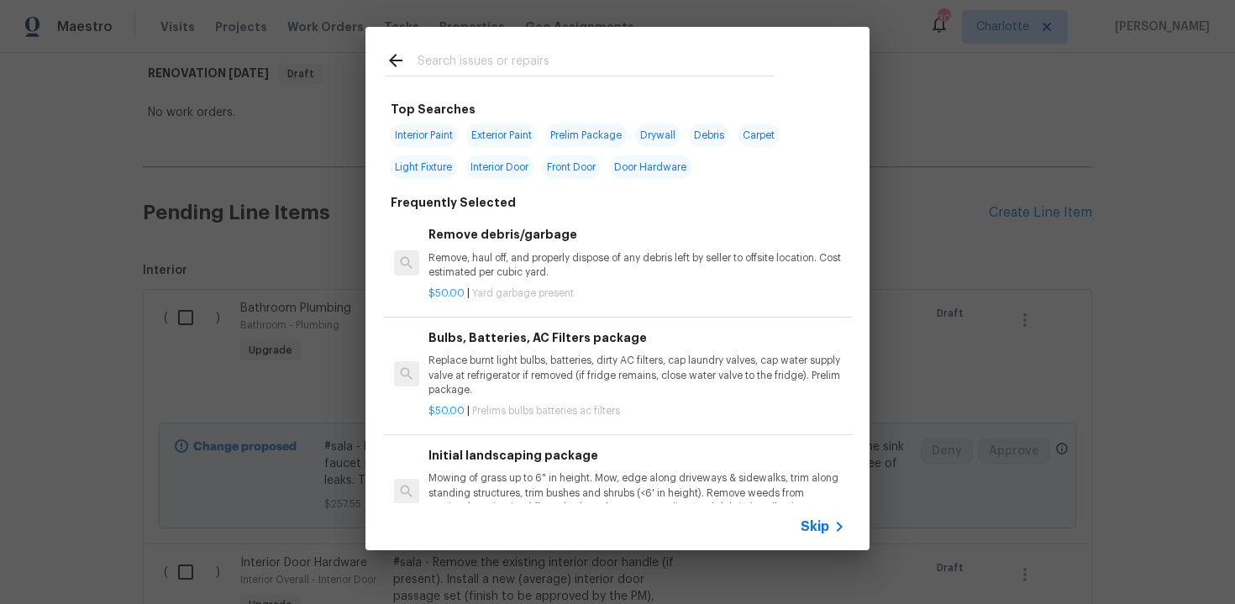
click at [816, 528] on span "Skip" at bounding box center [815, 526] width 29 height 17
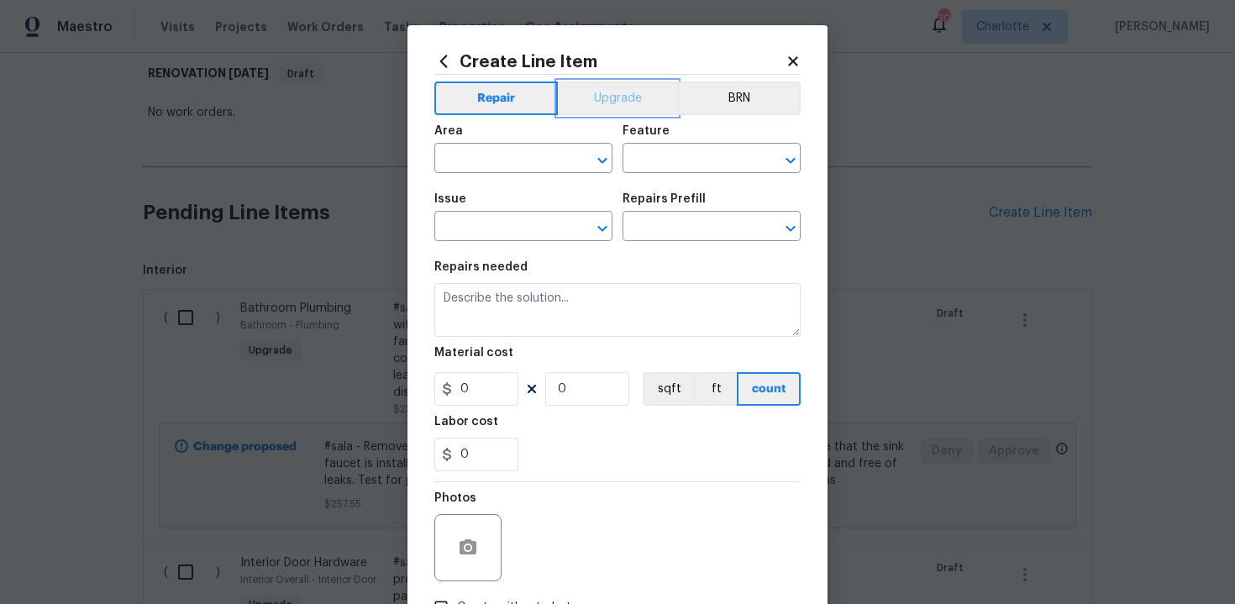
click at [611, 89] on button "Upgrade" at bounding box center [618, 99] width 120 height 34
click at [517, 152] on input "text" at bounding box center [499, 160] width 131 height 26
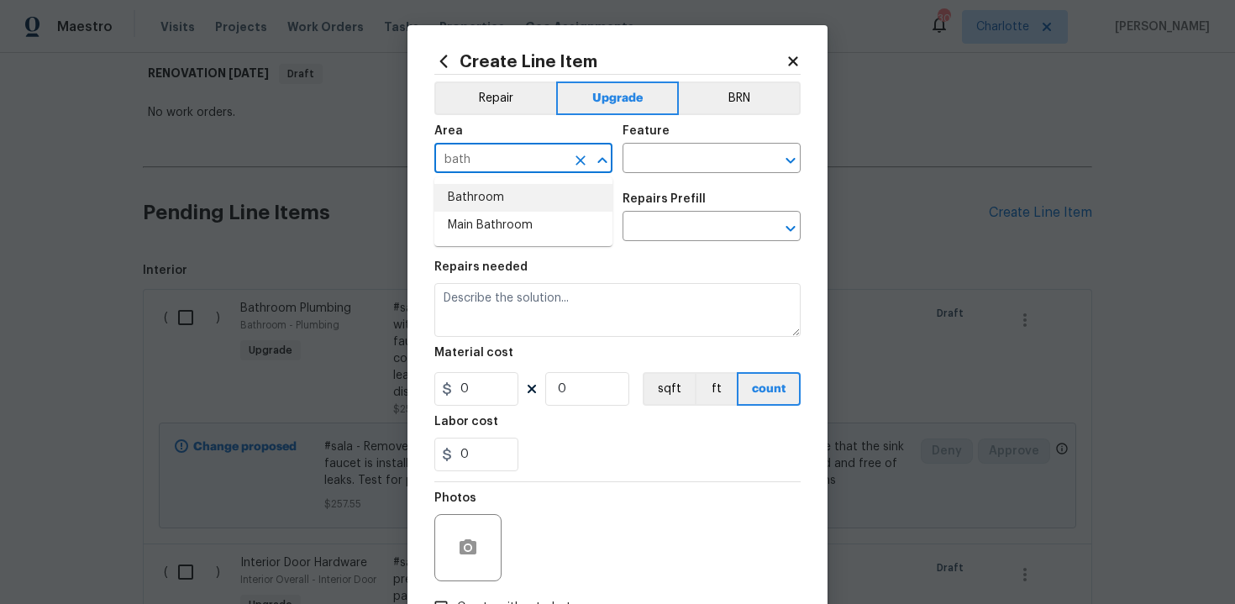
click at [513, 195] on li "Bathroom" at bounding box center [523, 198] width 178 height 28
type input "Bathroom"
click at [648, 162] on input "text" at bounding box center [688, 160] width 131 height 26
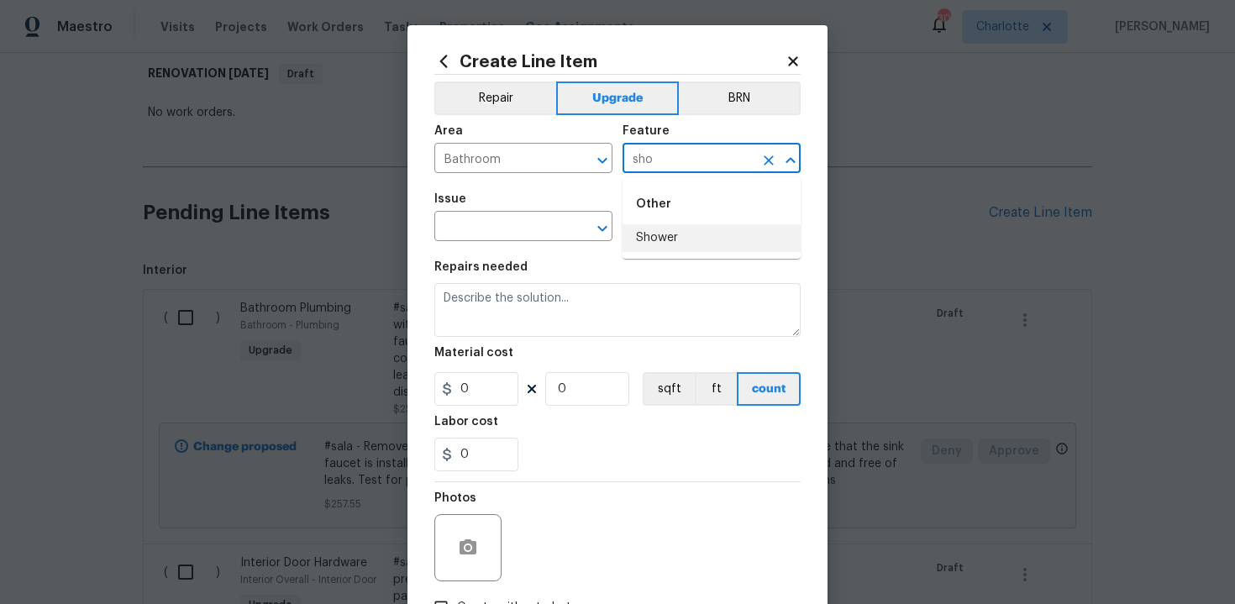
click at [652, 238] on li "Shower" at bounding box center [712, 238] width 178 height 28
type input "Shower"
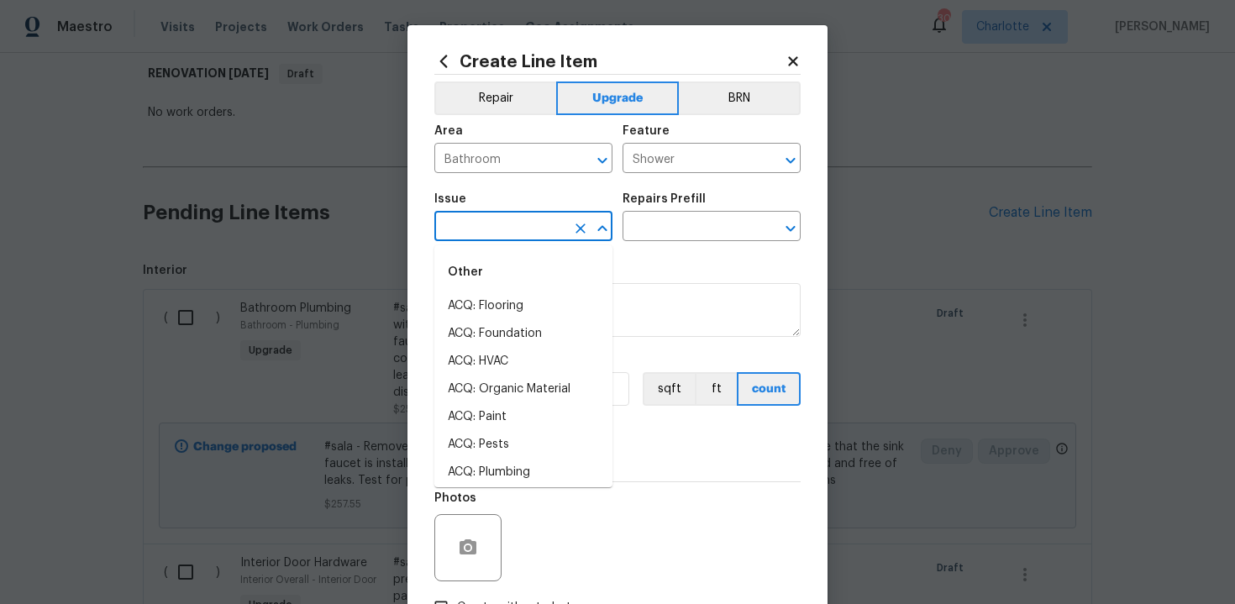
click at [502, 238] on input "text" at bounding box center [499, 228] width 131 height 26
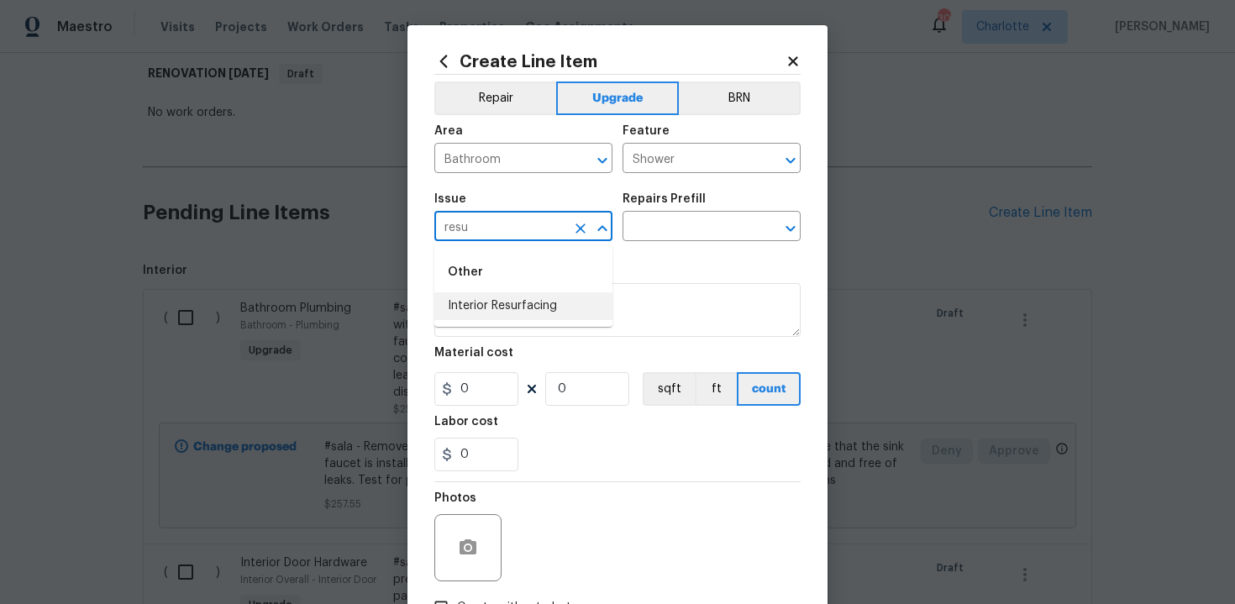
click at [529, 313] on li "Interior Resurfacing" at bounding box center [523, 306] width 178 height 28
type input "Interior Resurfacing"
click at [665, 238] on input "text" at bounding box center [688, 228] width 131 height 26
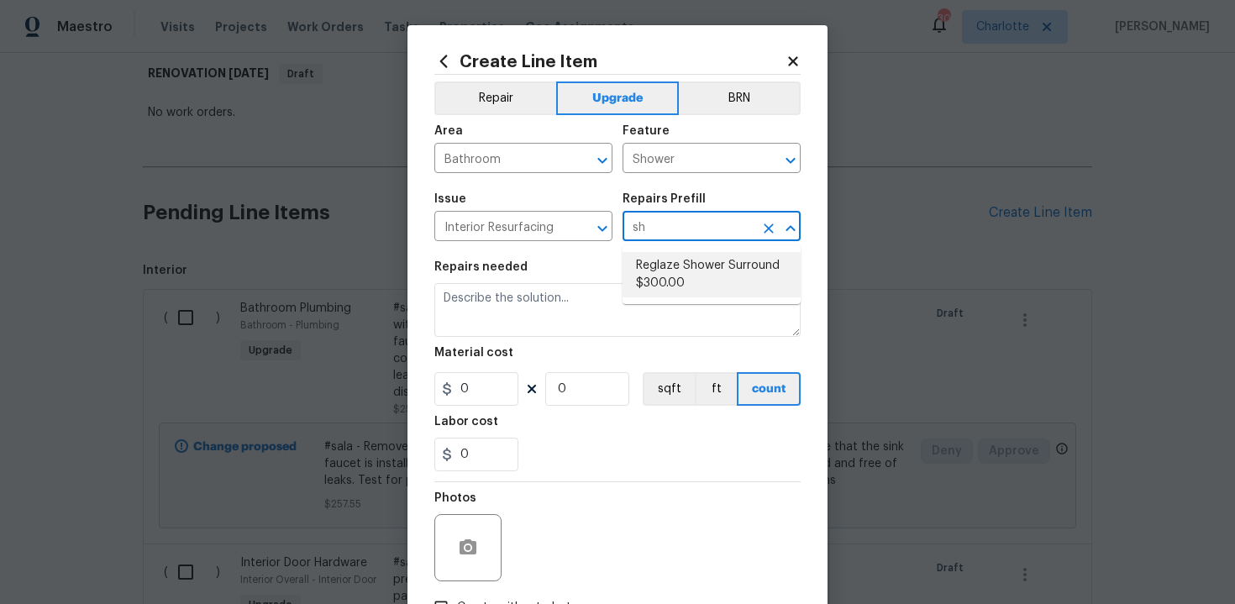
click at [671, 286] on li "Reglaze Shower Surround $300.00" at bounding box center [712, 274] width 178 height 45
type input "Reglaze Shower Surround $300.00"
type textarea "Prep, mask, clean and reglaze the fiberglass shower surround (white) both on th…"
type input "300"
type input "1"
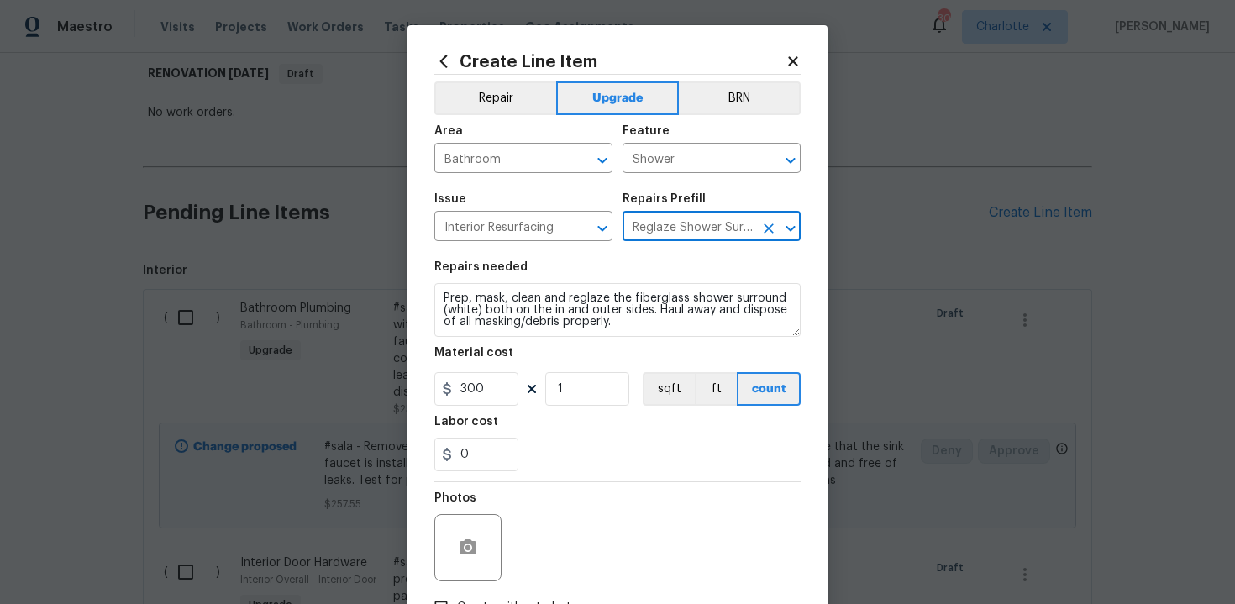
type input "Reglaze Shower Surround $300.00"
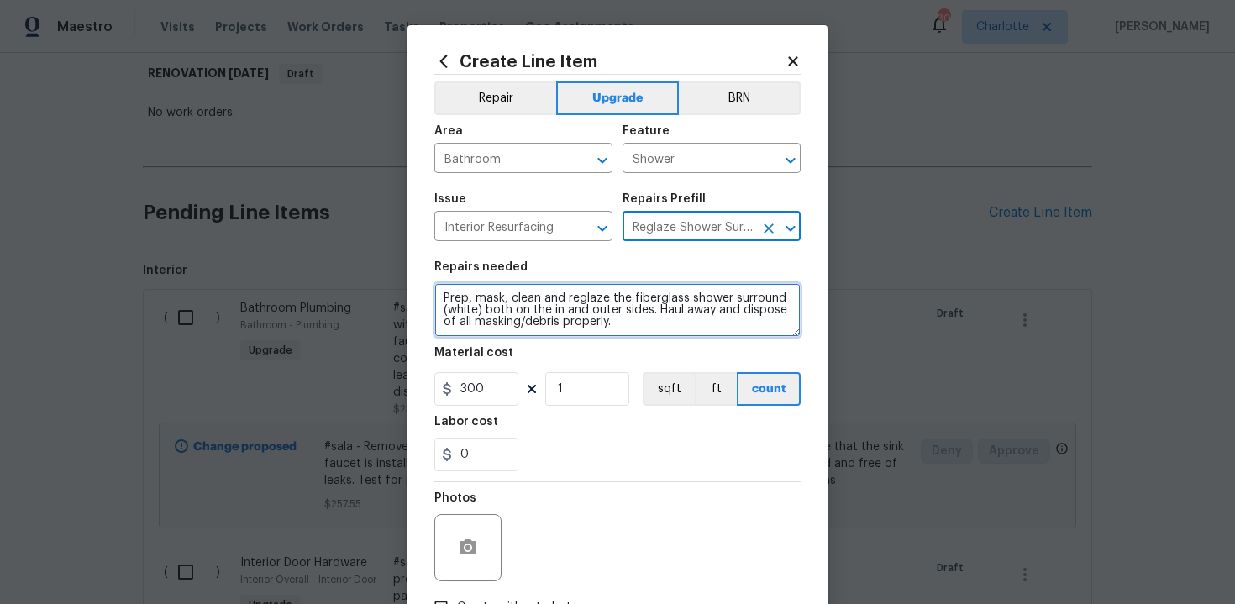
click at [436, 294] on textarea "Prep, mask, clean and reglaze the fiberglass shower surround (white) both on th…" at bounding box center [617, 310] width 366 height 54
click at [703, 334] on textarea "#sala - Prep, mask, clean and reglaze the fiberglass shower surround (white) bo…" at bounding box center [617, 310] width 366 height 54
paste textarea "Secondary full bathroom"
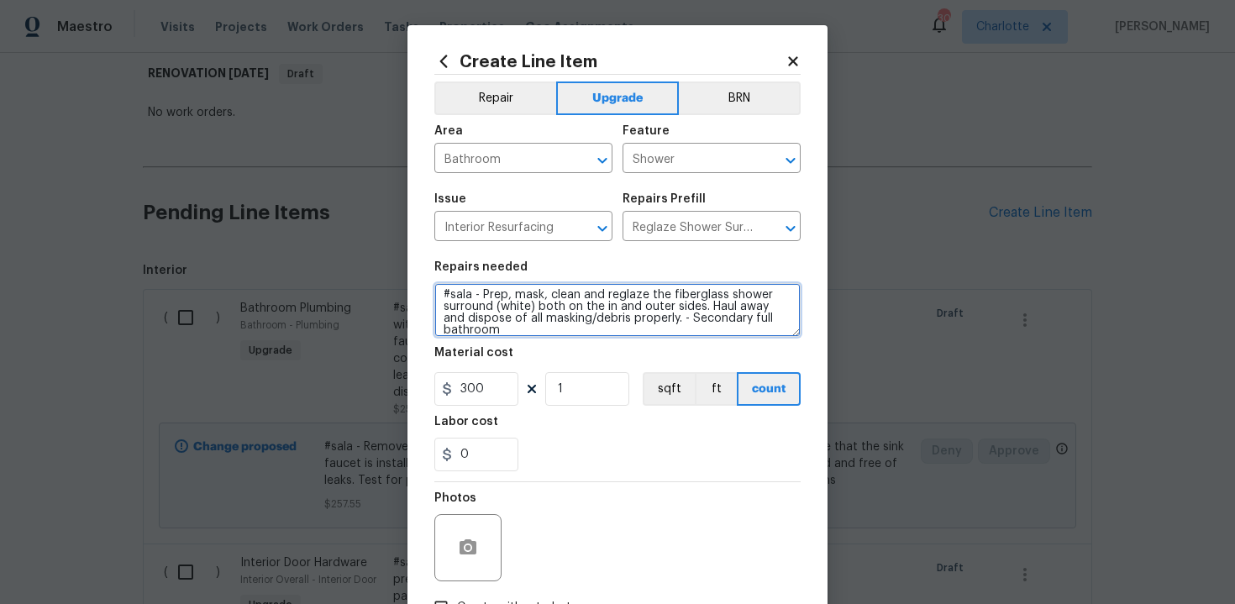
scroll to position [120, 0]
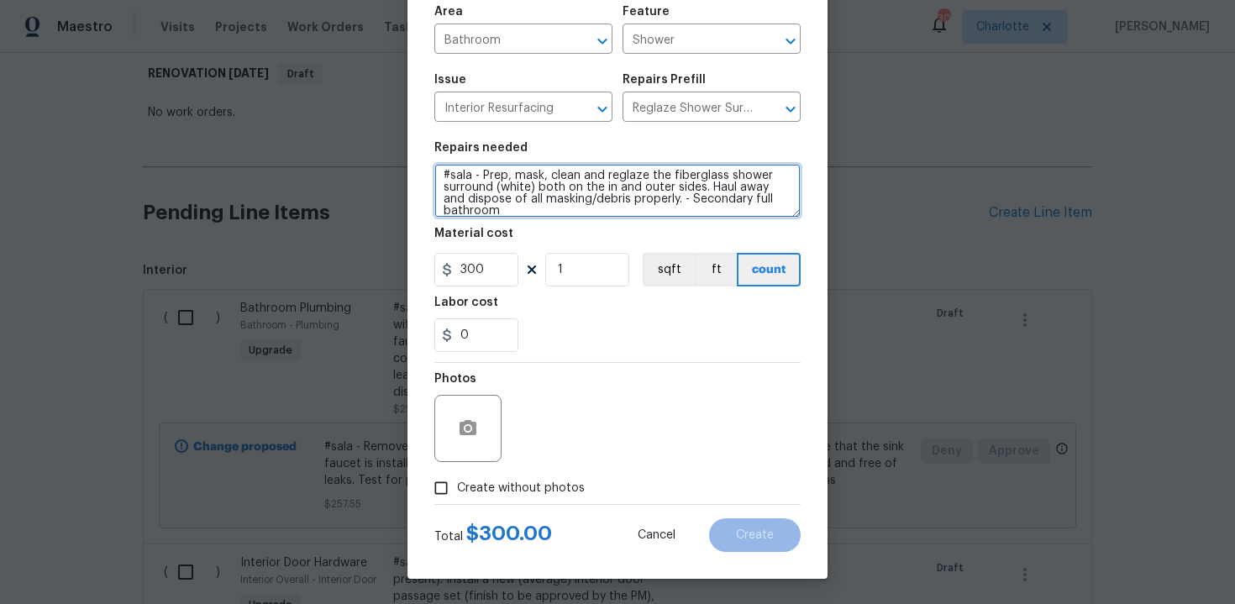
type textarea "#sala - Prep, mask, clean and reglaze the fiberglass shower surround (white) bo…"
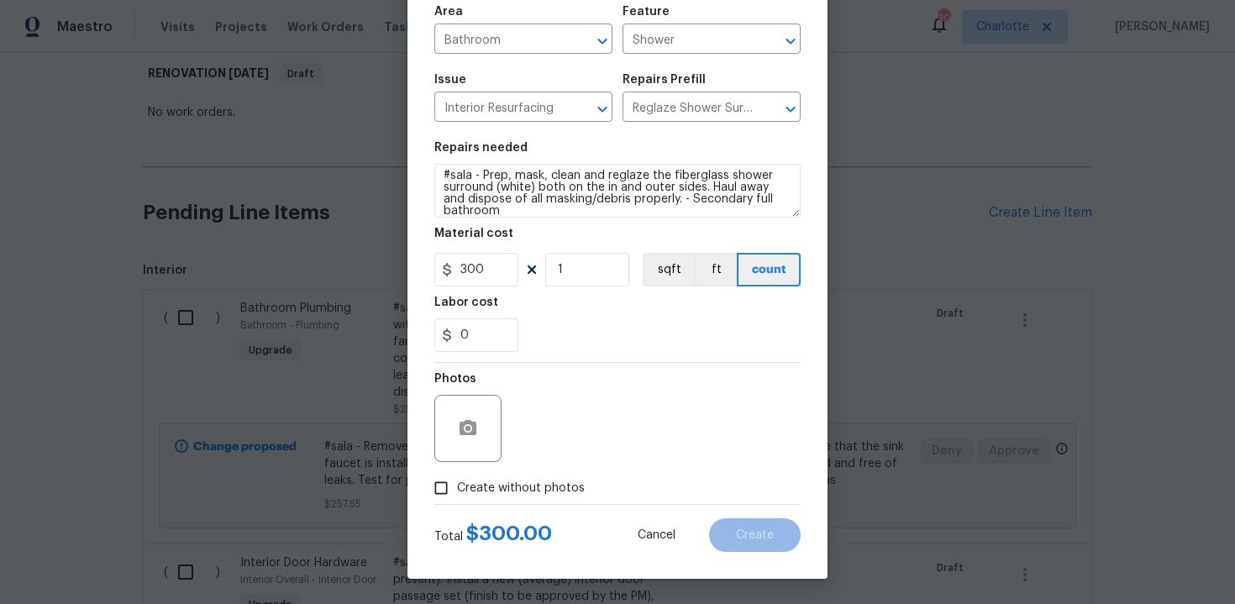
click at [502, 493] on span "Create without photos" at bounding box center [521, 489] width 128 height 18
click at [457, 493] on input "Create without photos" at bounding box center [441, 488] width 32 height 32
checkbox input "true"
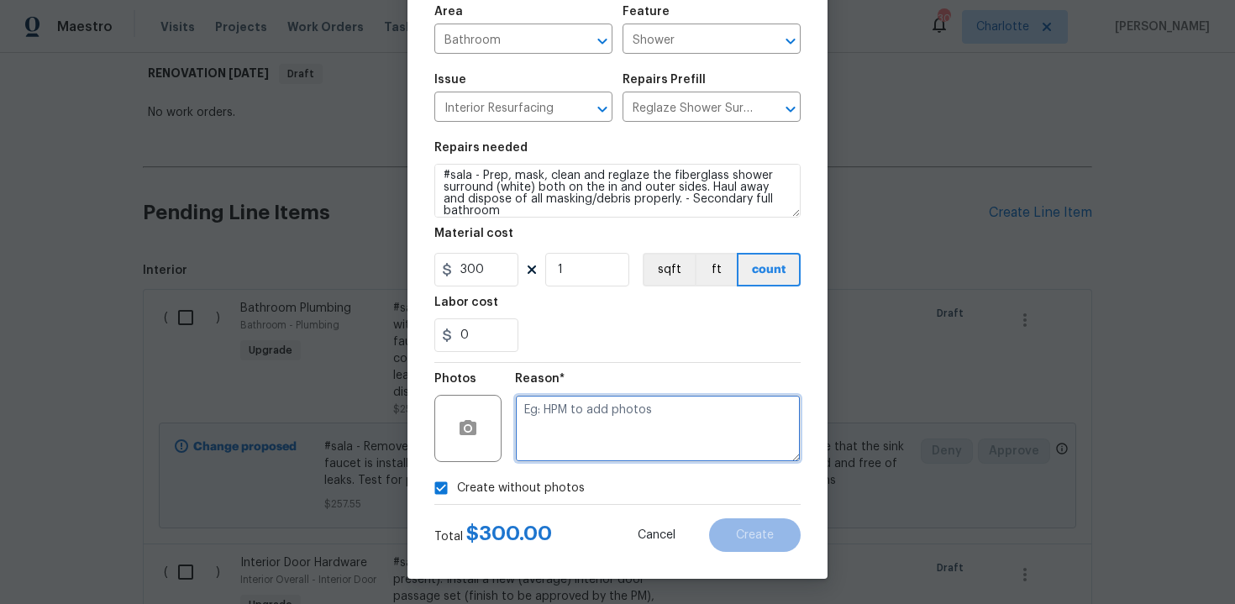
click at [614, 418] on textarea at bounding box center [658, 428] width 286 height 67
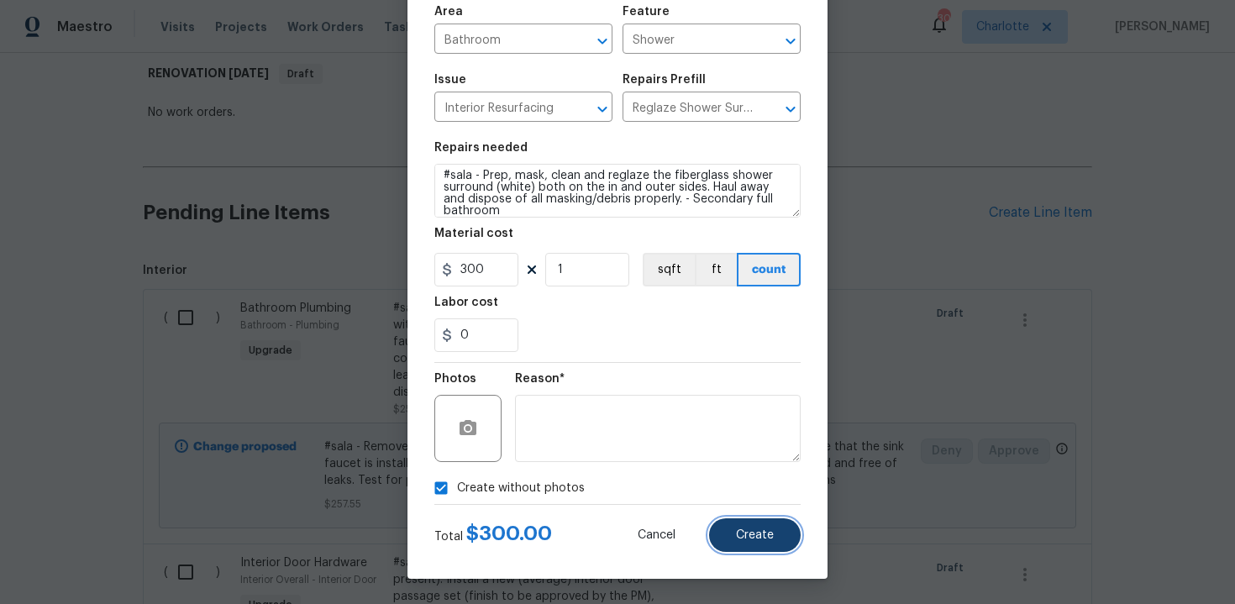
click at [773, 539] on span "Create" at bounding box center [755, 535] width 38 height 13
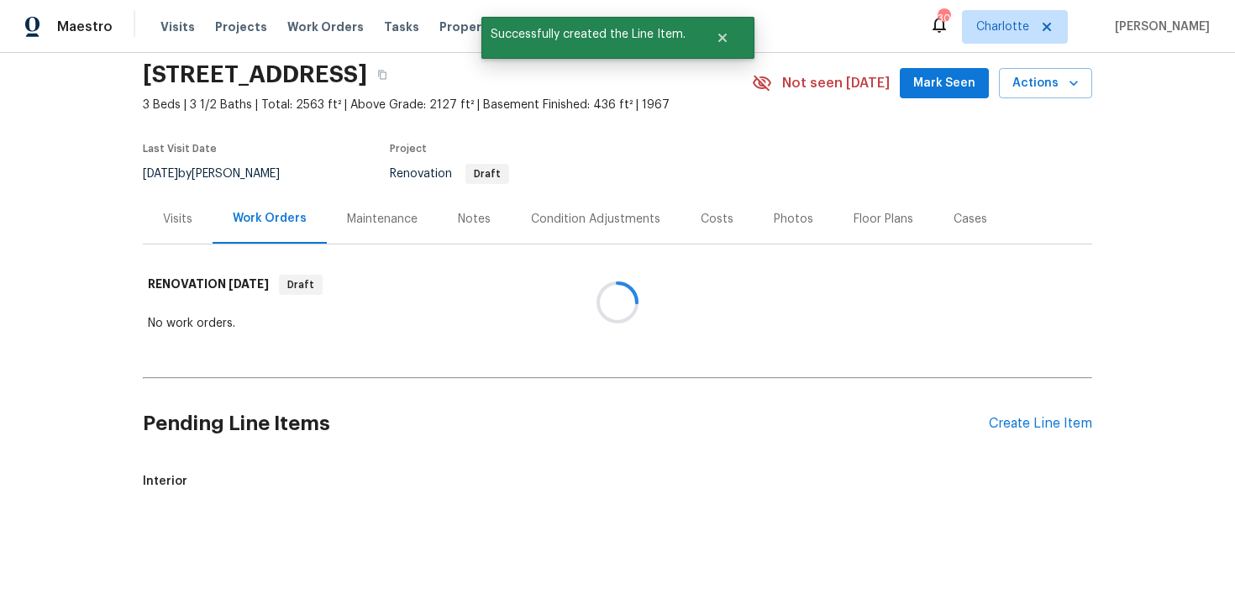
scroll to position [271, 0]
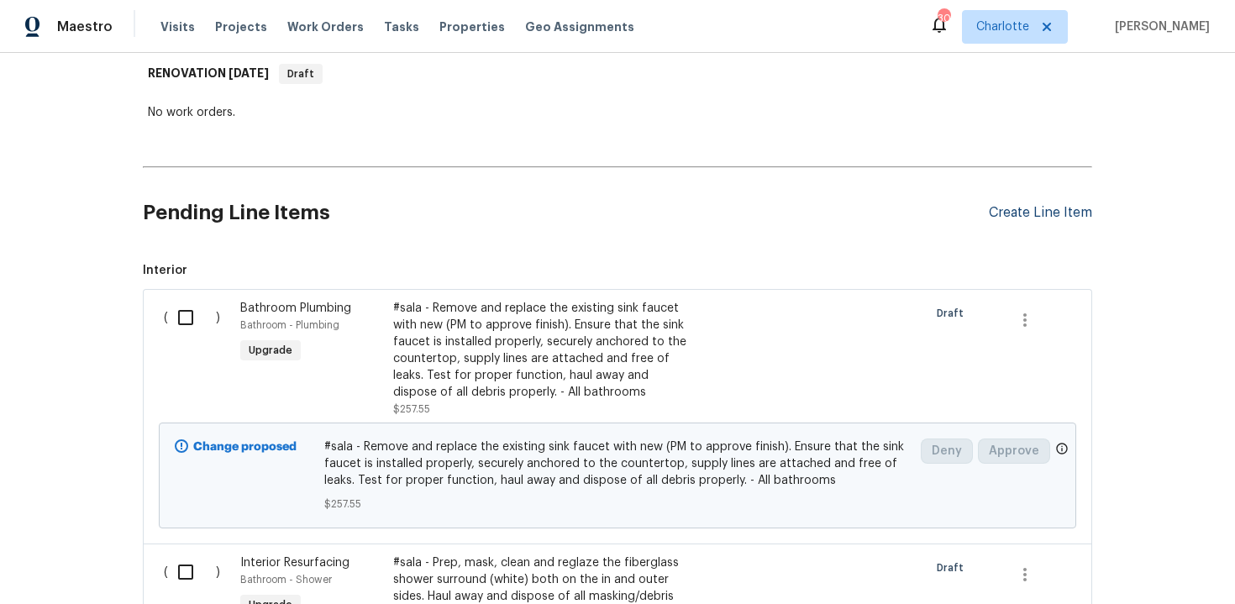
click at [1018, 211] on div "Create Line Item" at bounding box center [1040, 213] width 103 height 16
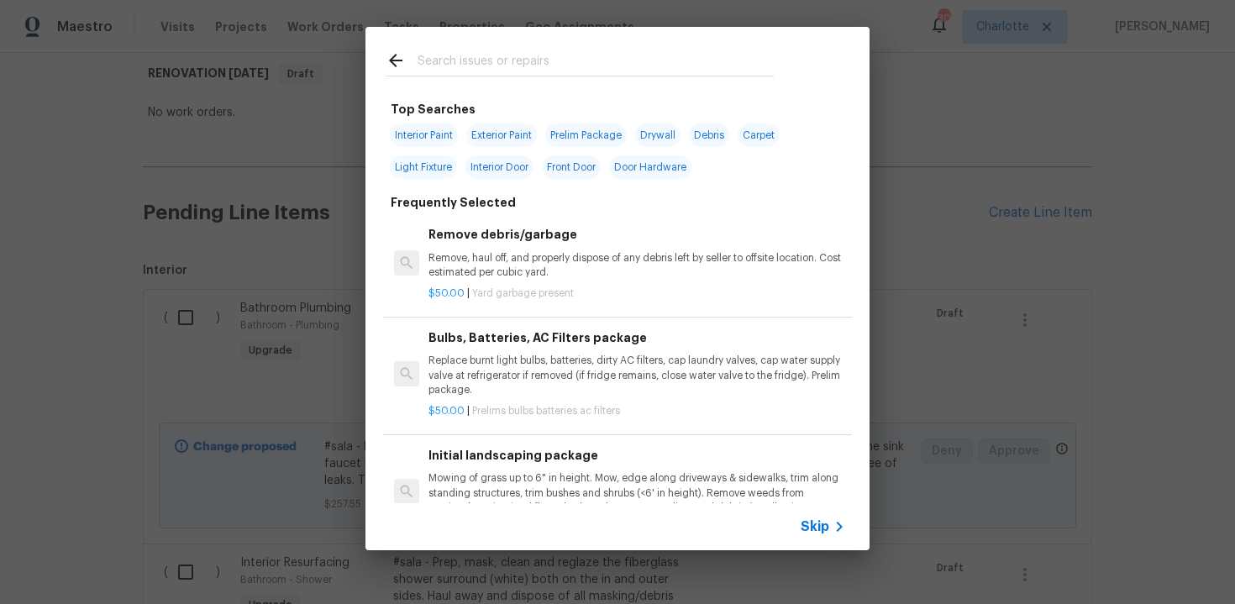
click at [813, 523] on span "Skip" at bounding box center [815, 526] width 29 height 17
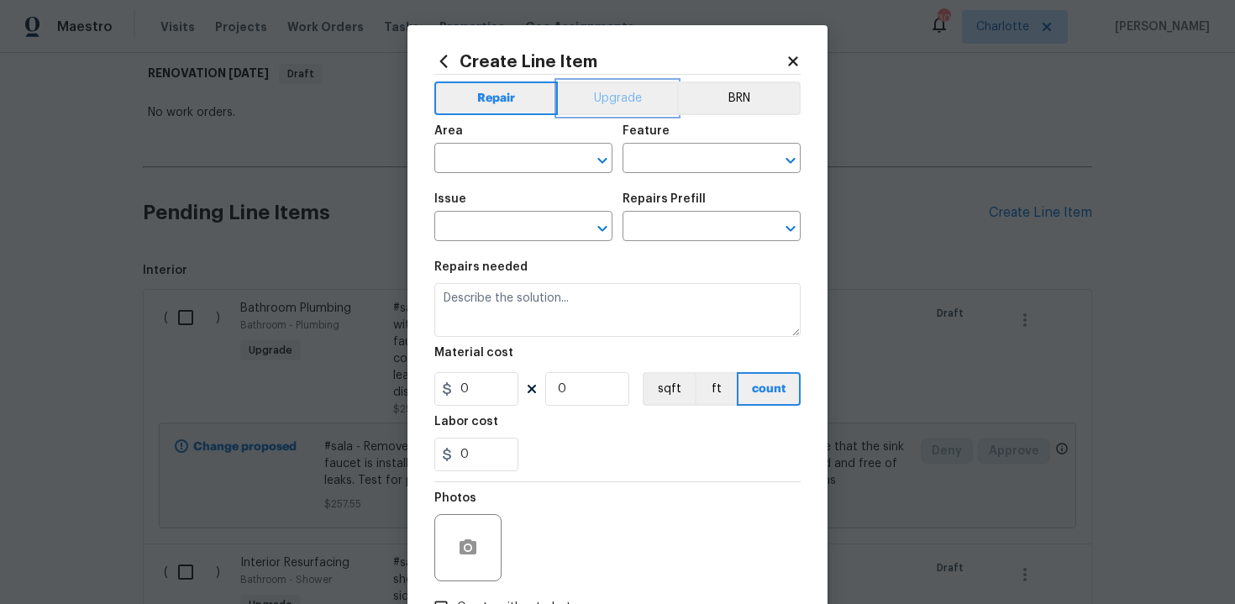
click at [625, 99] on button "Upgrade" at bounding box center [618, 99] width 120 height 34
click at [499, 164] on input "text" at bounding box center [499, 160] width 131 height 26
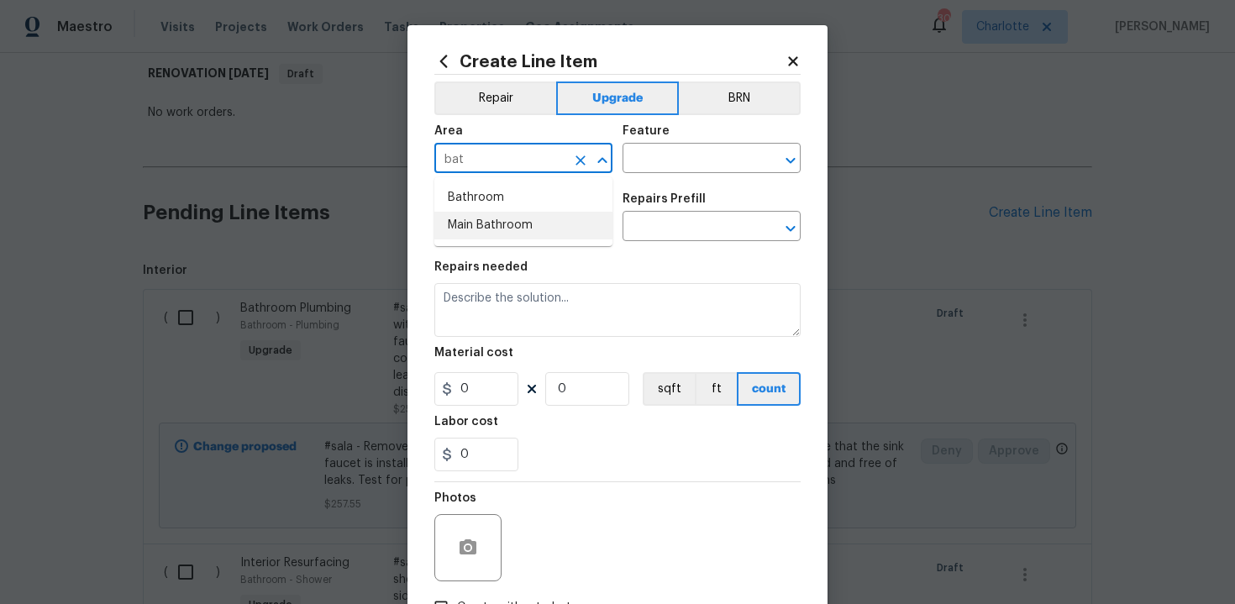
click at [513, 228] on li "Main Bathroom" at bounding box center [523, 226] width 178 height 28
type input "Main Bathroom"
click at [681, 166] on input "text" at bounding box center [688, 160] width 131 height 26
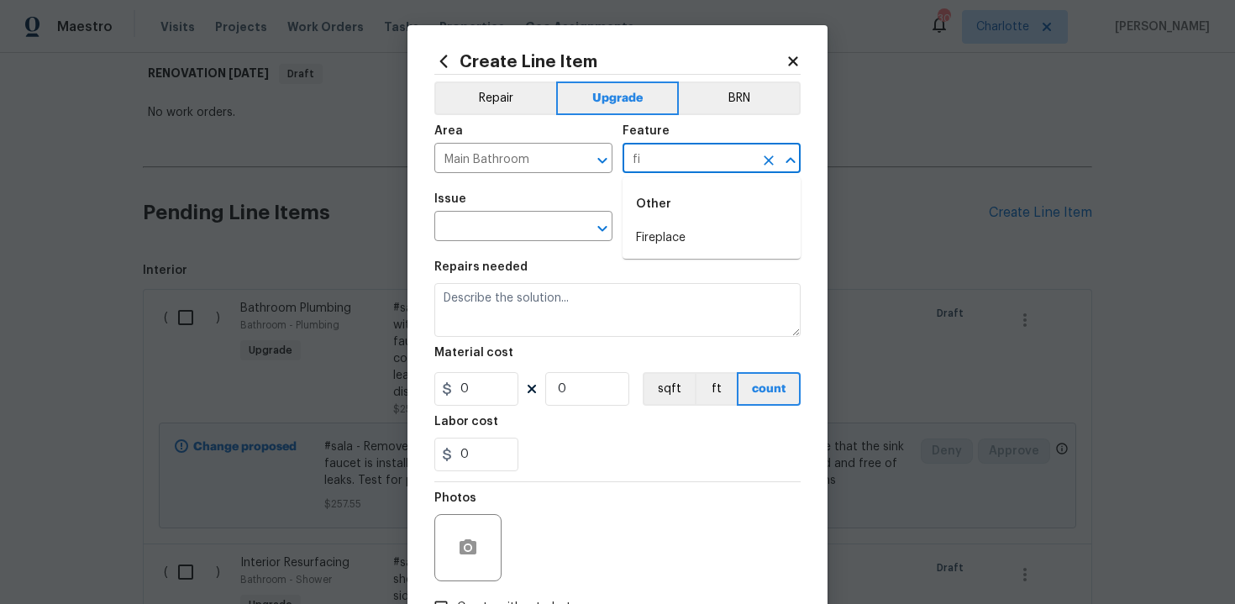
type input "f"
type input "m"
type input "g"
click at [701, 268] on li "Bathroom Accessories" at bounding box center [712, 266] width 178 height 28
type input "Bathroom Accessories"
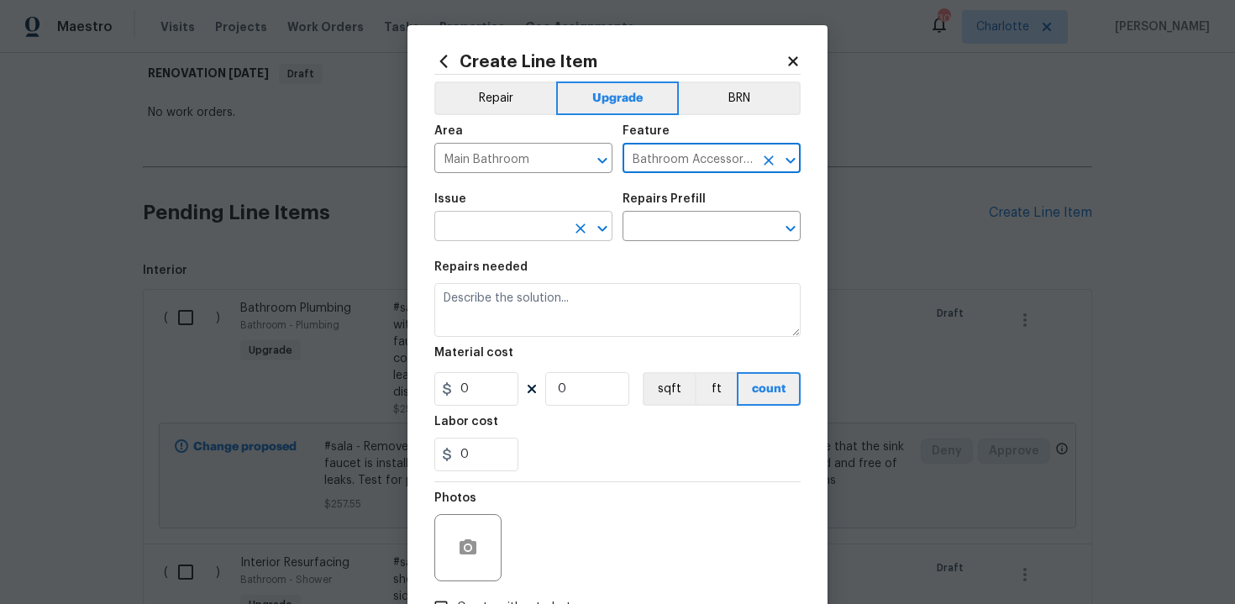
click at [488, 232] on input "text" at bounding box center [499, 228] width 131 height 26
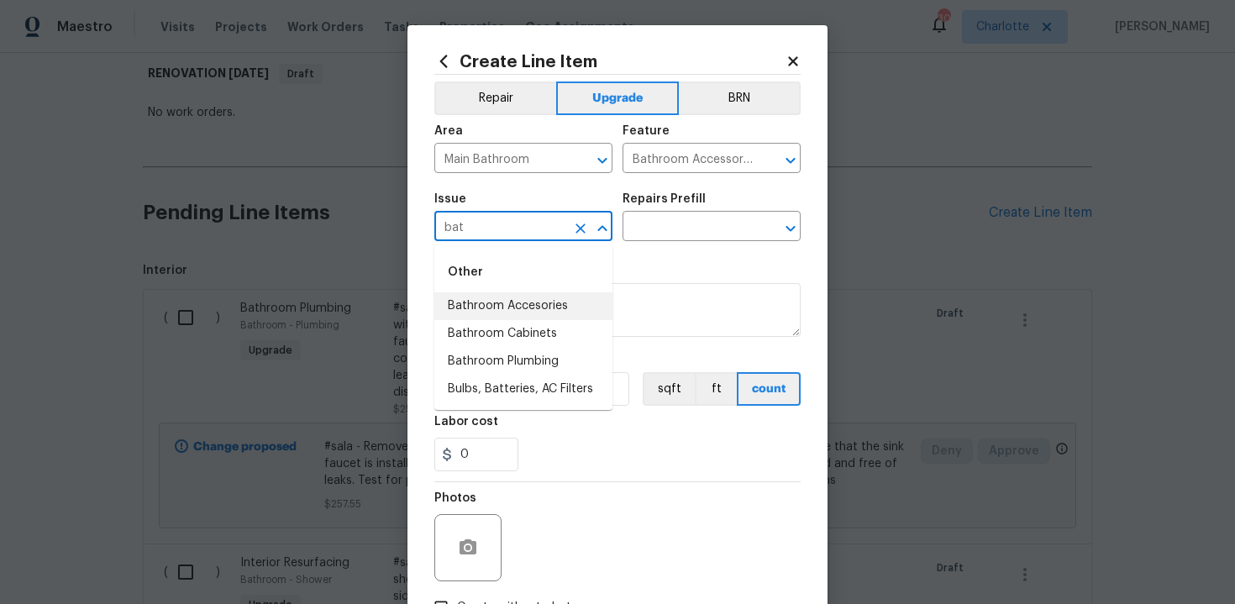
click at [518, 308] on li "Bathroom Accesories" at bounding box center [523, 306] width 178 height 28
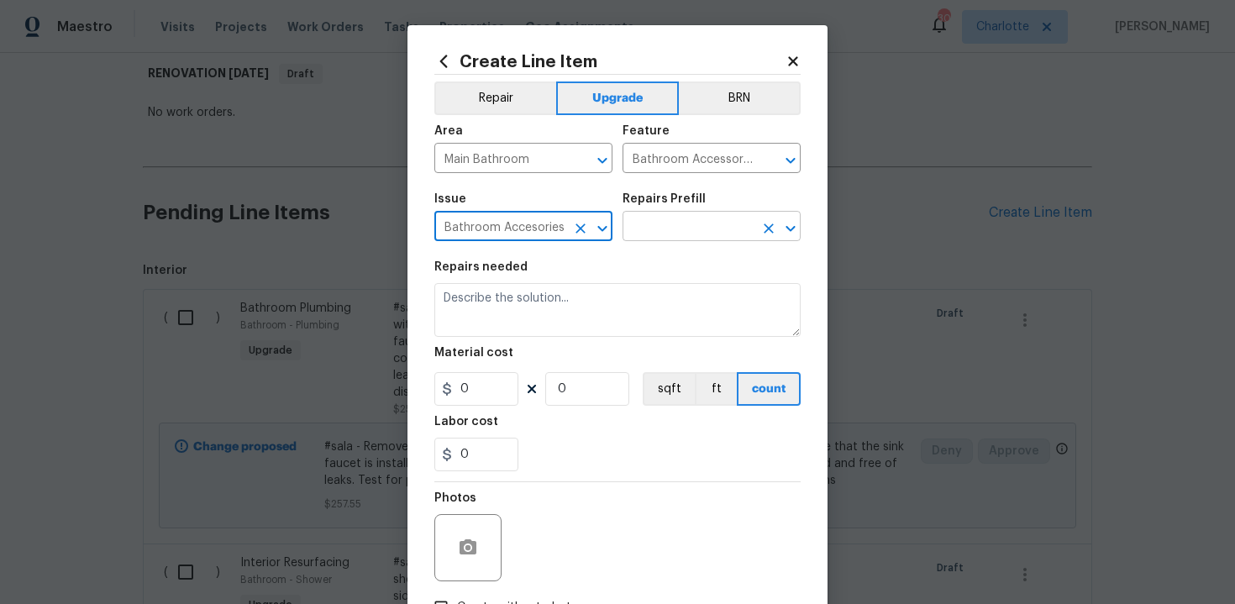
type input "Bathroom Accesories"
click at [697, 224] on input "text" at bounding box center [688, 228] width 131 height 26
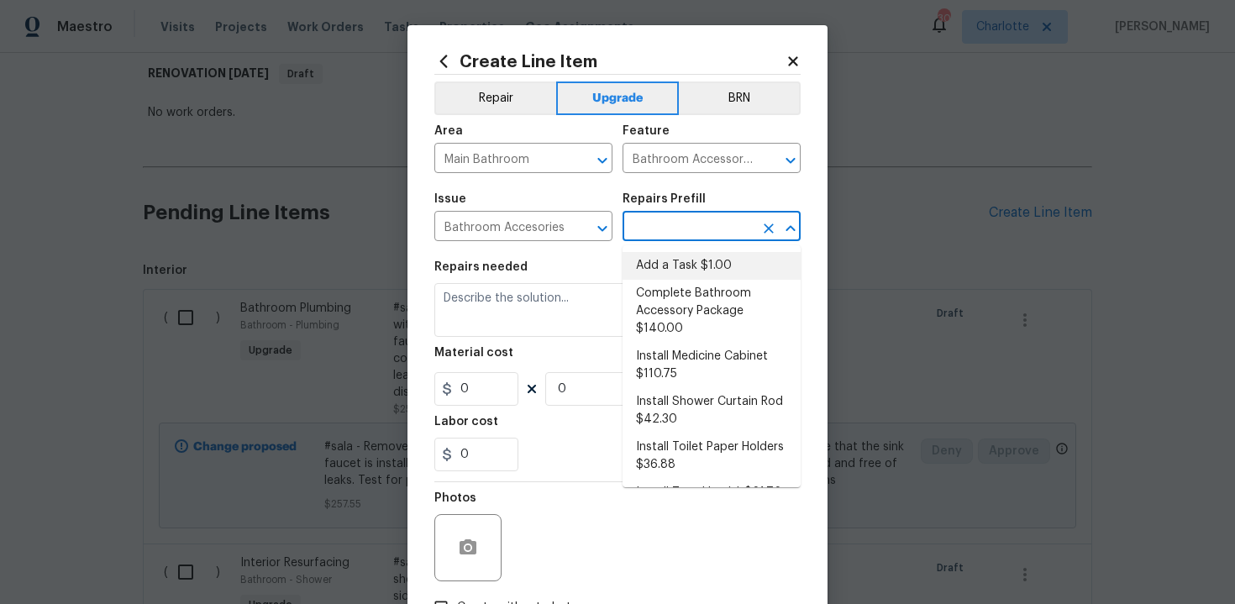
click at [691, 274] on li "Add a Task $1.00" at bounding box center [712, 266] width 178 height 28
type input "Interior Trim"
type textarea "HPM to detail"
type input "1"
type input "Add a Task $1.00"
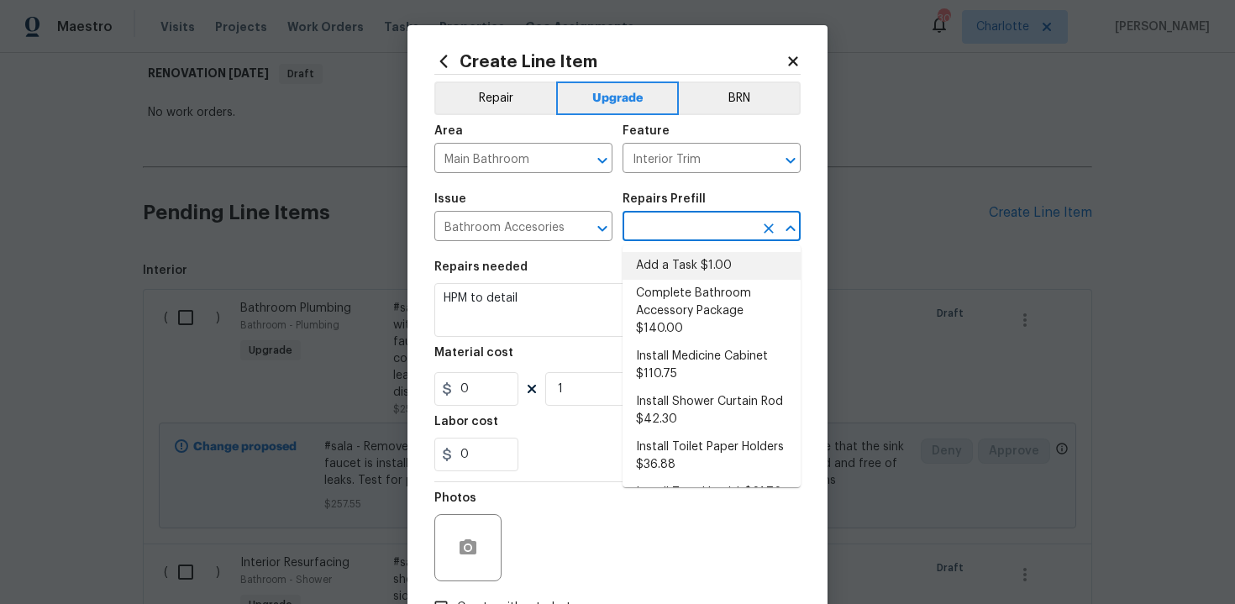
type input "1"
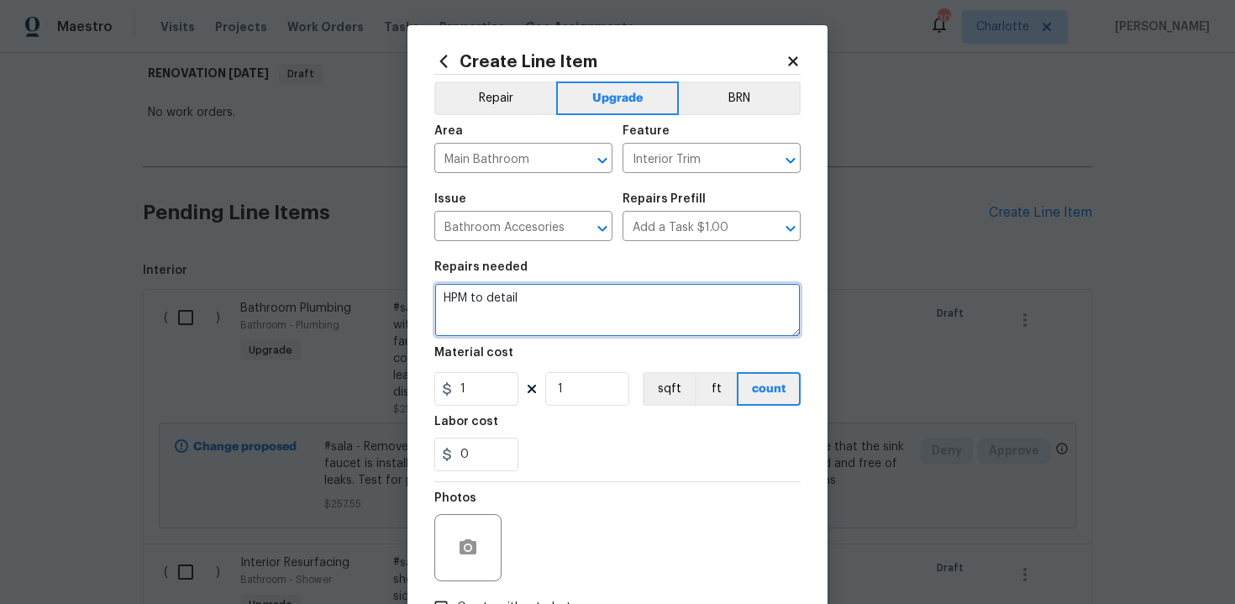
drag, startPoint x: 439, startPoint y: 297, endPoint x: 641, endPoint y: 302, distance: 201.7
click at [641, 302] on textarea "HPM to detail" at bounding box center [617, 310] width 366 height 54
paste textarea "Remove all gold fixtures"
type textarea "#sala - Remove all gold fixtures"
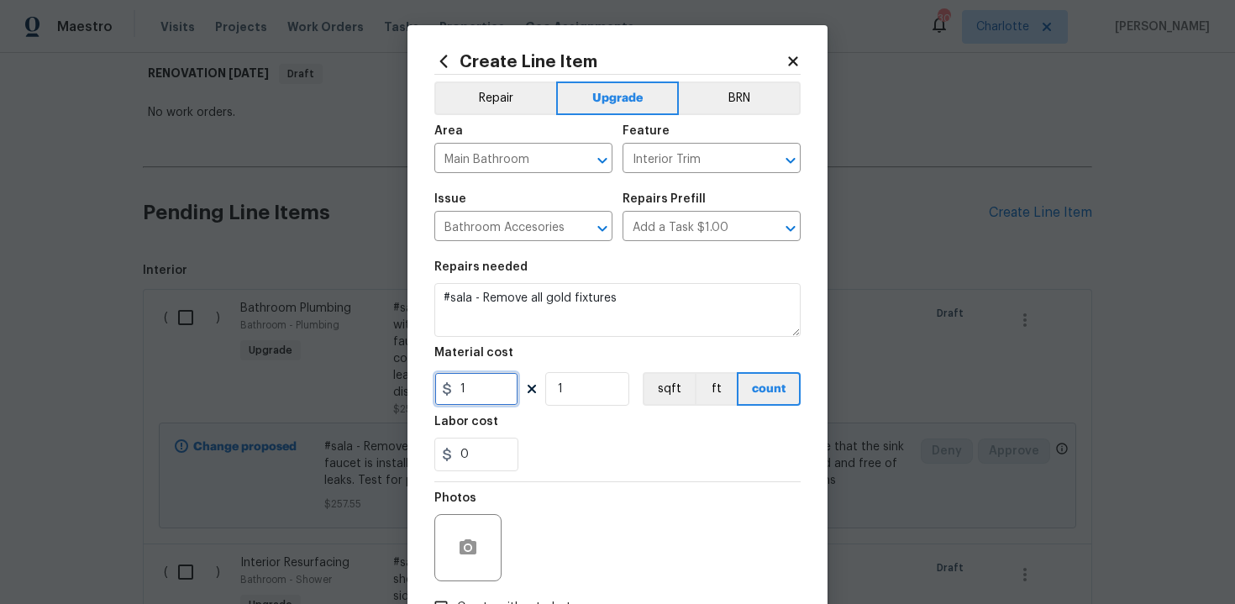
click at [481, 394] on input "1" at bounding box center [476, 389] width 84 height 34
type input "250"
click at [597, 443] on div "0" at bounding box center [617, 455] width 366 height 34
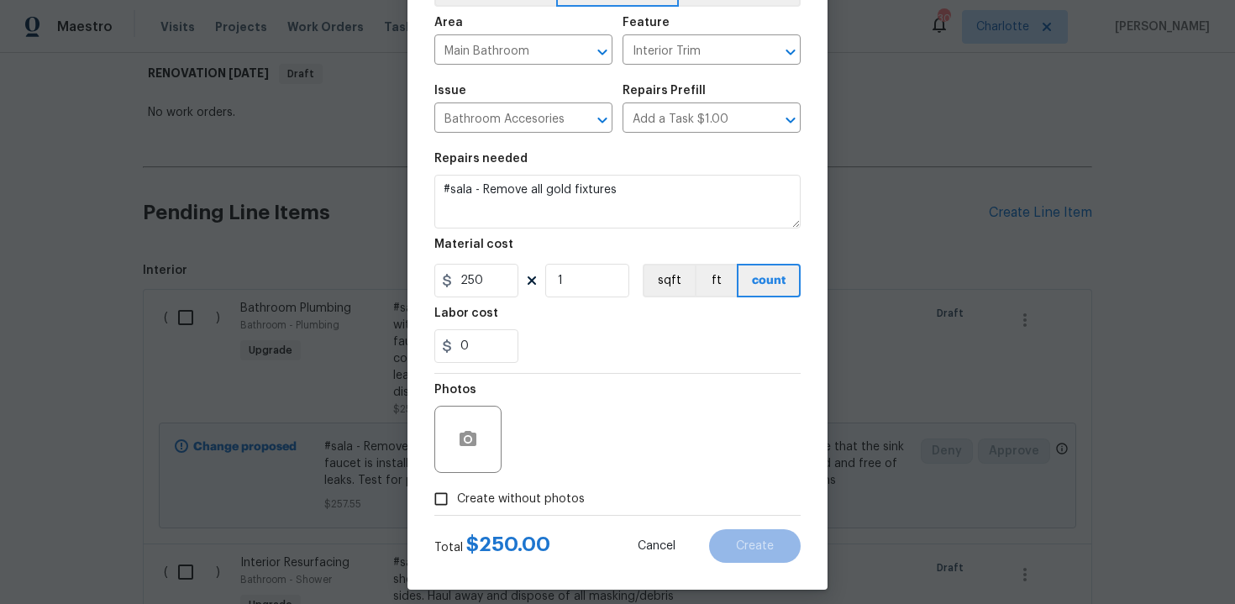
scroll to position [120, 0]
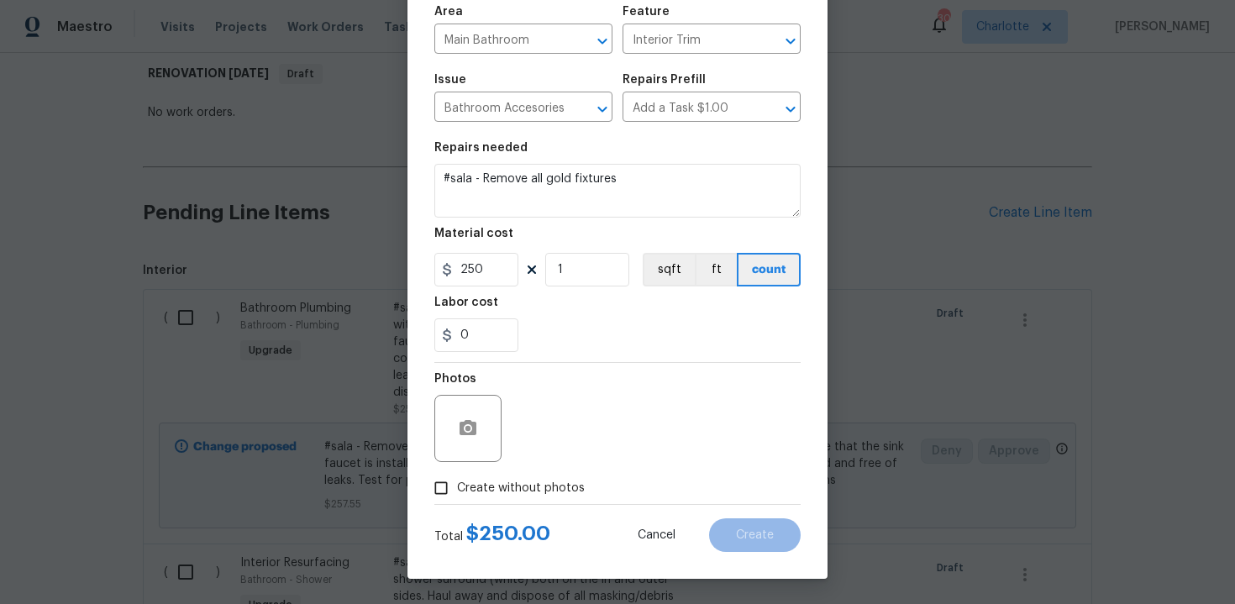
click at [491, 488] on span "Create without photos" at bounding box center [521, 489] width 128 height 18
click at [457, 488] on input "Create without photos" at bounding box center [441, 488] width 32 height 32
checkbox input "true"
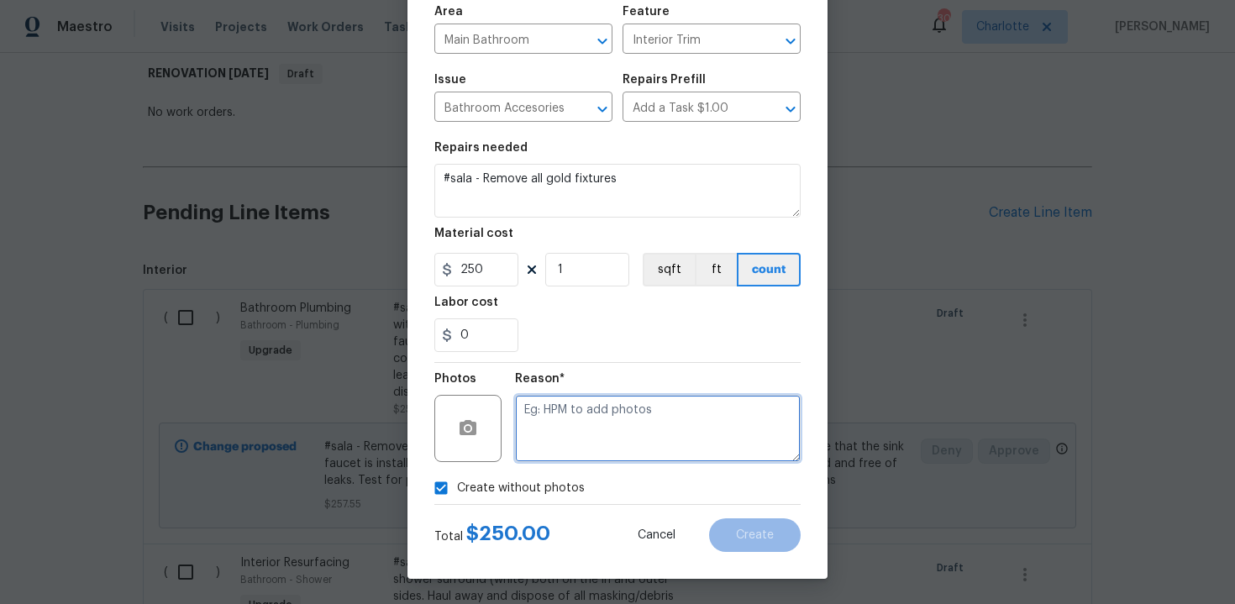
click at [599, 430] on textarea at bounding box center [658, 428] width 286 height 67
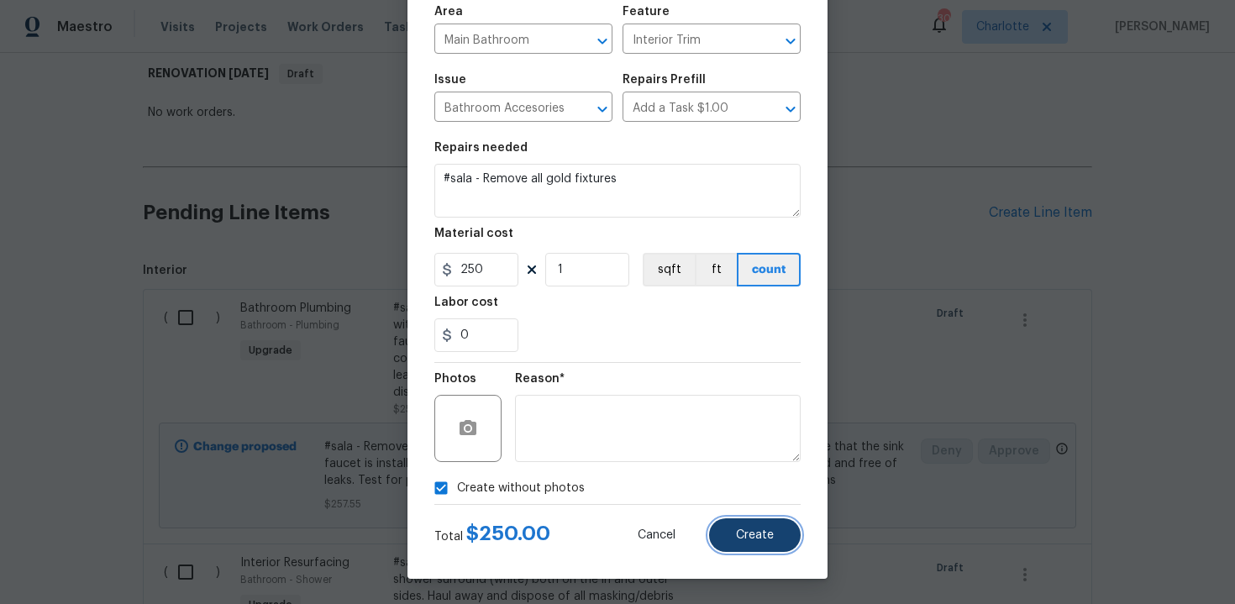
click at [765, 529] on span "Create" at bounding box center [755, 535] width 38 height 13
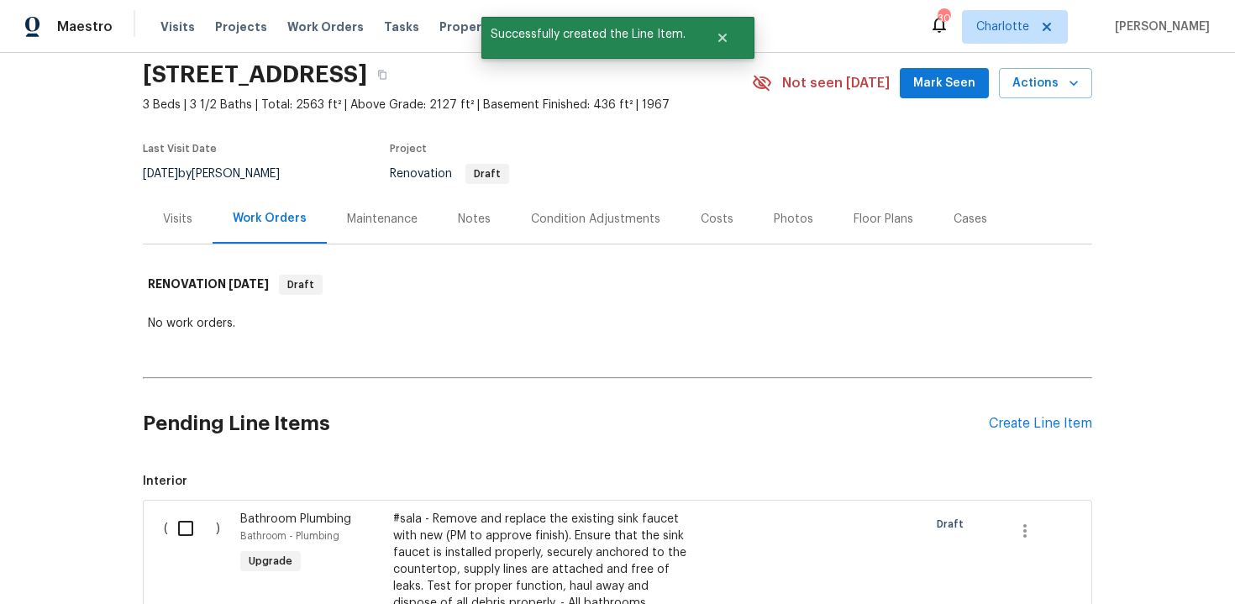
scroll to position [271, 0]
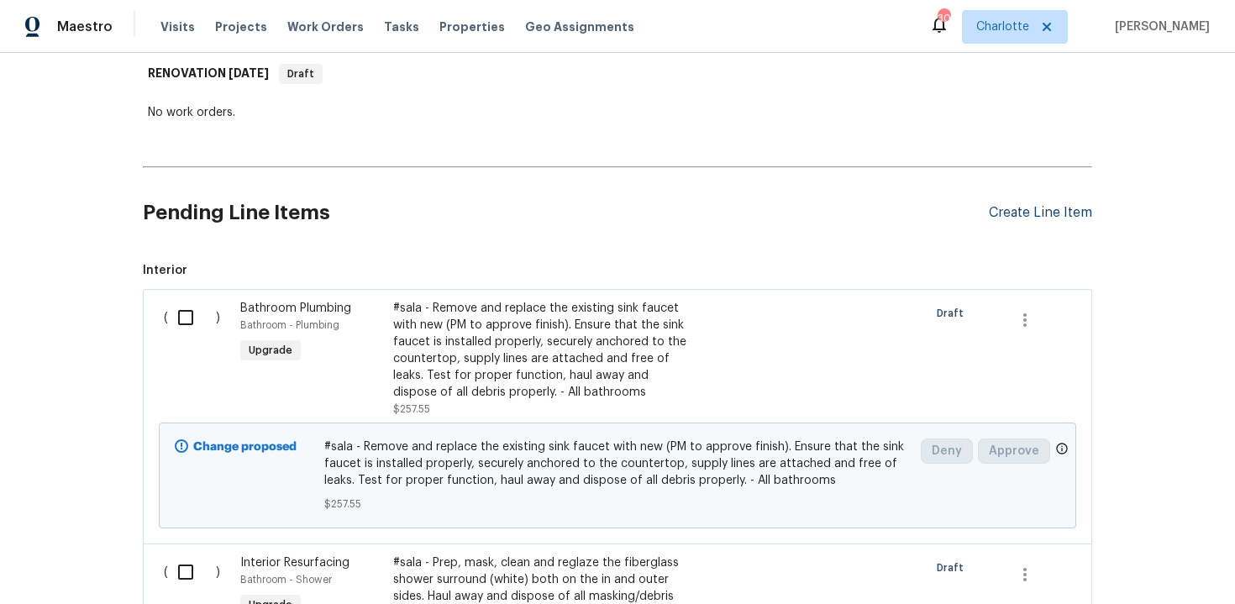
click at [1033, 208] on div "Create Line Item" at bounding box center [1040, 213] width 103 height 16
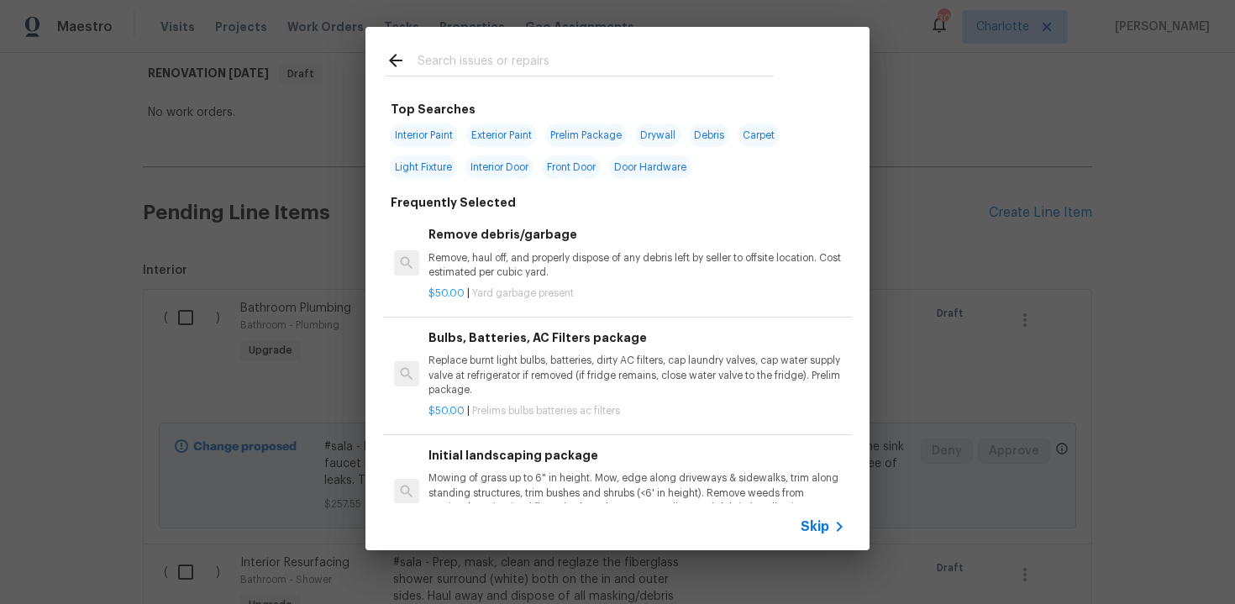
click at [816, 529] on span "Skip" at bounding box center [815, 526] width 29 height 17
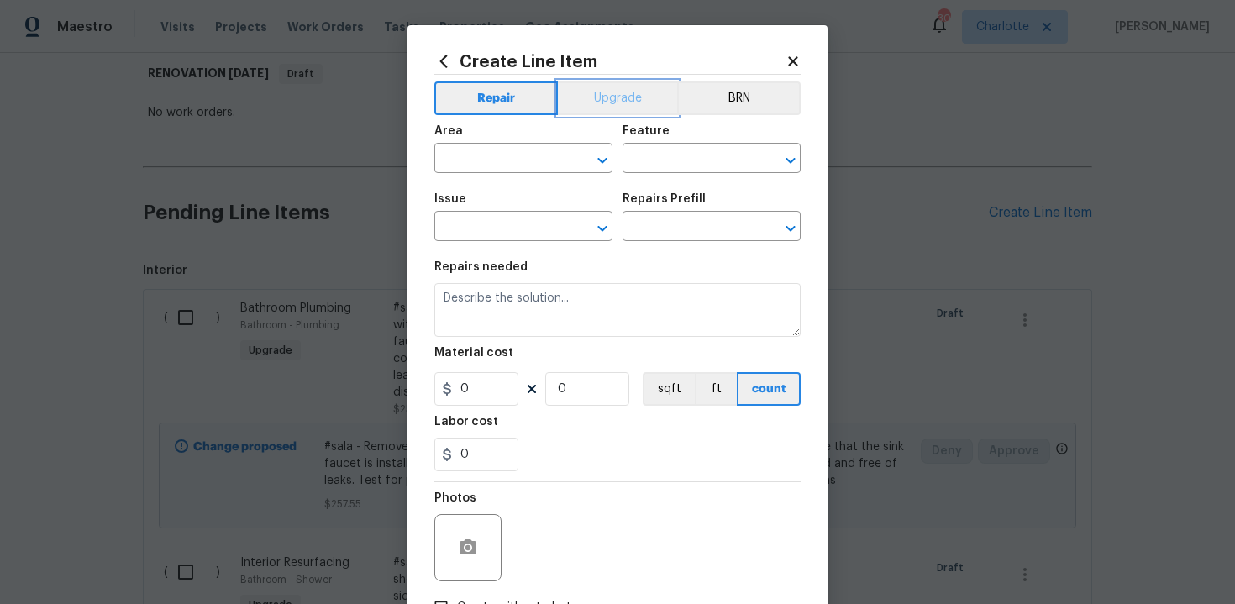
click at [624, 114] on button "Upgrade" at bounding box center [618, 99] width 120 height 34
click at [525, 155] on input "text" at bounding box center [499, 160] width 131 height 26
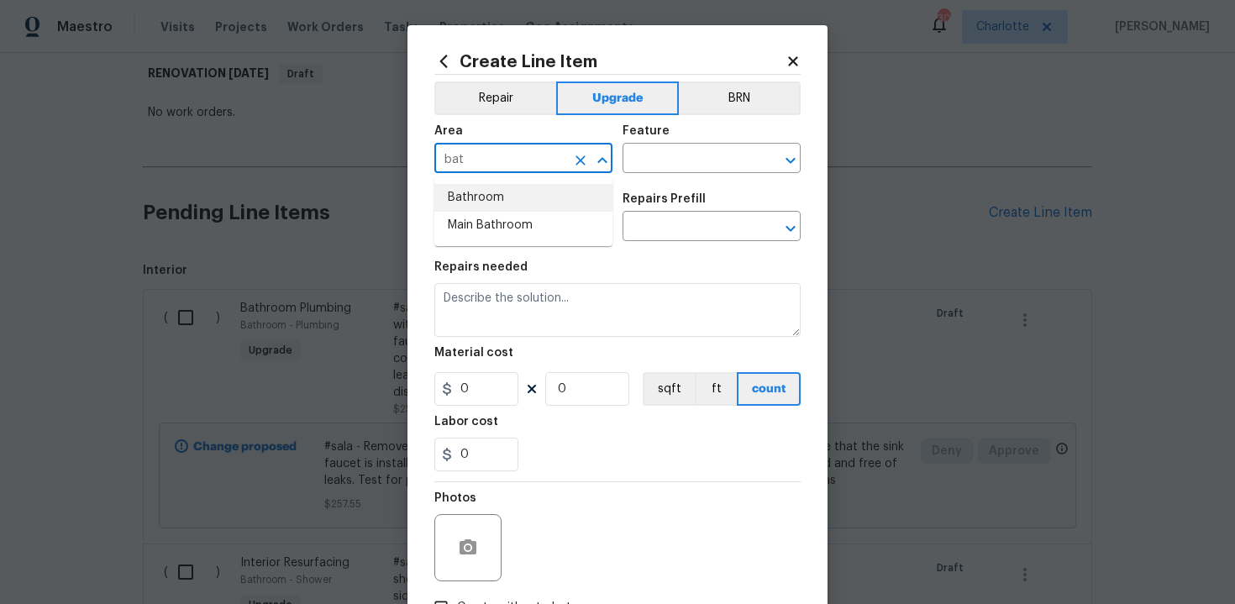
click at [519, 192] on li "Bathroom" at bounding box center [523, 198] width 178 height 28
type input "Bathroom"
click at [635, 164] on input "text" at bounding box center [688, 160] width 131 height 26
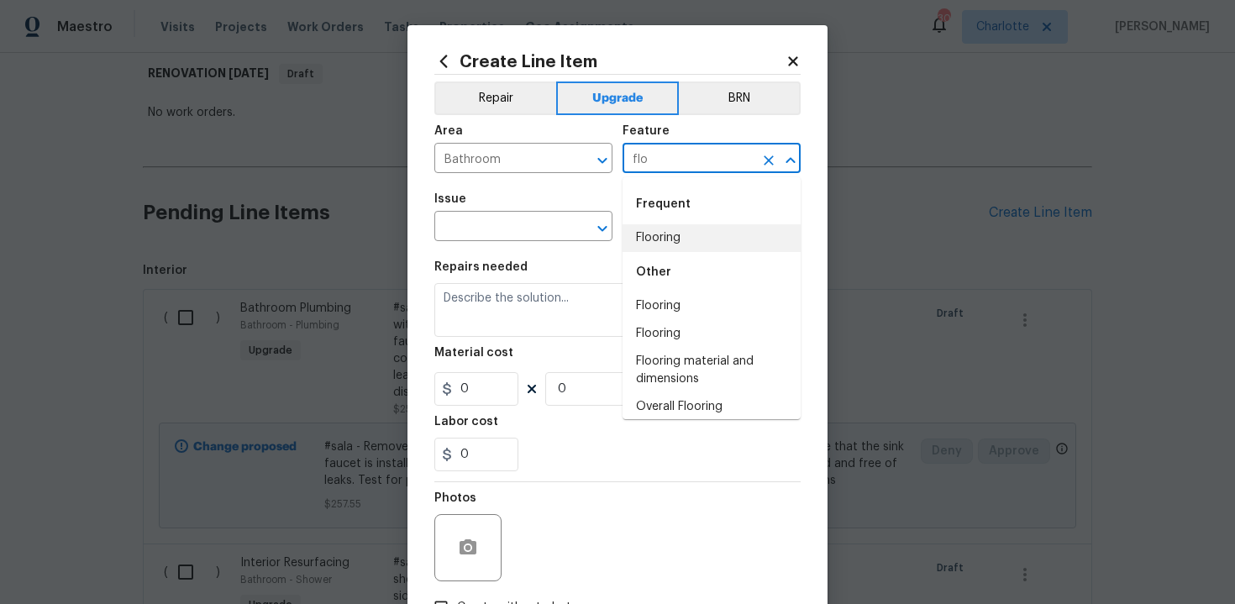
click at [673, 250] on li "Flooring" at bounding box center [712, 238] width 178 height 28
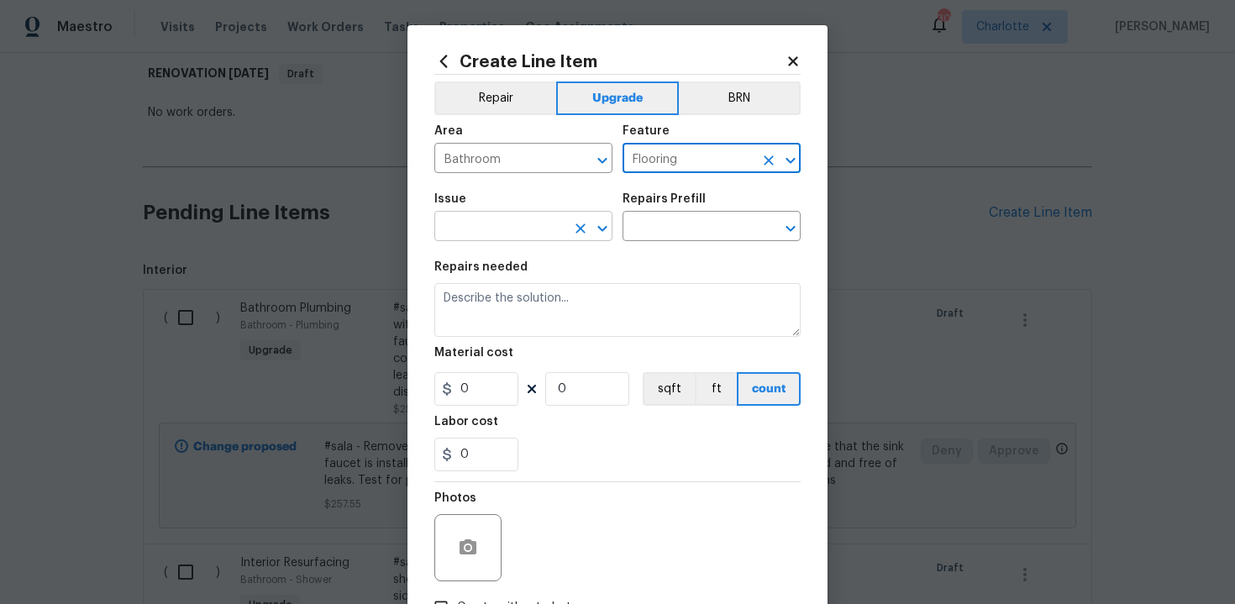
type input "Flooring"
click at [510, 225] on input "text" at bounding box center [499, 228] width 131 height 26
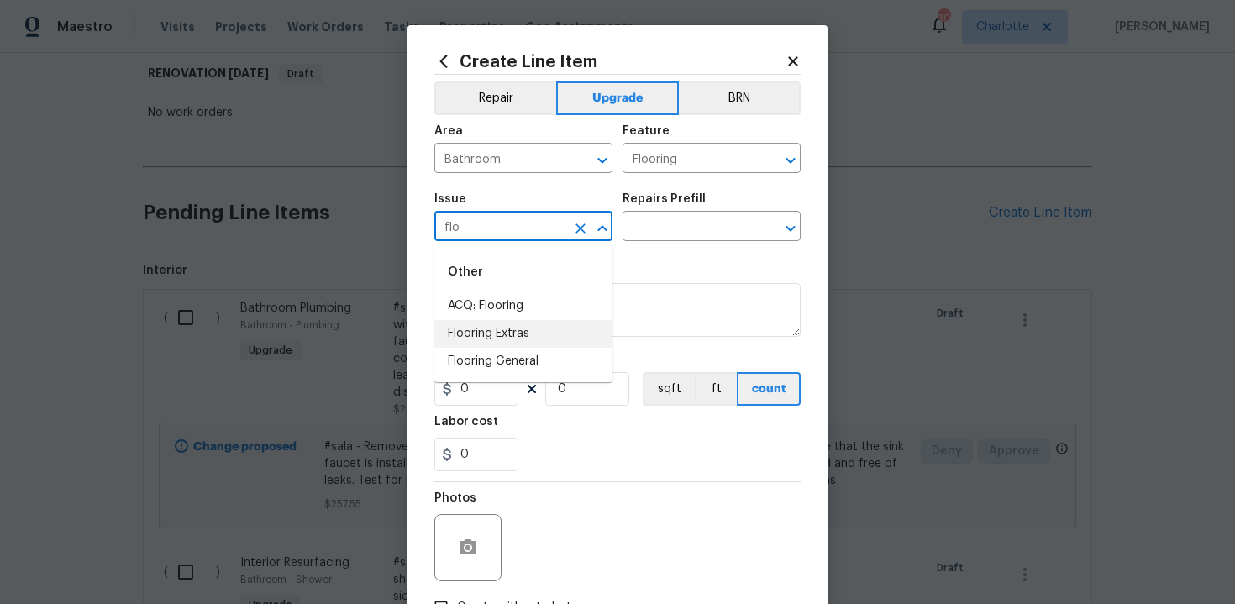
click at [538, 339] on li "Flooring Extras" at bounding box center [523, 334] width 178 height 28
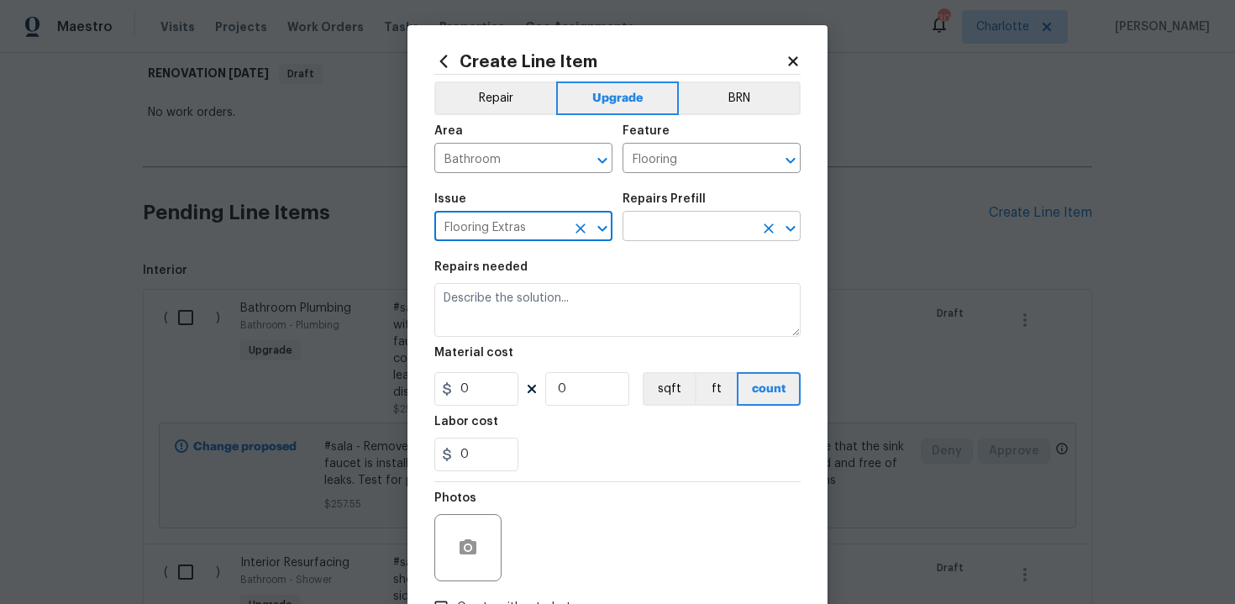
type input "Flooring Extras"
click at [695, 223] on input "text" at bounding box center [688, 228] width 131 height 26
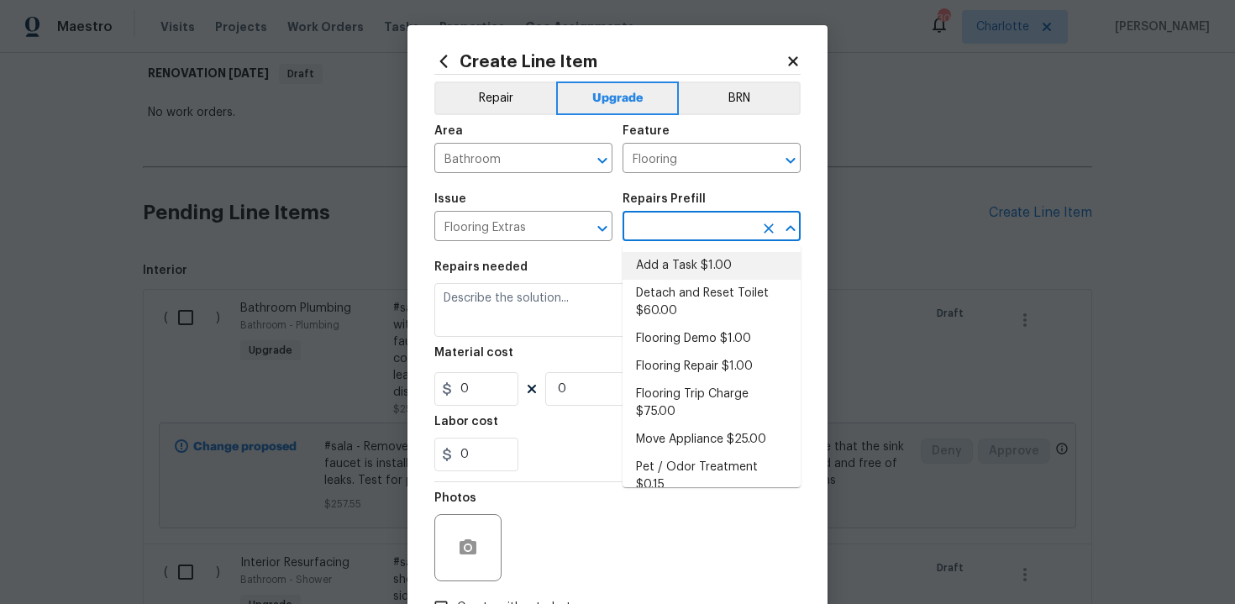
click at [677, 262] on li "Add a Task $1.00" at bounding box center [712, 266] width 178 height 28
type input "Overall Flooring"
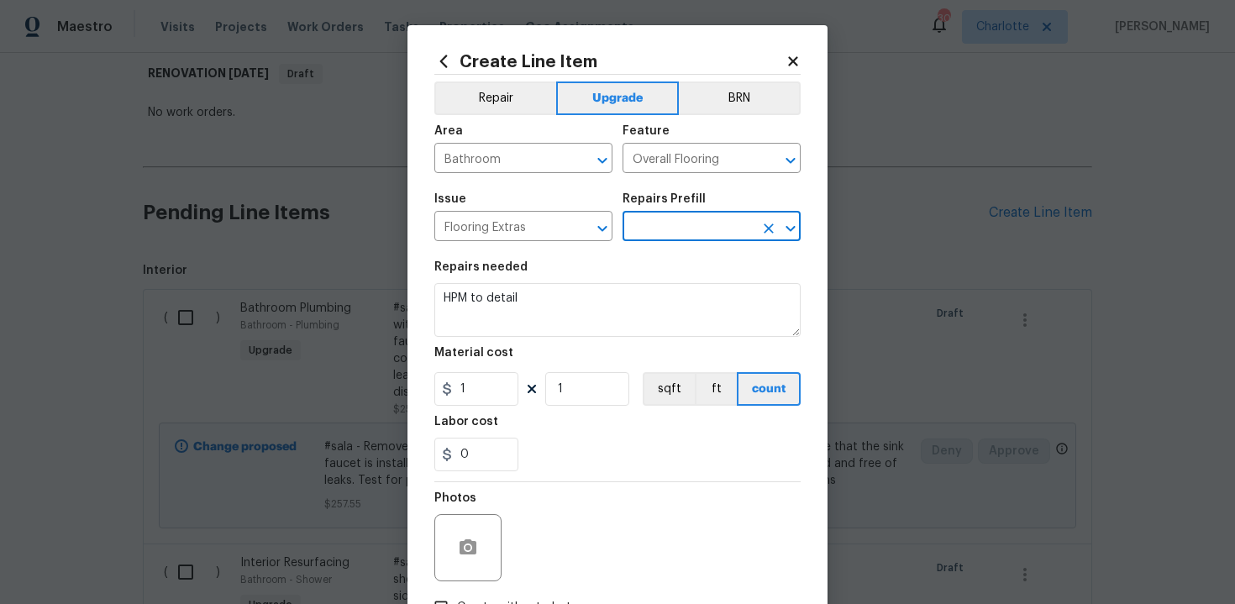
type input "Add a Task $1.00"
type textarea "HPM to detail"
type input "1"
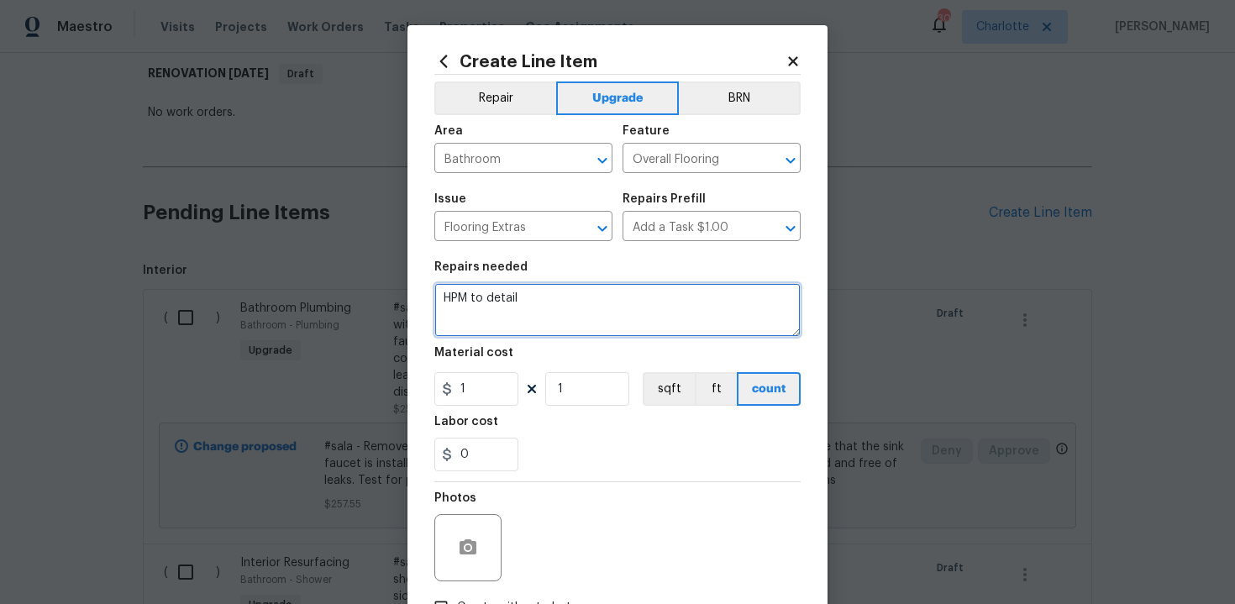
drag, startPoint x: 438, startPoint y: 305, endPoint x: 669, endPoint y: 305, distance: 231.1
click at [669, 305] on textarea "HPM to detail" at bounding box center [617, 310] width 366 height 54
drag, startPoint x: 451, startPoint y: 297, endPoint x: 586, endPoint y: 296, distance: 134.5
click at [587, 297] on textarea "HPM to detail" at bounding box center [617, 310] width 366 height 54
type textarea "H"
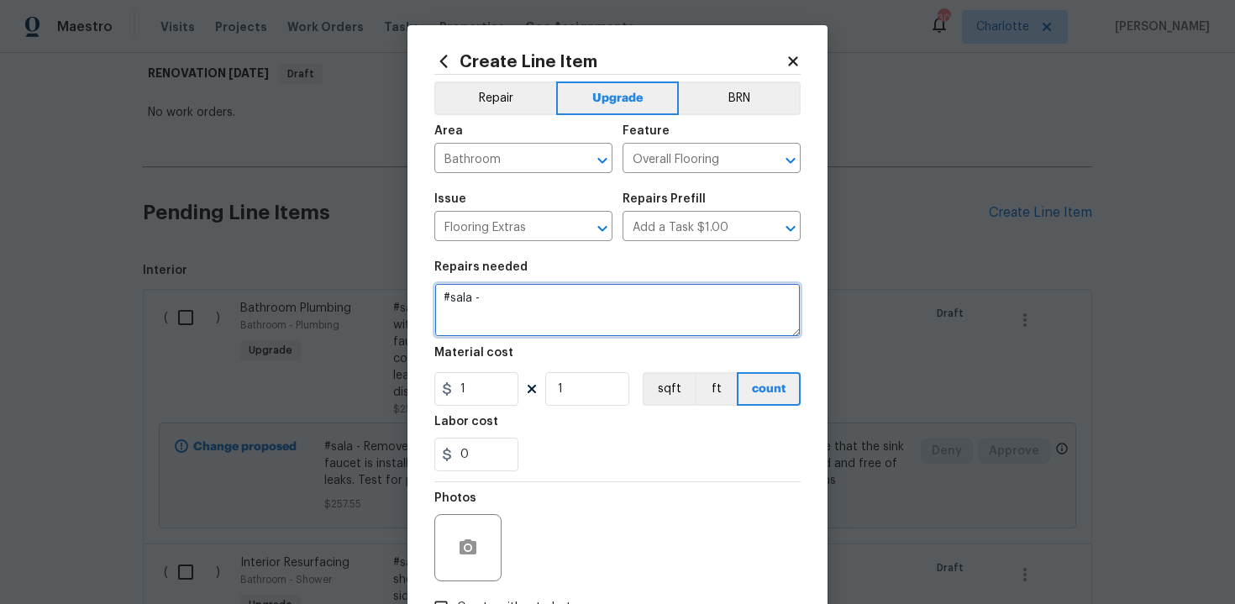
paste textarea "Install LVT Primary & secondary bathroom on the second floor"
click at [542, 298] on textarea "#sala - Install LVT Primary & secondary bathroom on the second floor" at bounding box center [617, 310] width 366 height 54
type textarea "#sala - Install LVT - Primary & secondary bathroom on the second floor"
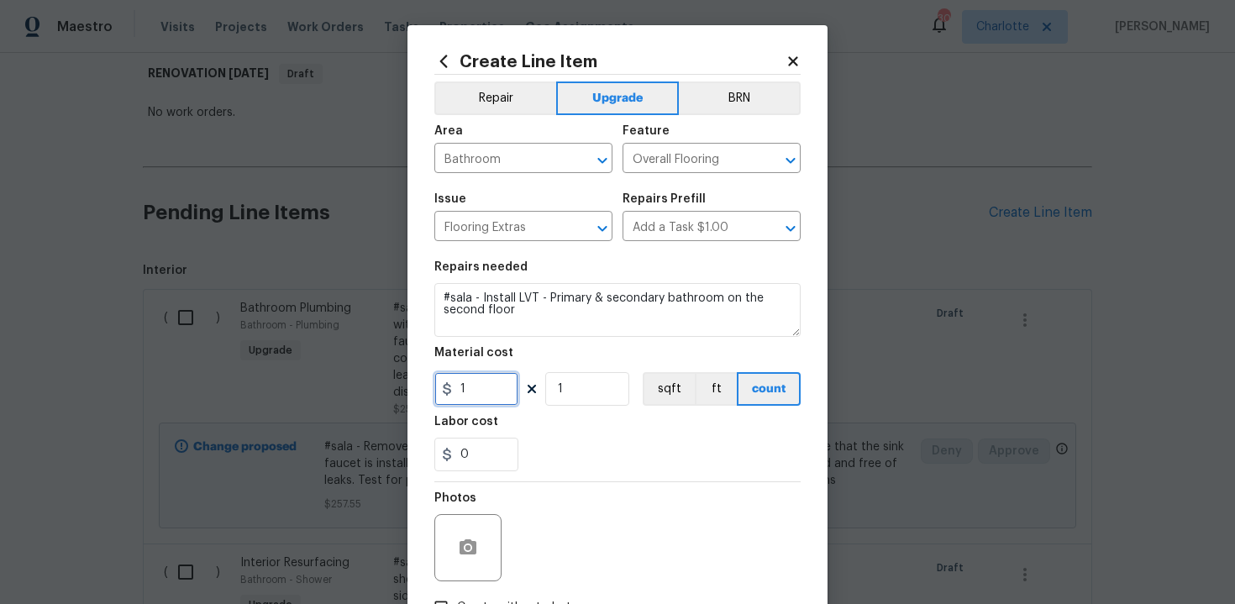
click at [479, 389] on input "1" at bounding box center [476, 389] width 84 height 34
type input "1500"
click at [568, 439] on div "0" at bounding box center [617, 455] width 366 height 34
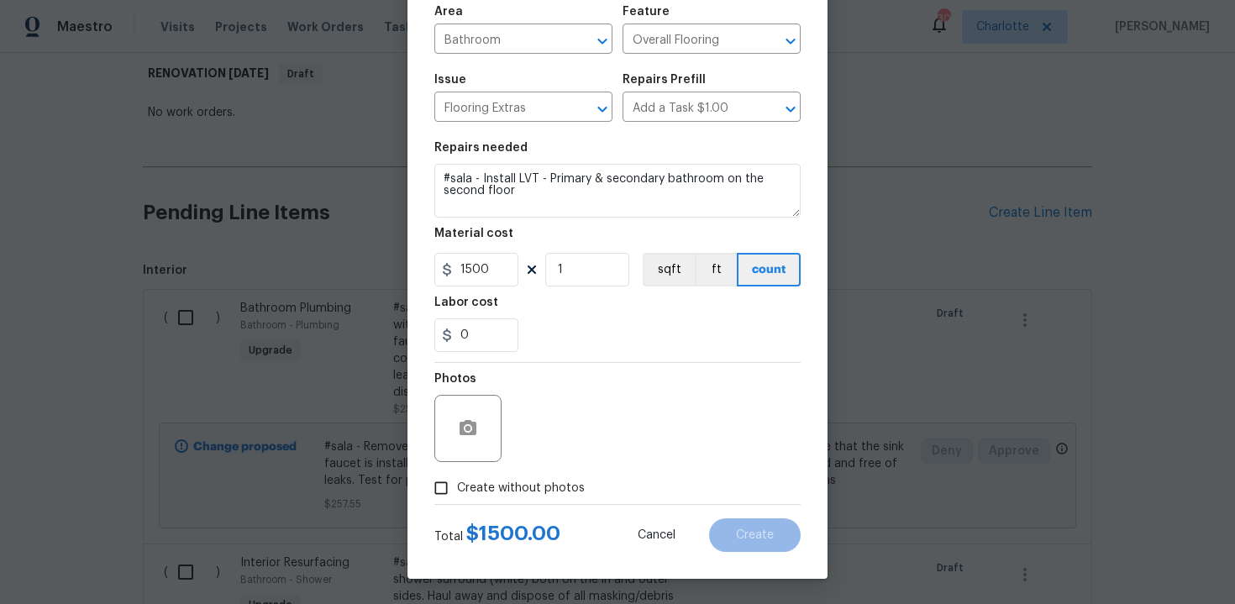
click at [509, 484] on span "Create without photos" at bounding box center [521, 489] width 128 height 18
click at [457, 484] on input "Create without photos" at bounding box center [441, 488] width 32 height 32
checkbox input "true"
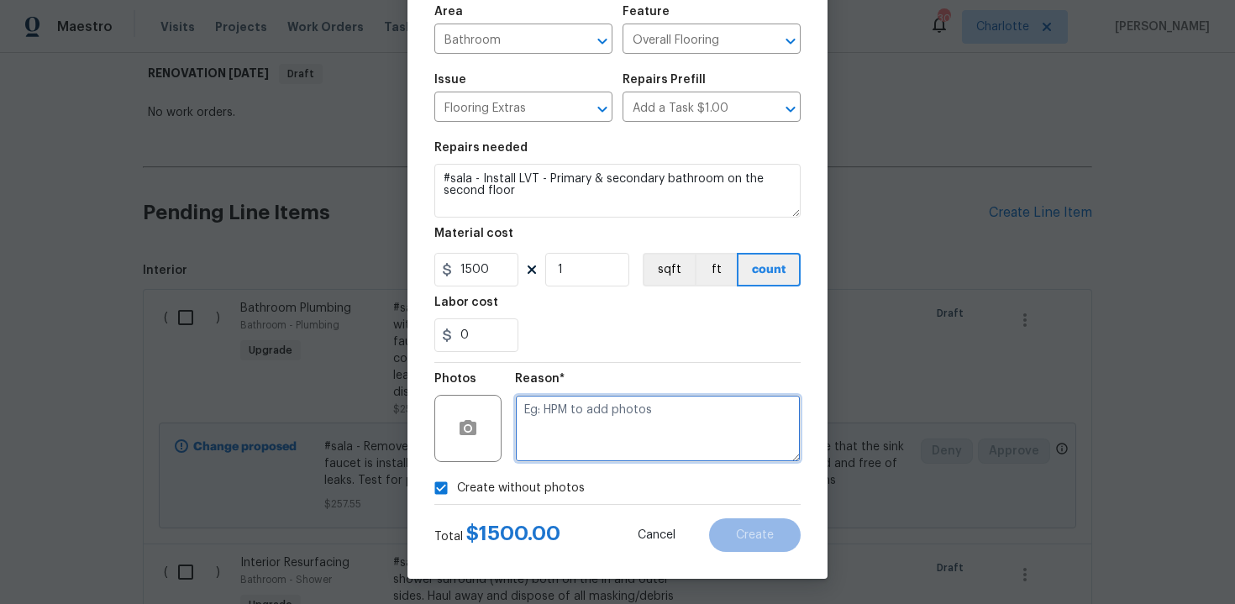
click at [576, 444] on textarea at bounding box center [658, 428] width 286 height 67
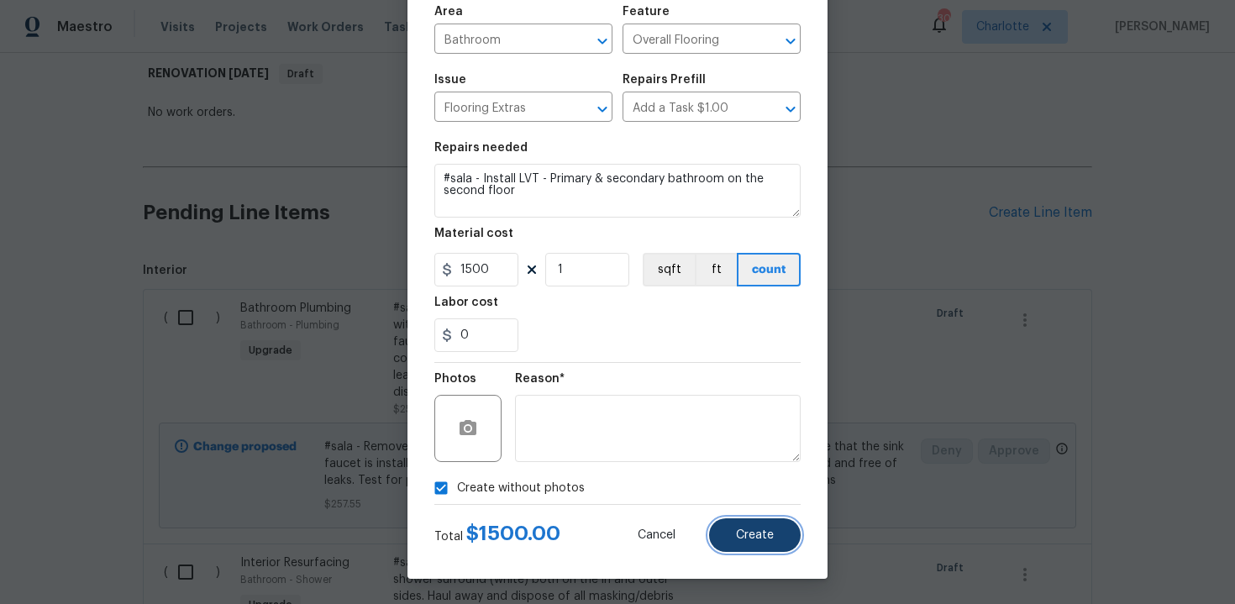
click at [753, 543] on button "Create" at bounding box center [755, 535] width 92 height 34
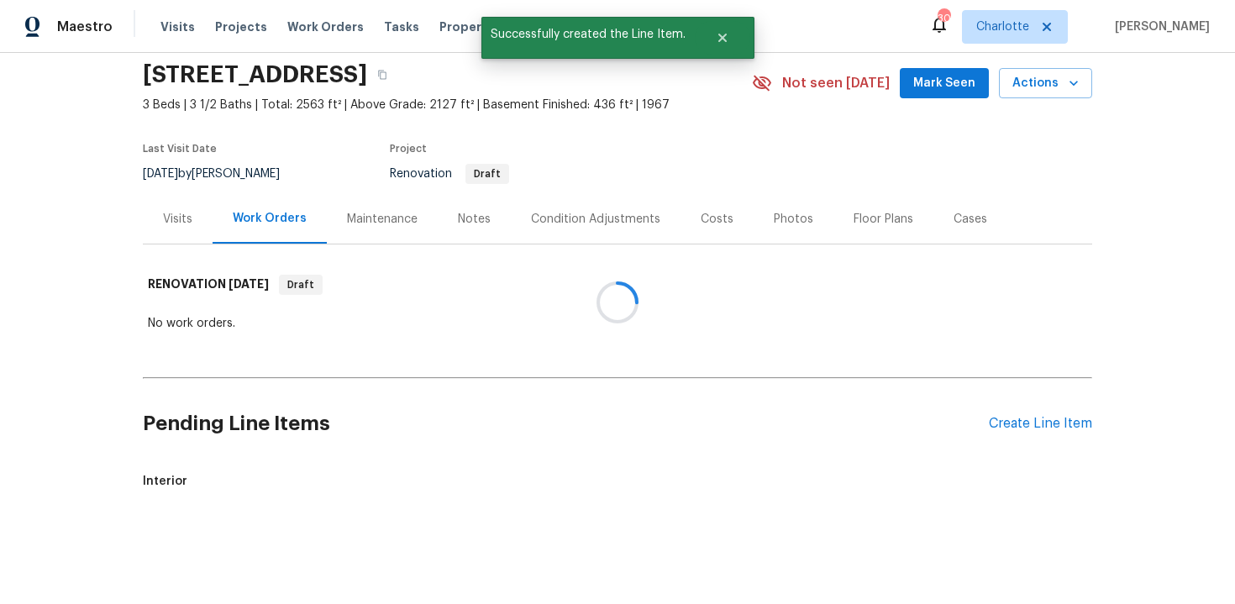
scroll to position [271, 0]
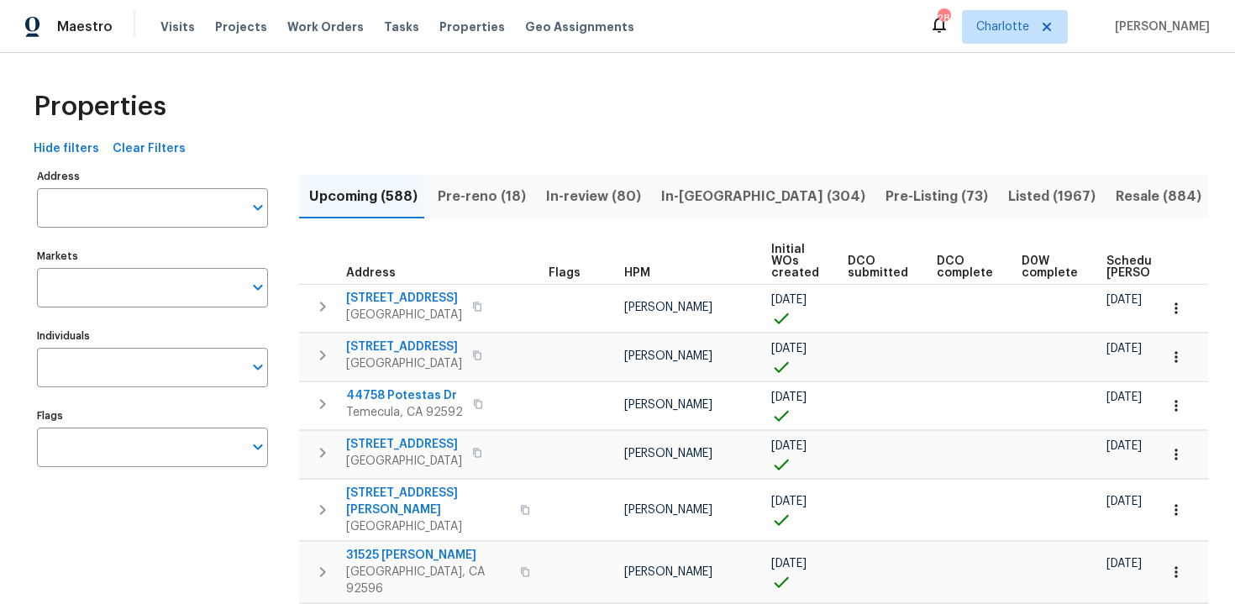
click at [154, 222] on input "Address" at bounding box center [140, 207] width 206 height 39
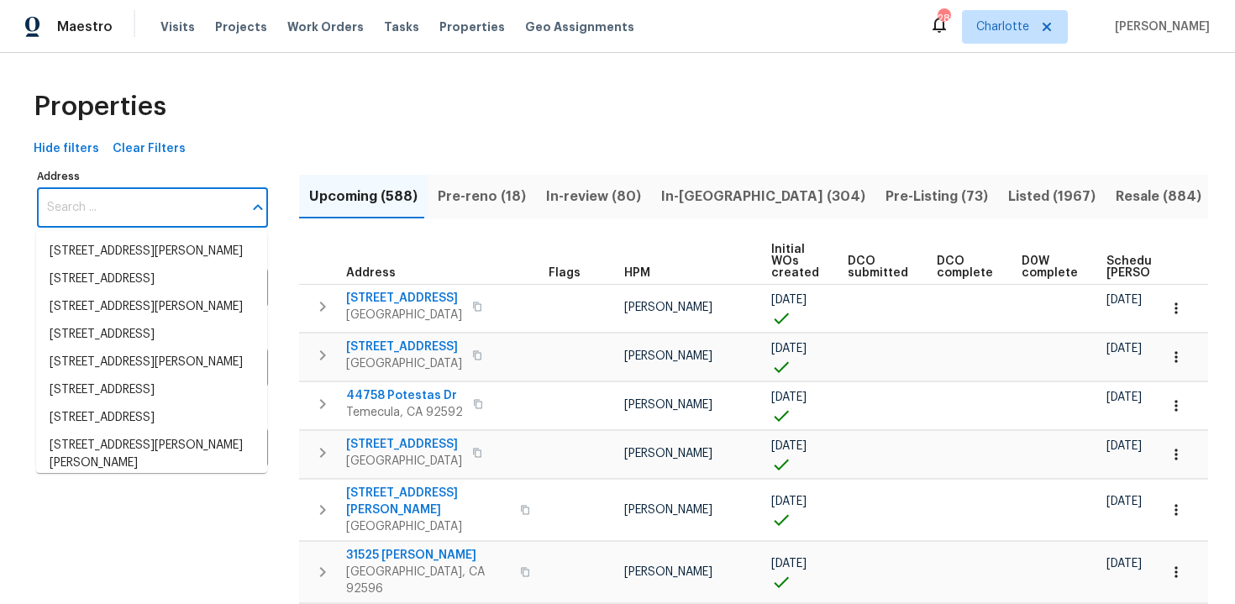
paste input "[STREET_ADDRESS]"
type input "[STREET_ADDRESS]"
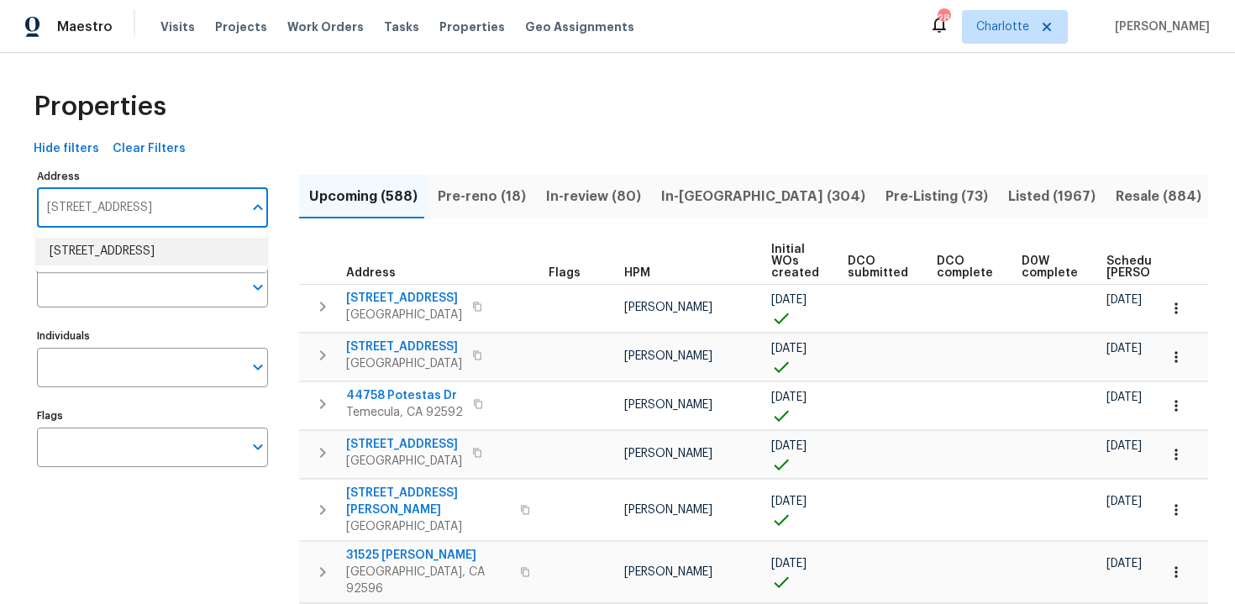
click at [144, 256] on li "[STREET_ADDRESS]" at bounding box center [151, 252] width 231 height 28
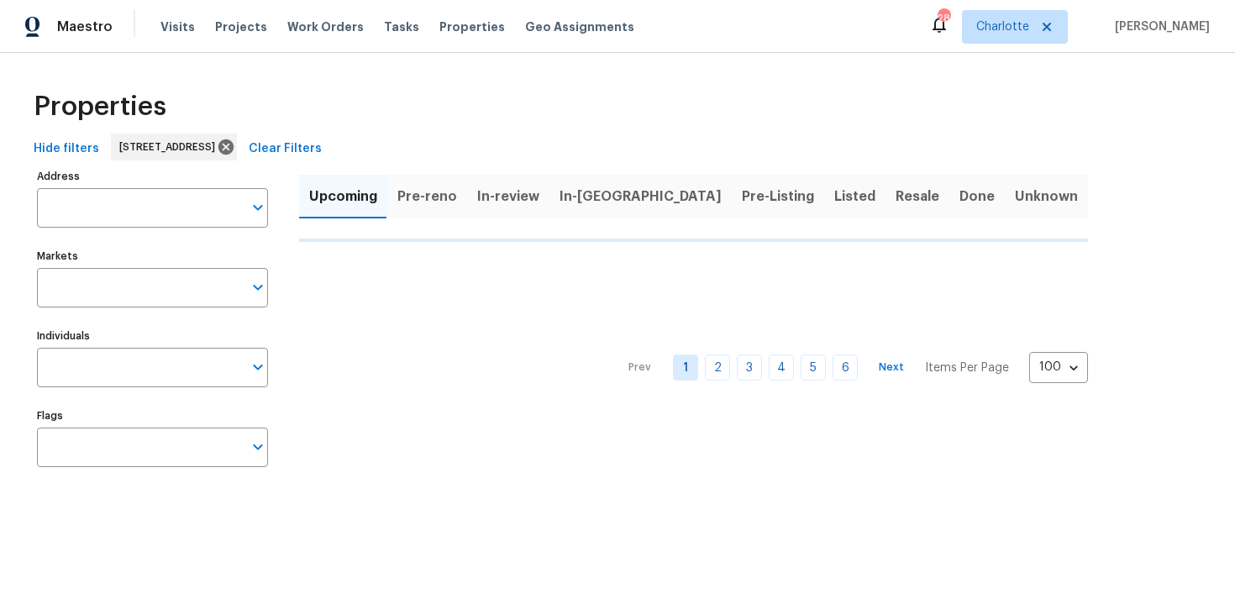
type input "[STREET_ADDRESS]"
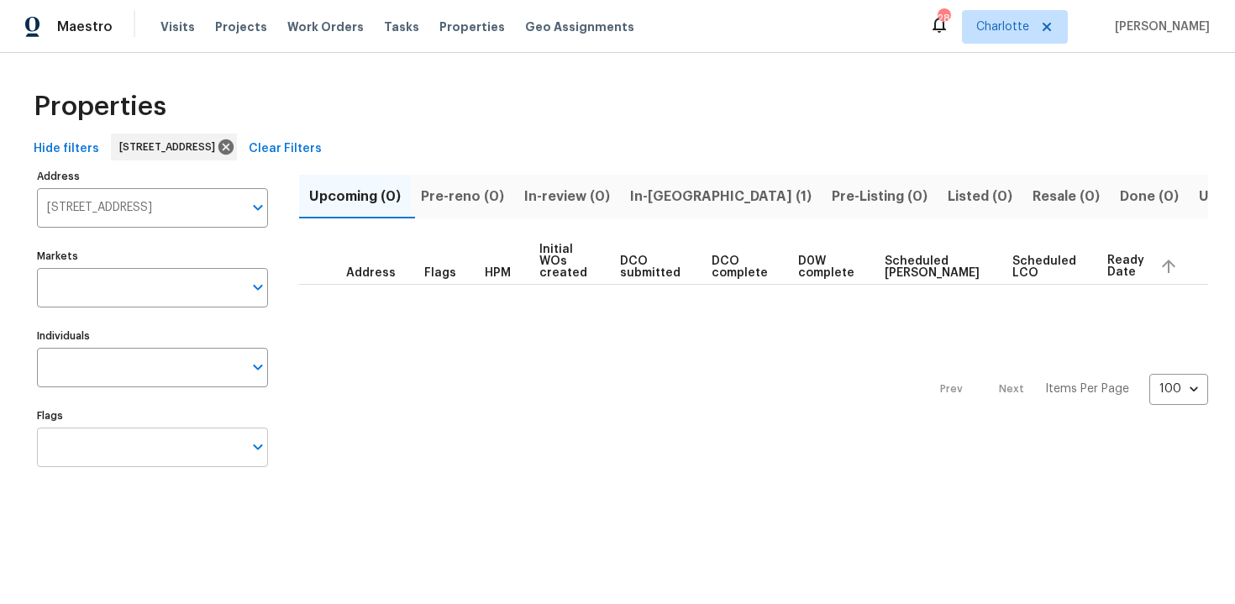
click at [134, 451] on input "Flags" at bounding box center [140, 447] width 206 height 39
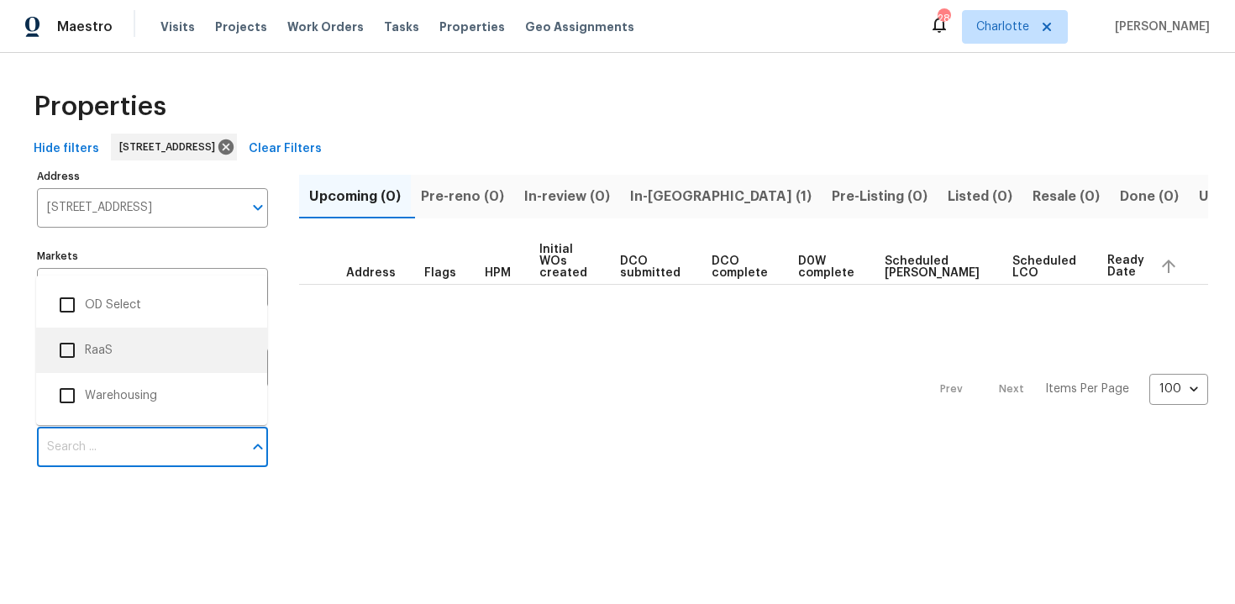
click at [133, 352] on li "RaaS" at bounding box center [152, 350] width 204 height 35
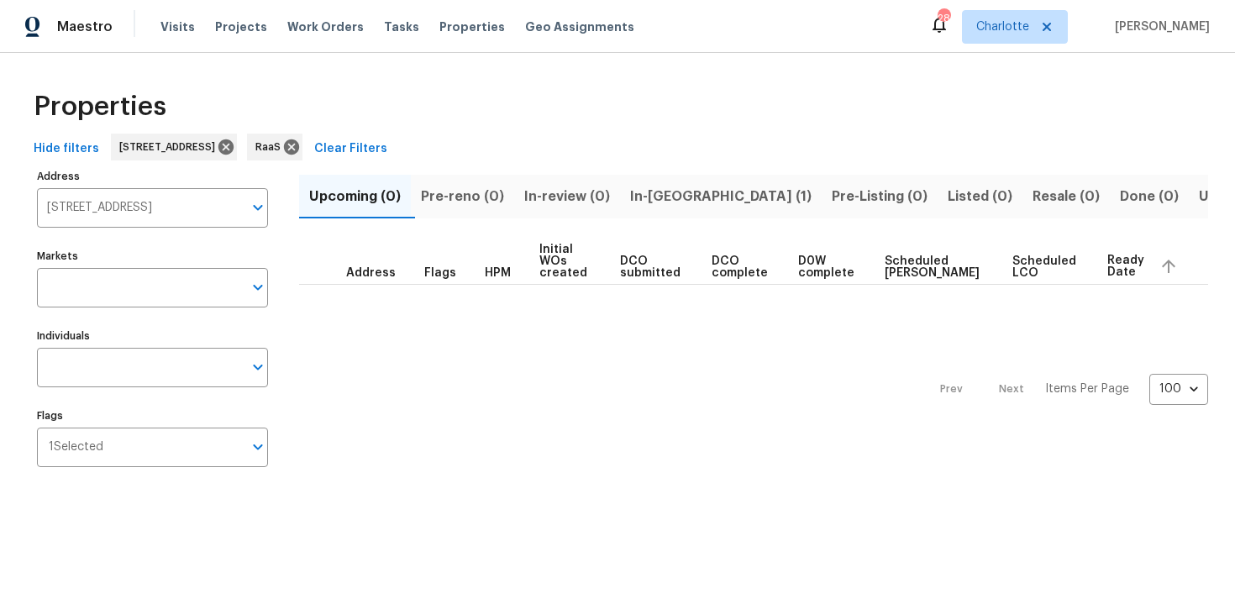
click at [680, 203] on span "In-[GEOGRAPHIC_DATA] (1)" at bounding box center [720, 197] width 181 height 24
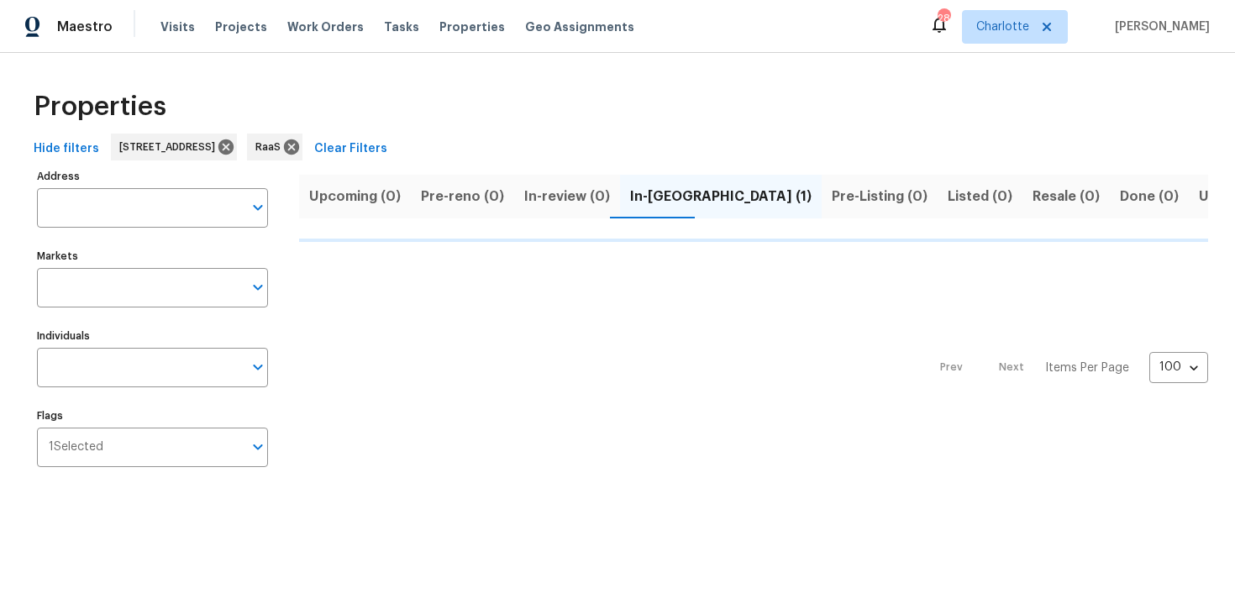
type input "[STREET_ADDRESS]"
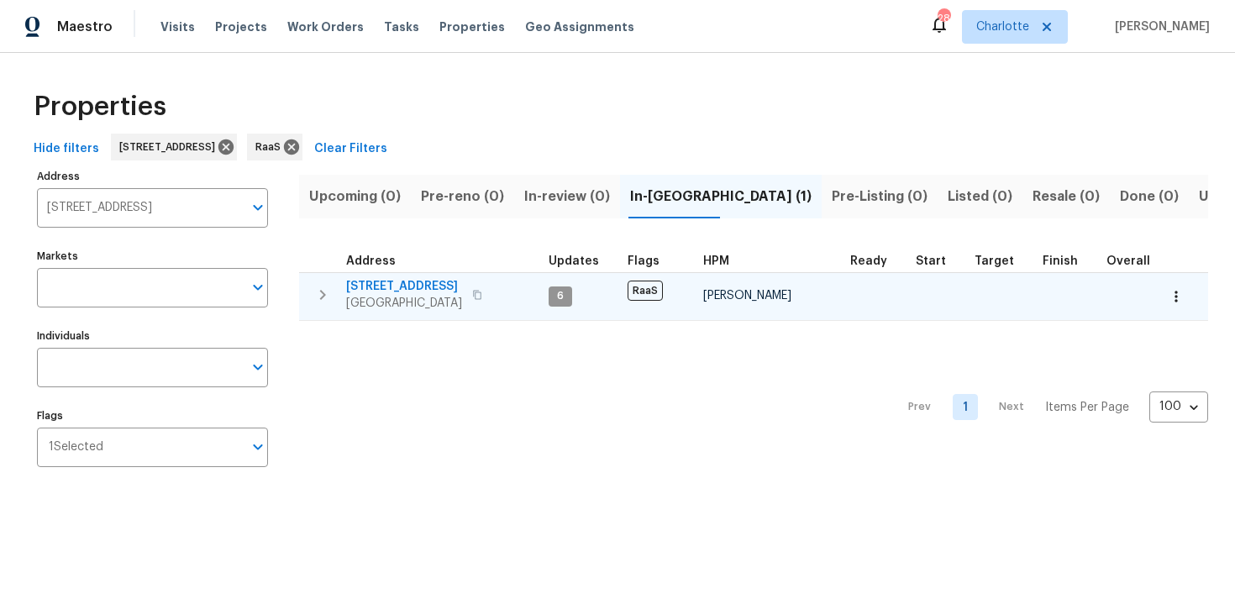
click at [514, 289] on div "[STREET_ADDRESS]" at bounding box center [440, 295] width 189 height 34
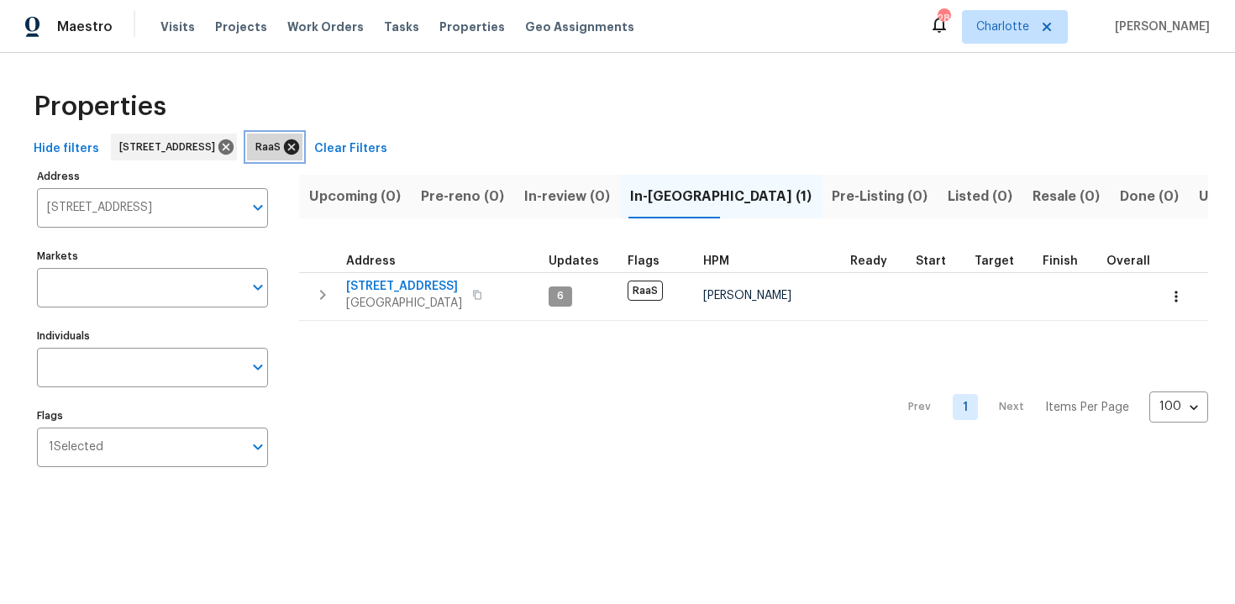
click at [299, 150] on icon at bounding box center [291, 146] width 15 height 15
click at [234, 150] on icon at bounding box center [225, 146] width 15 height 15
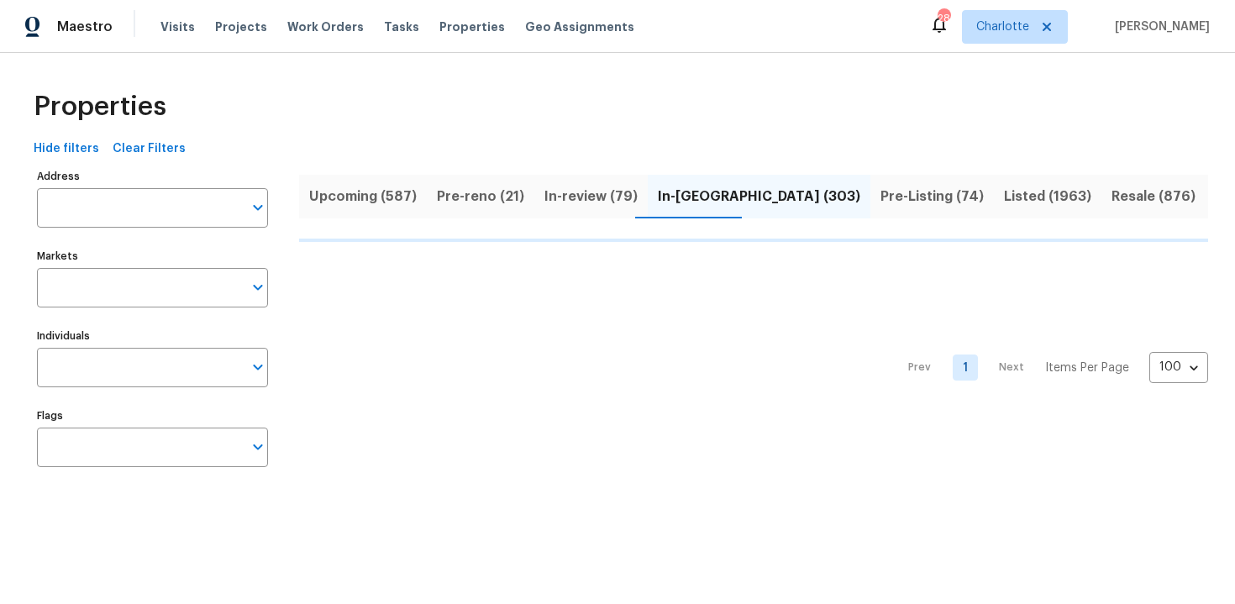
click at [339, 203] on span "Upcoming (587)" at bounding box center [363, 197] width 108 height 24
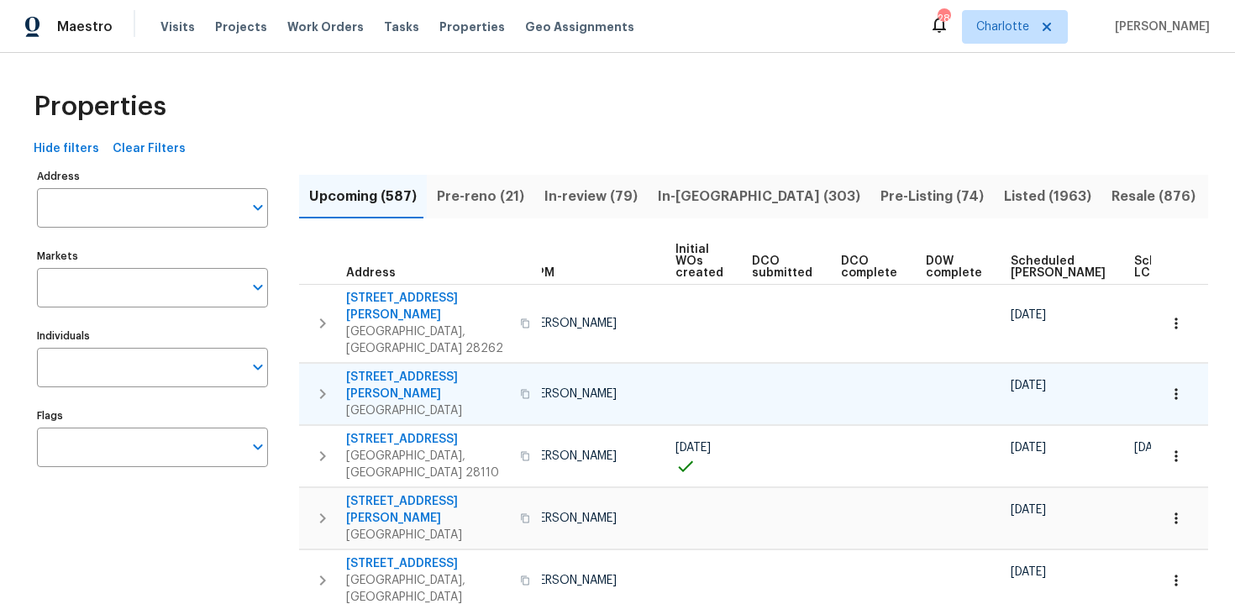
scroll to position [0, 177]
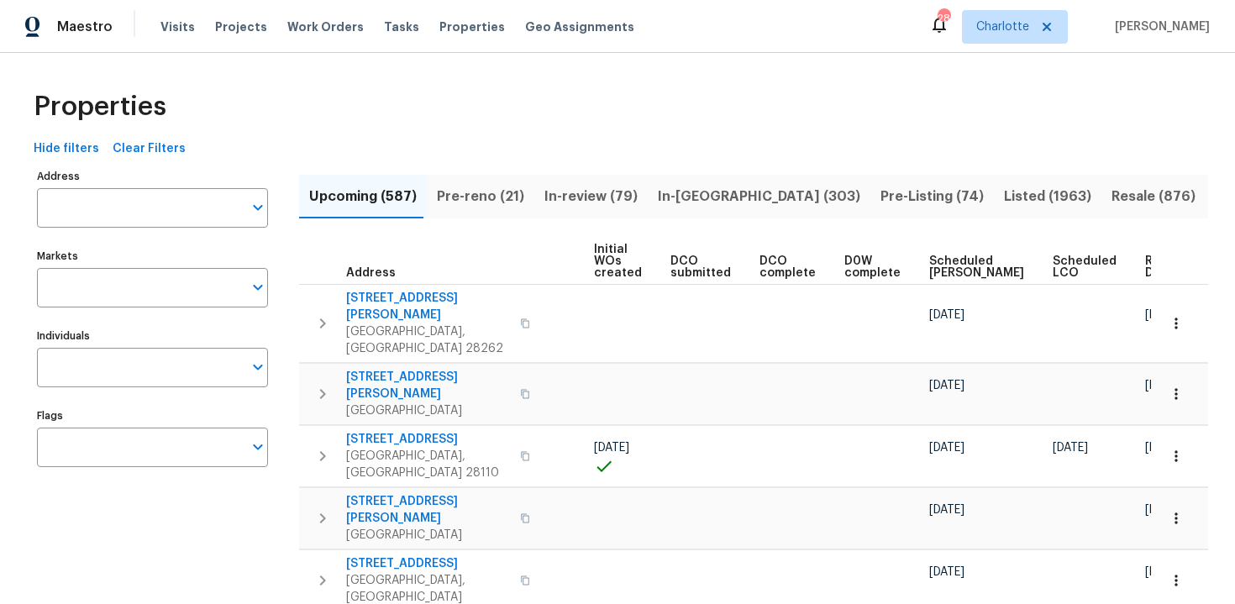
click at [1145, 265] on span "Ready Date" at bounding box center [1163, 267] width 37 height 24
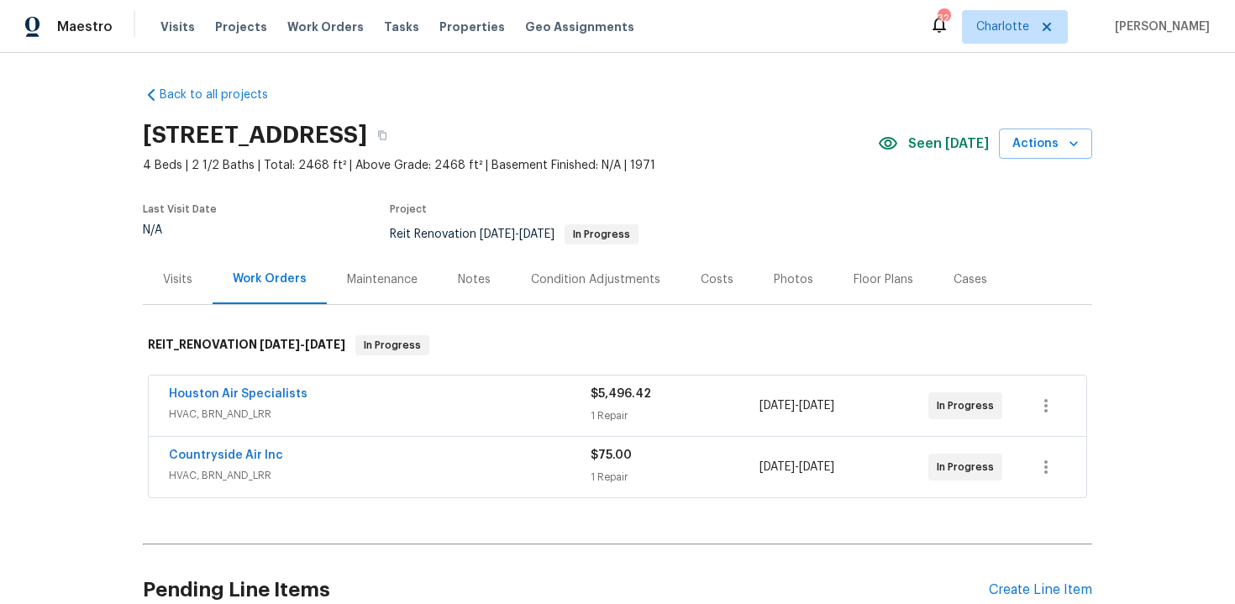
click at [698, 121] on div "[STREET_ADDRESS]" at bounding box center [510, 135] width 735 height 44
click at [387, 133] on icon "button" at bounding box center [382, 135] width 10 height 10
click at [397, 133] on button "button" at bounding box center [382, 135] width 30 height 30
click at [397, 141] on button "button" at bounding box center [382, 135] width 30 height 30
